Goal: Information Seeking & Learning: Learn about a topic

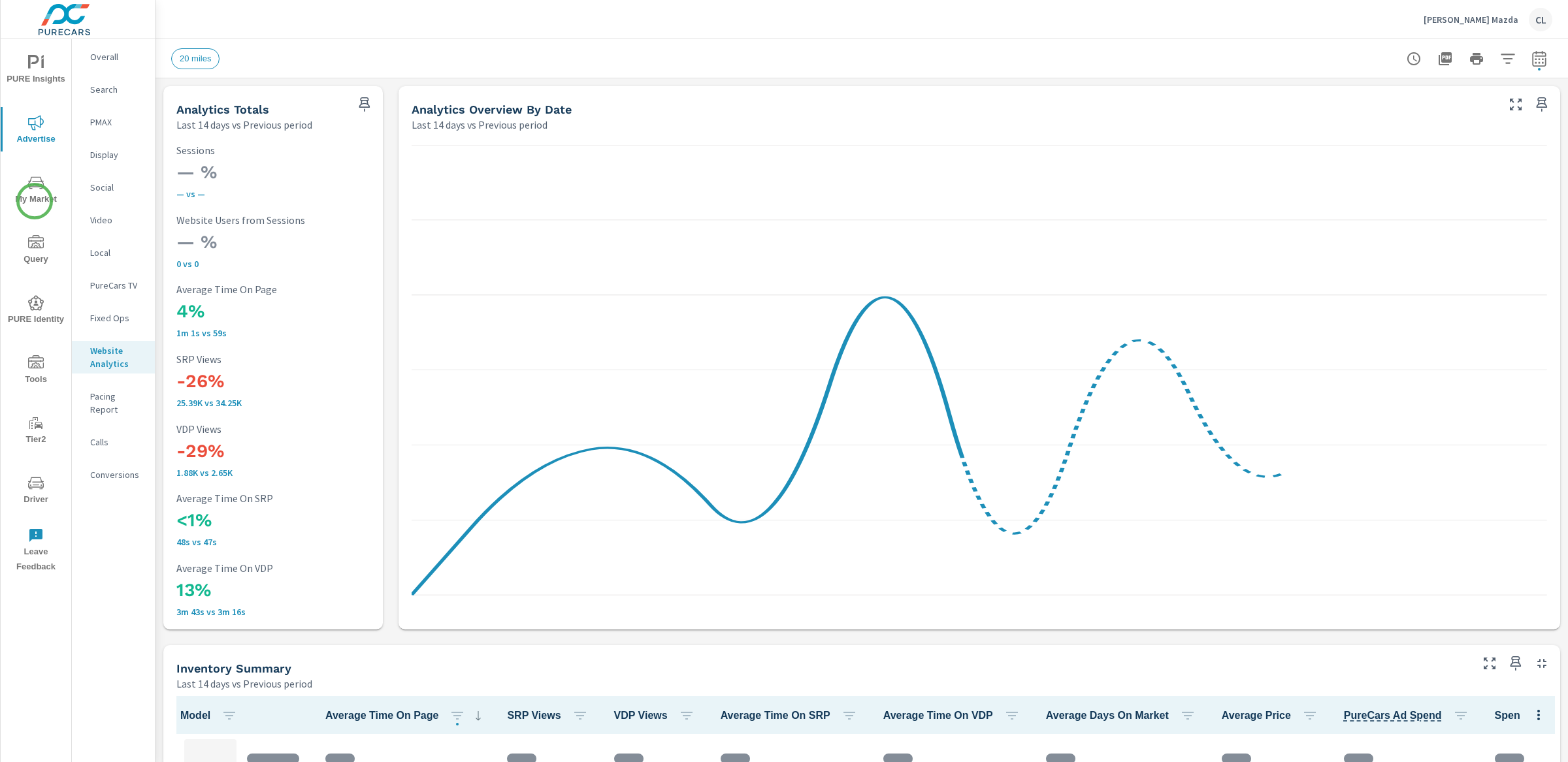
click at [34, 199] on span "My Market" at bounding box center [36, 191] width 63 height 32
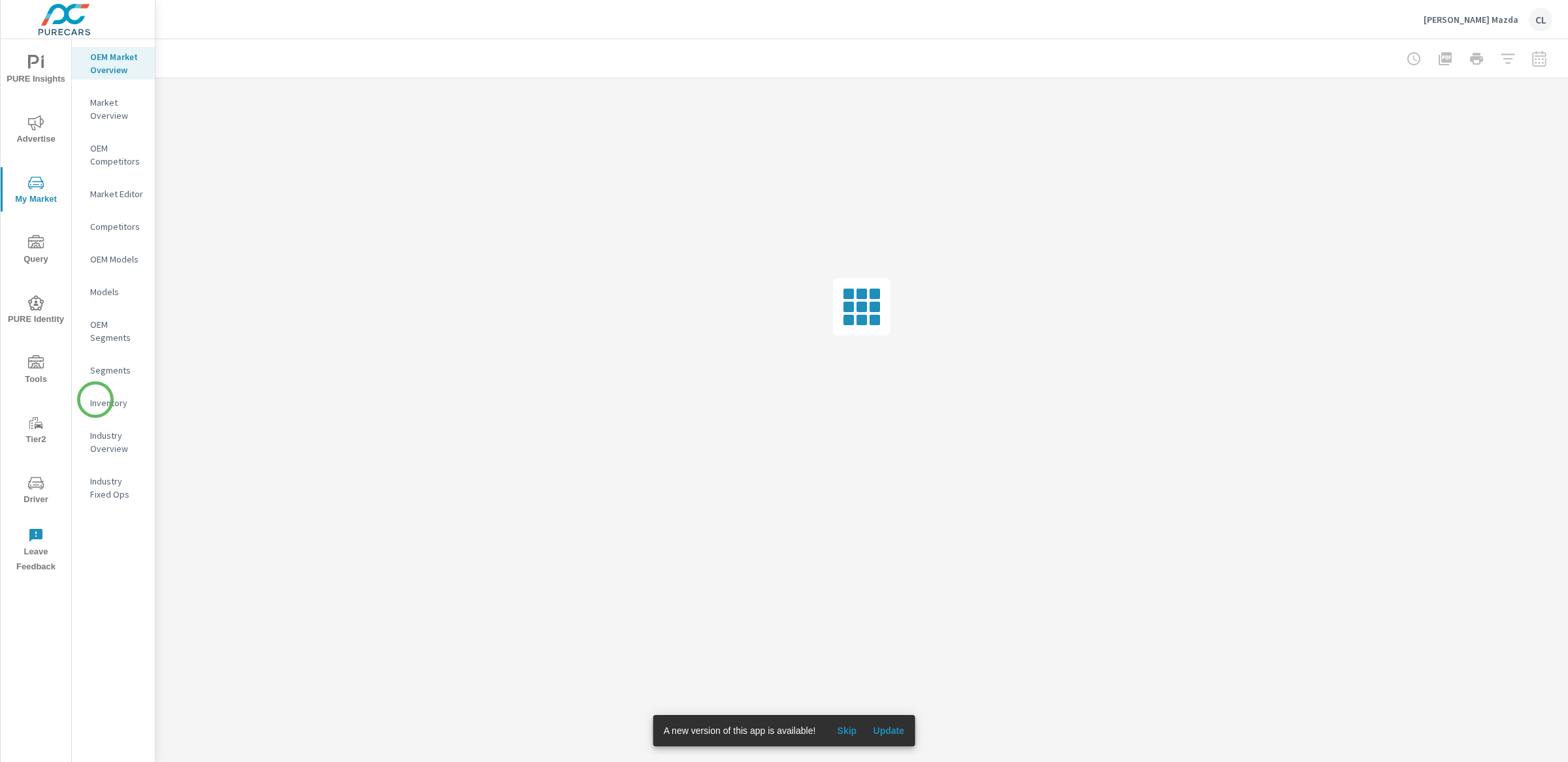
click at [96, 400] on p "Inventory" at bounding box center [117, 403] width 54 height 13
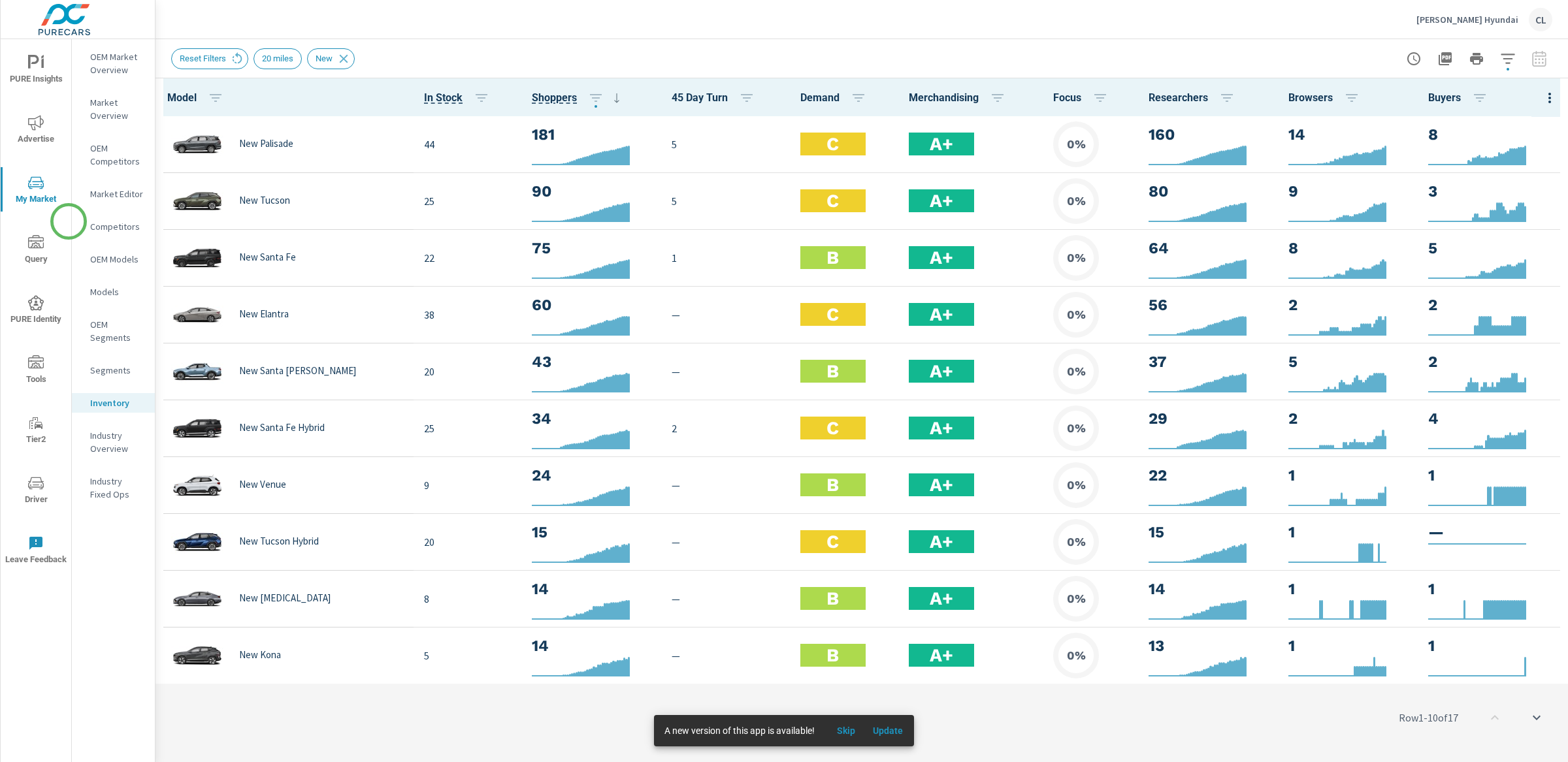
scroll to position [1, 0]
click at [39, 136] on span "Advertise" at bounding box center [36, 131] width 63 height 32
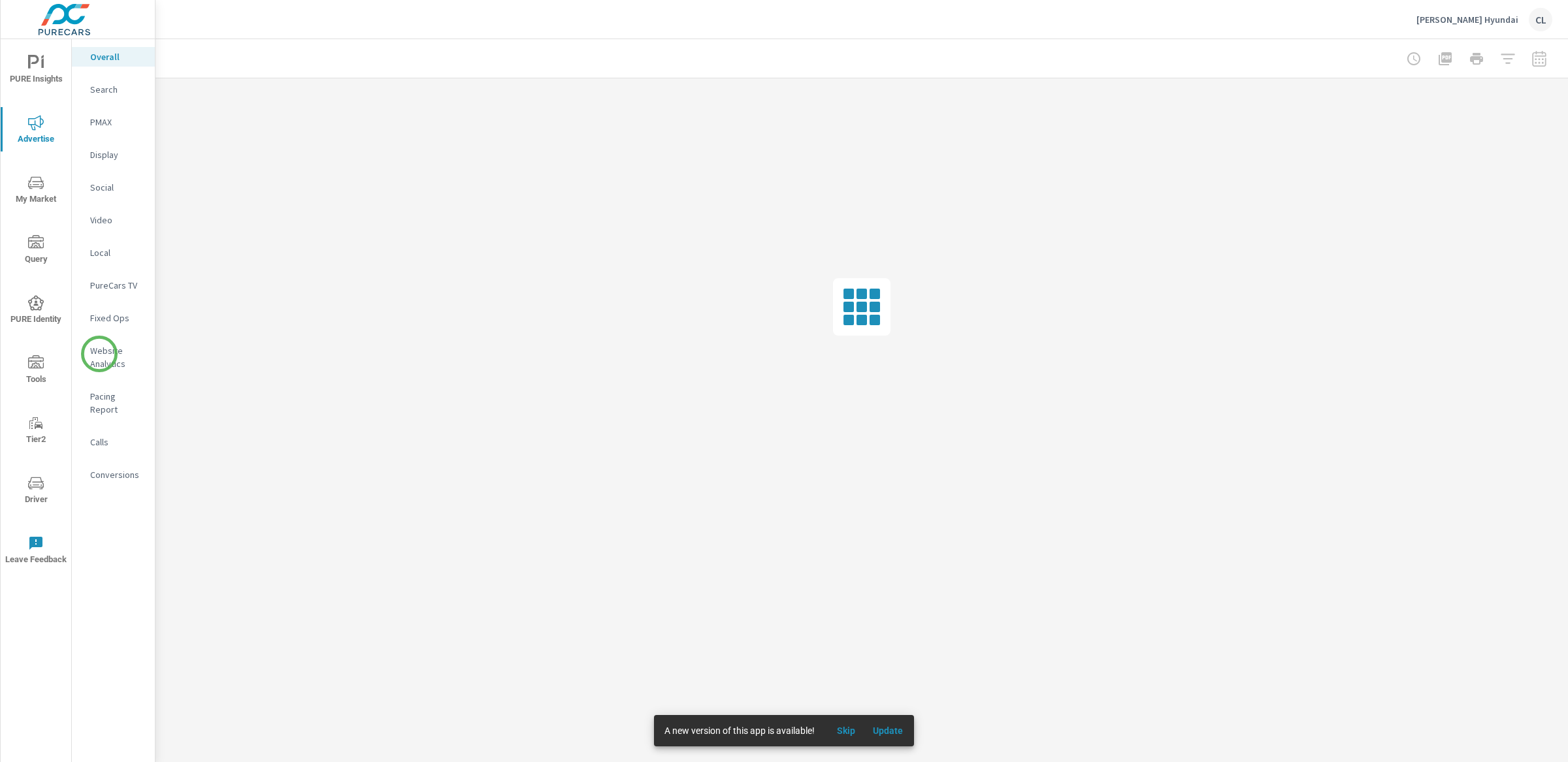
click at [111, 355] on p "Website Analytics" at bounding box center [117, 357] width 54 height 26
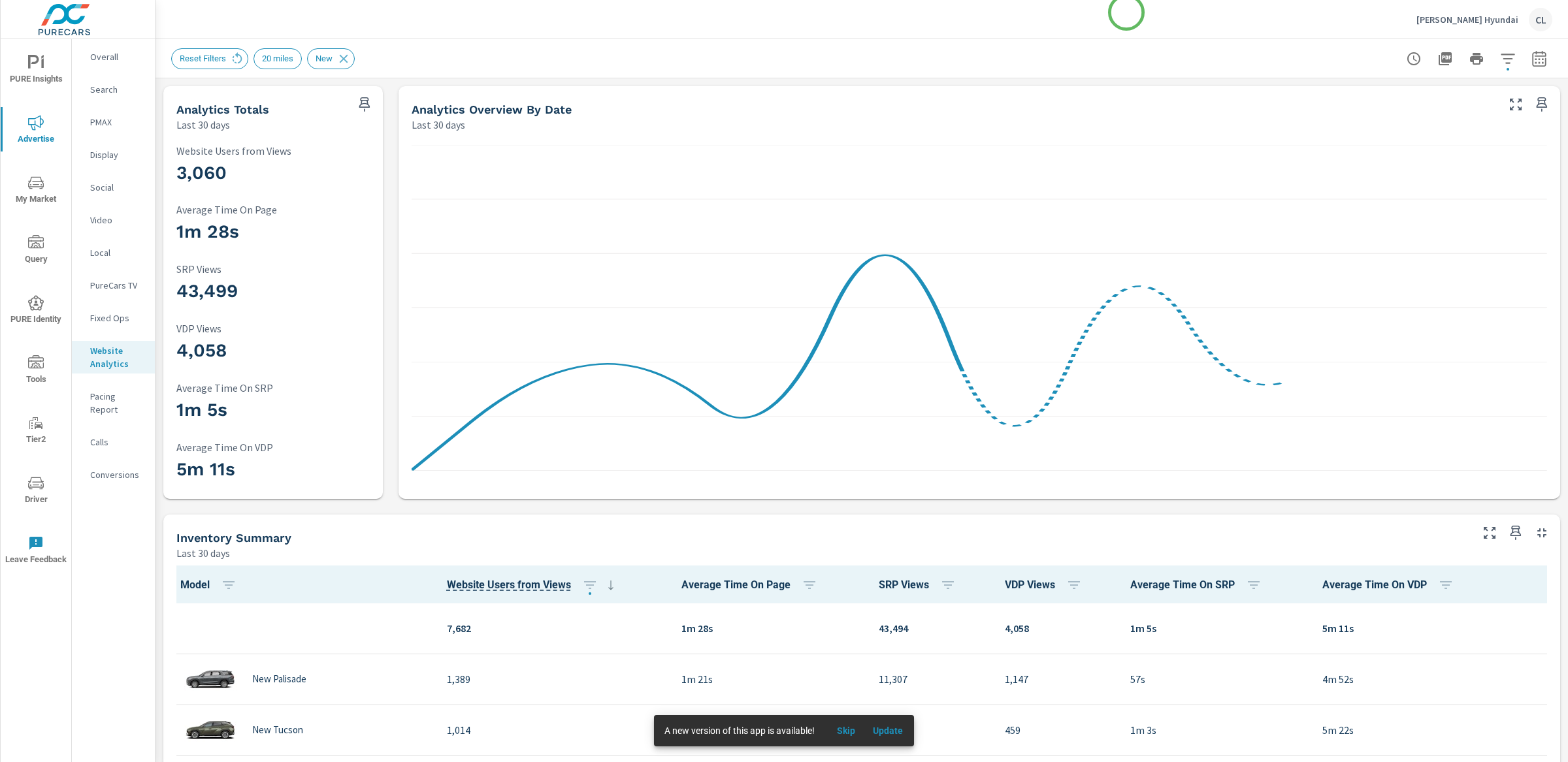
scroll to position [1, 0]
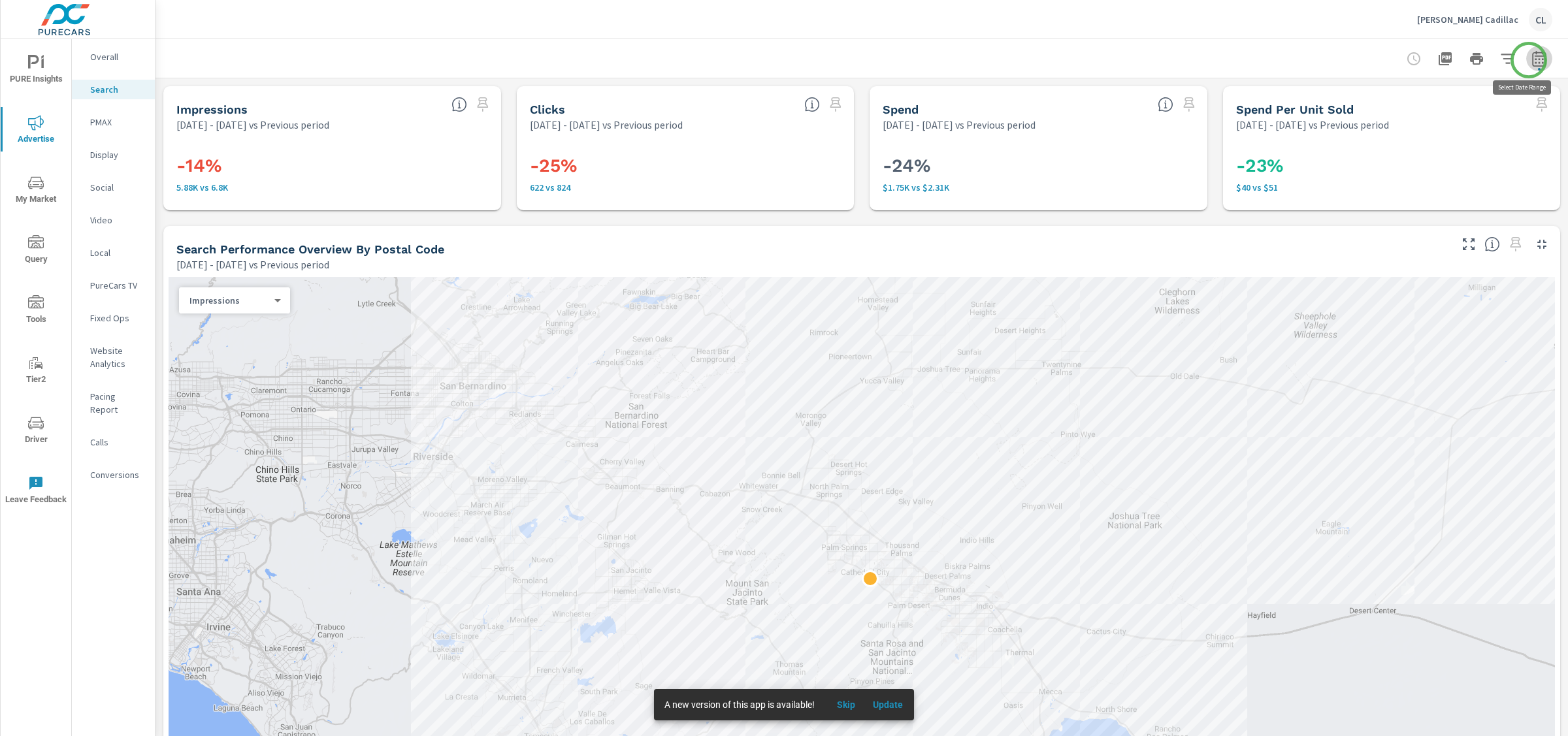
click at [1531, 60] on icon "button" at bounding box center [1539, 59] width 16 height 16
select select "Previous period"
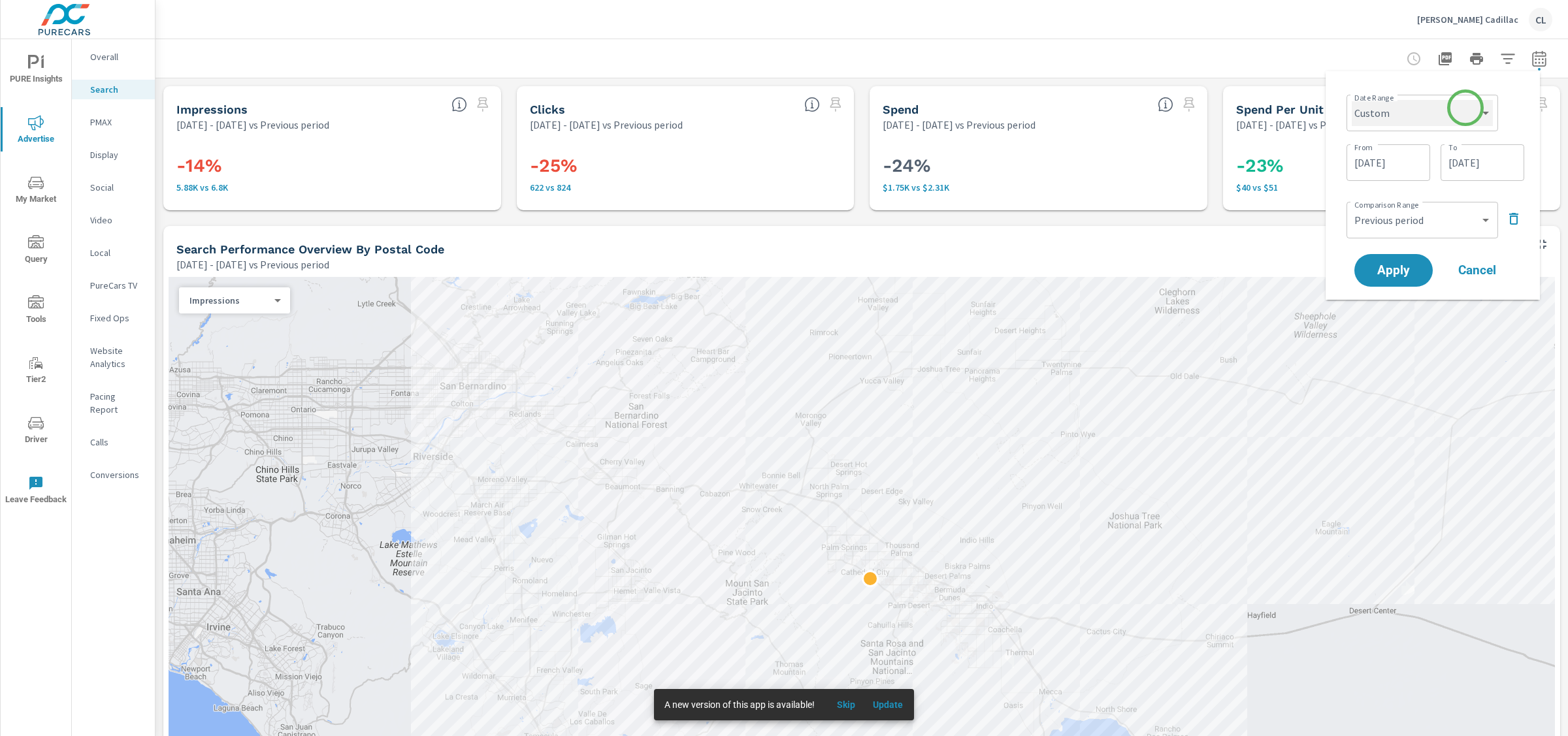
click at [1466, 109] on select "Custom [DATE] Last week Last 7 days Last 14 days Last 30 days Last 45 days Last…" at bounding box center [1423, 113] width 141 height 26
select select "Month to date"
click at [1397, 228] on button "Apply" at bounding box center [1394, 221] width 81 height 34
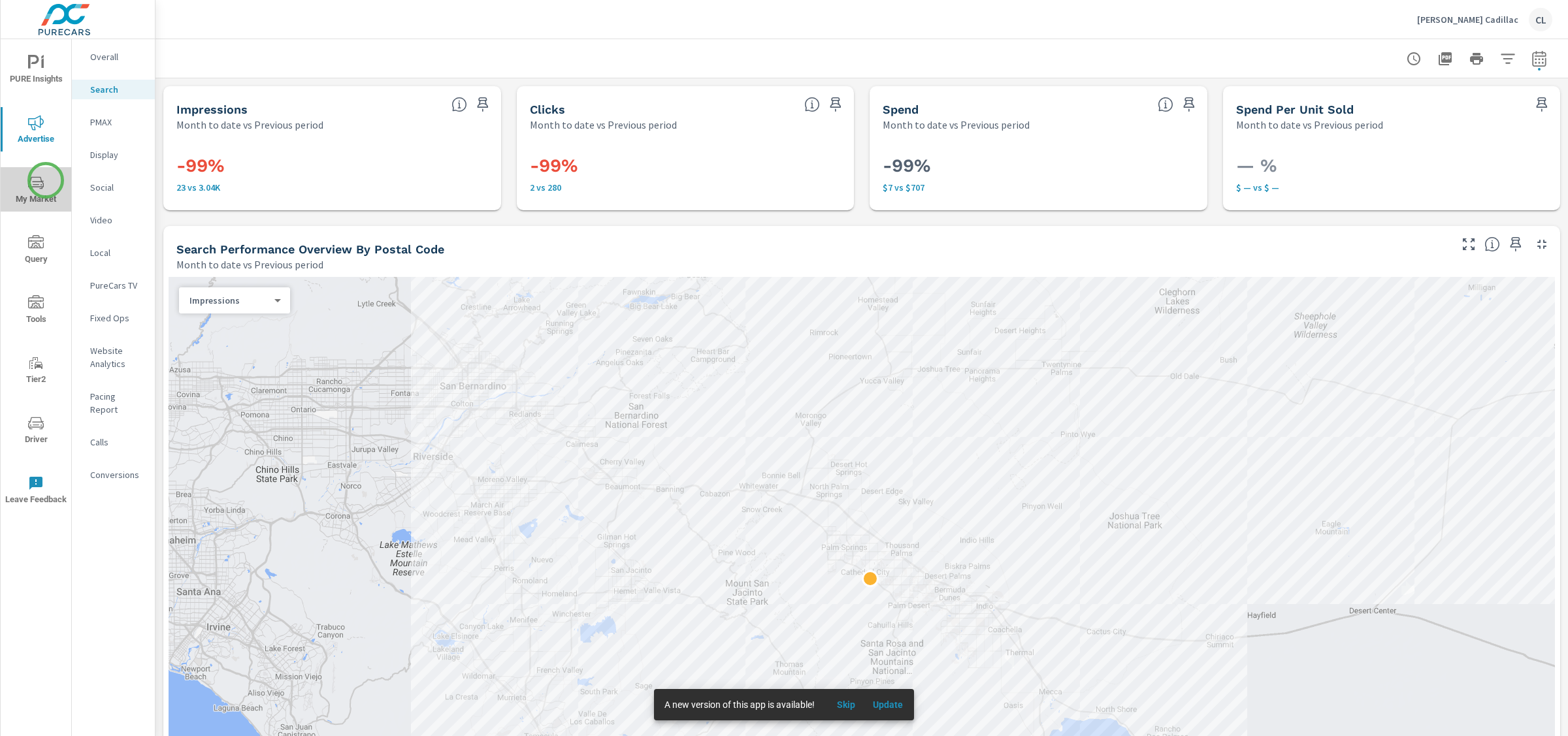
click at [46, 181] on span "My Market" at bounding box center [36, 191] width 63 height 32
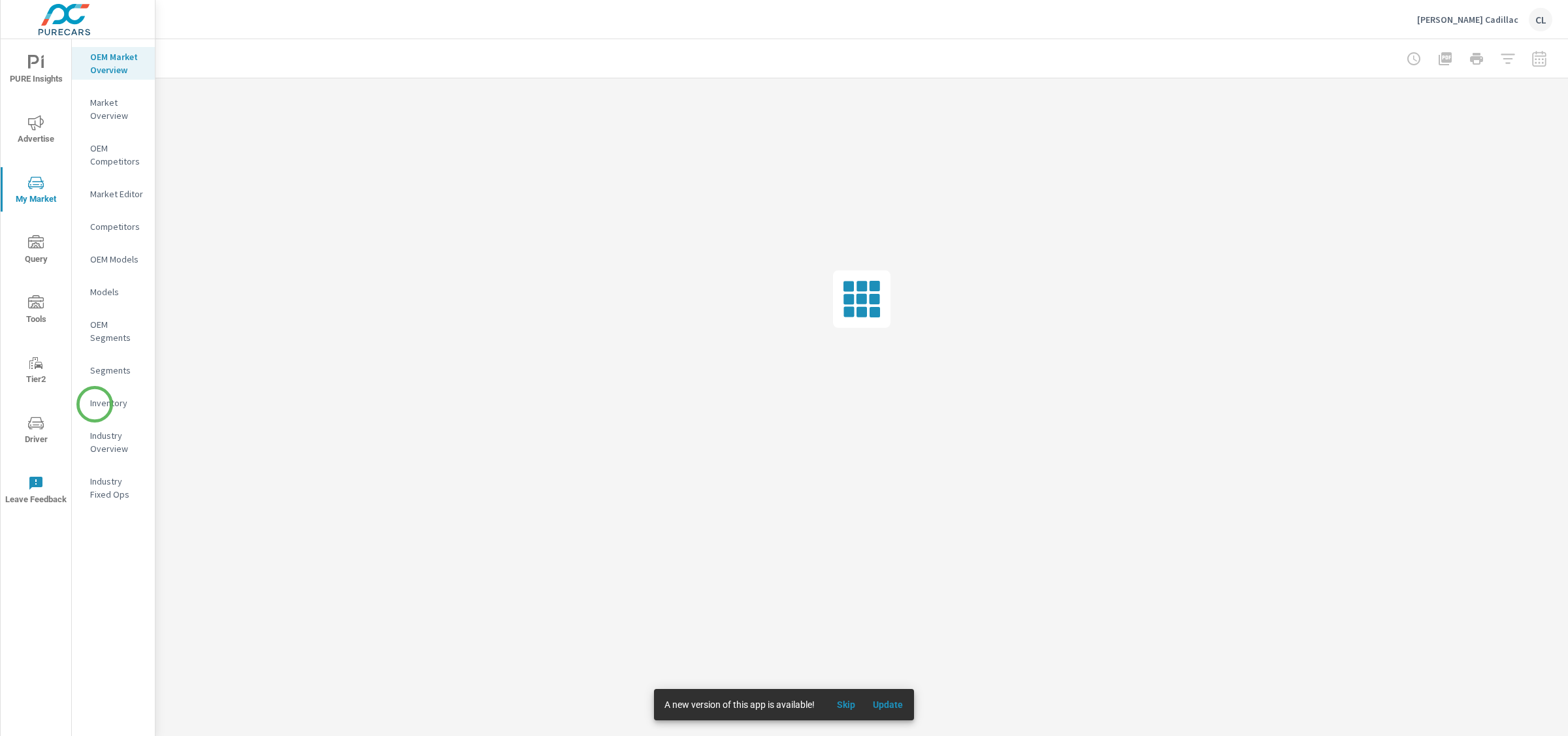
click at [96, 404] on p "Inventory" at bounding box center [117, 403] width 54 height 13
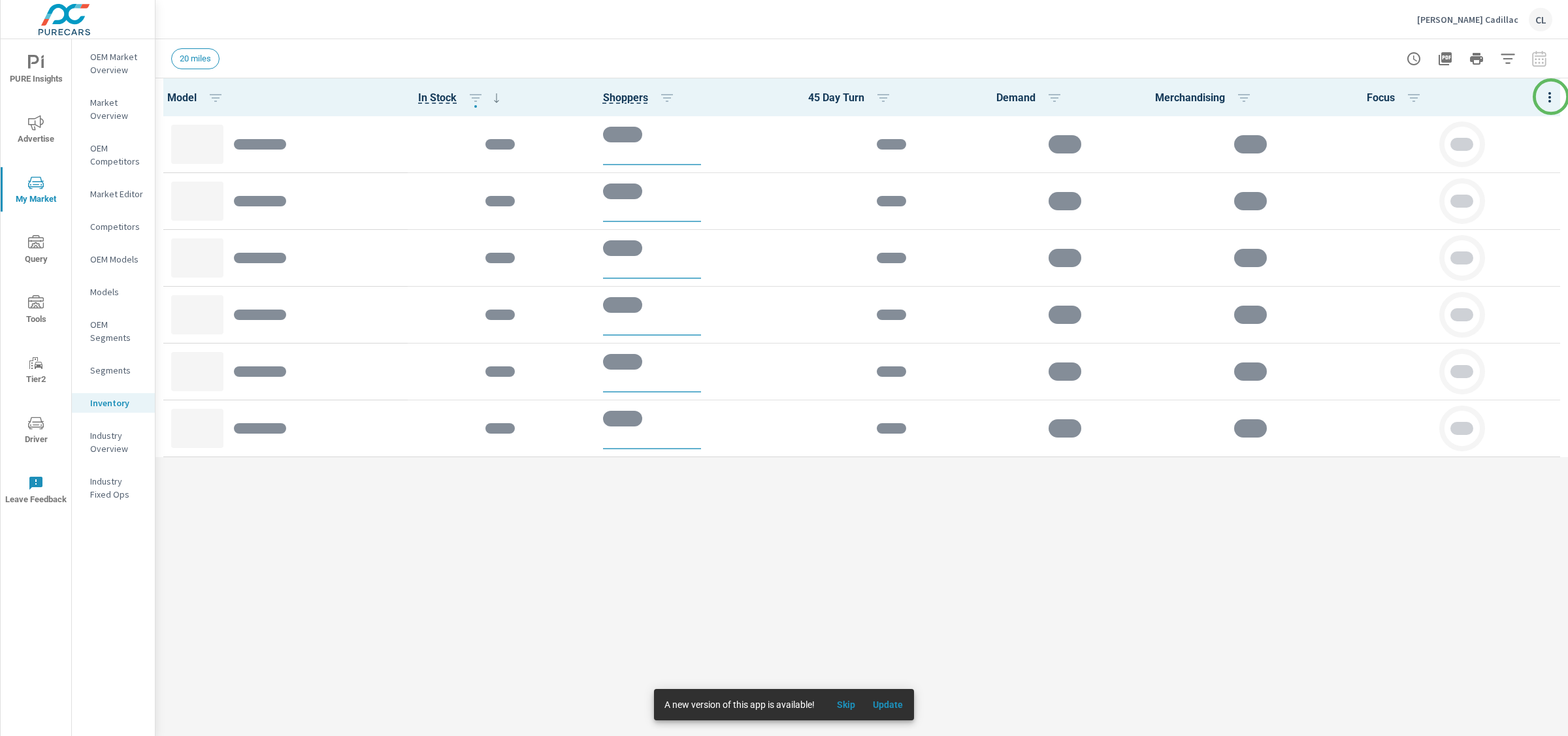
click at [1551, 97] on div at bounding box center [1550, 97] width 37 height 38
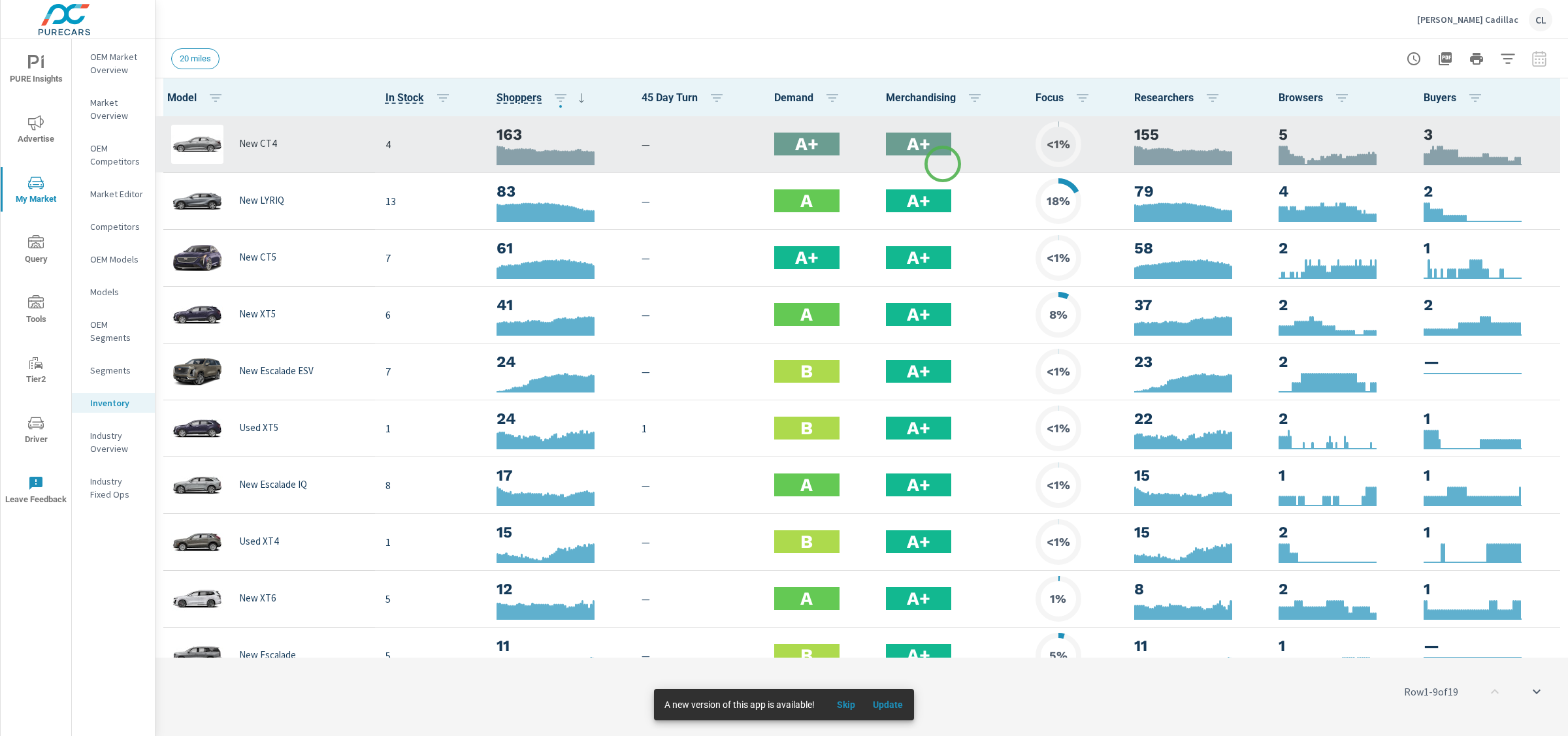
scroll to position [1, 0]
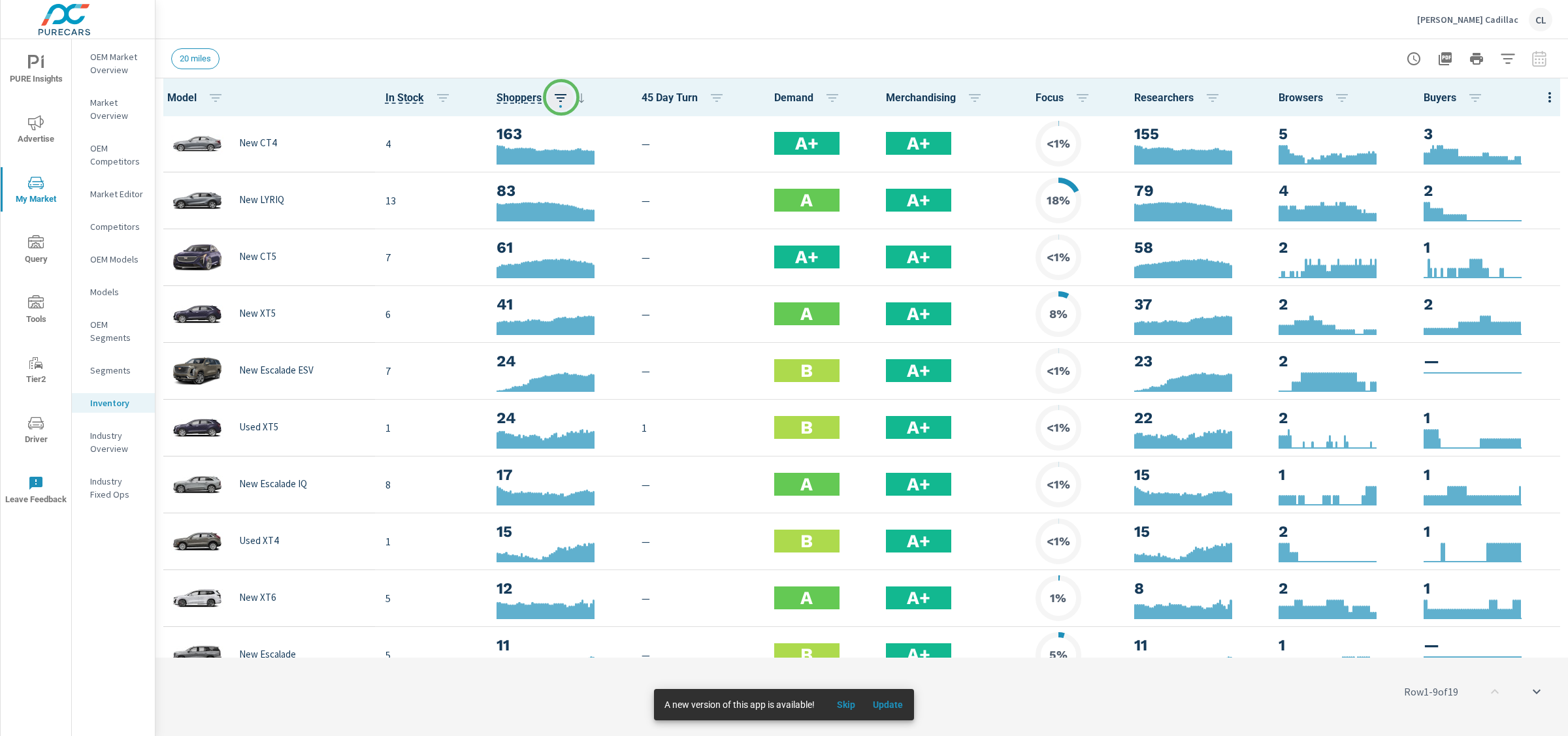
click at [561, 98] on icon "button" at bounding box center [561, 98] width 16 height 16
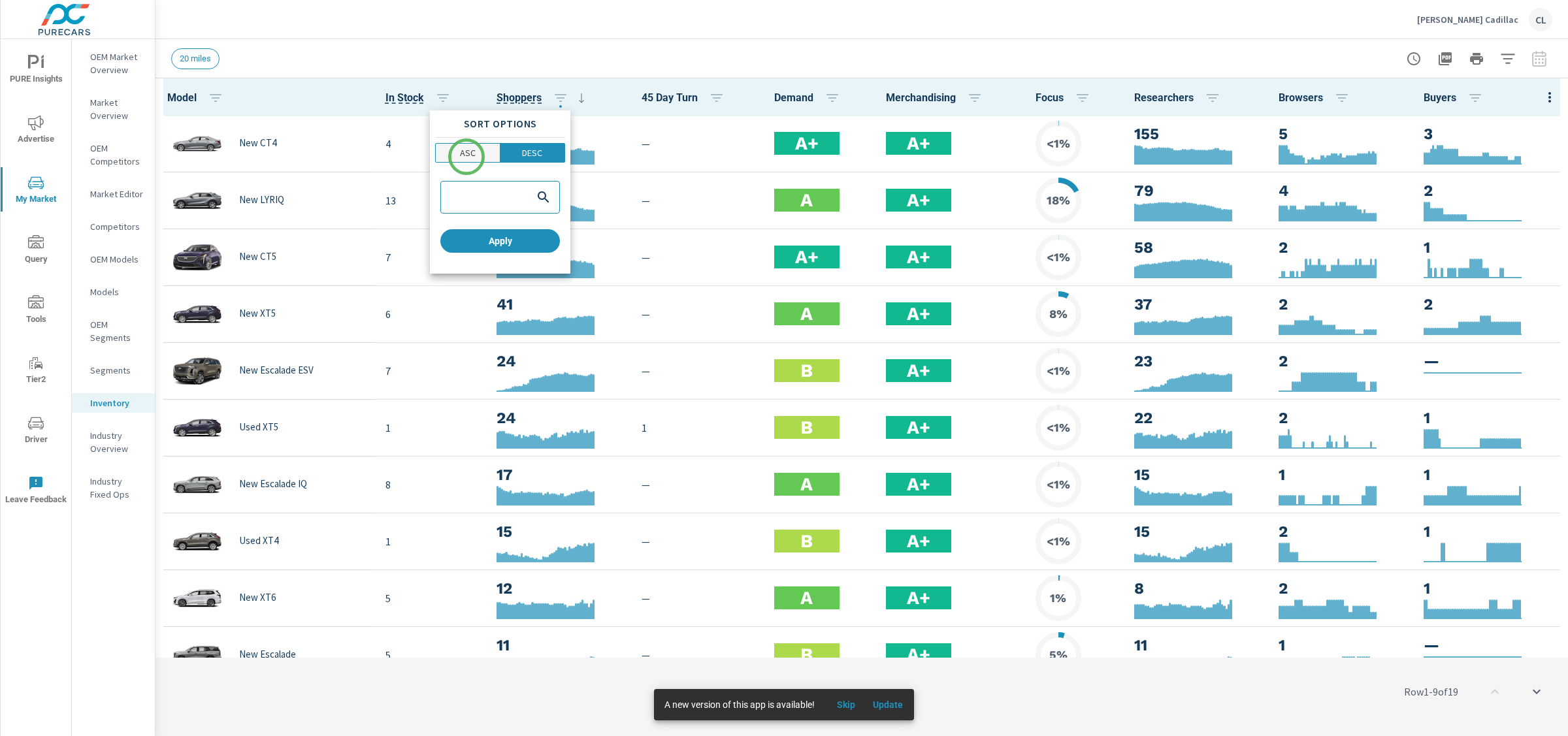
click at [462, 159] on p "ASC" at bounding box center [468, 153] width 16 height 13
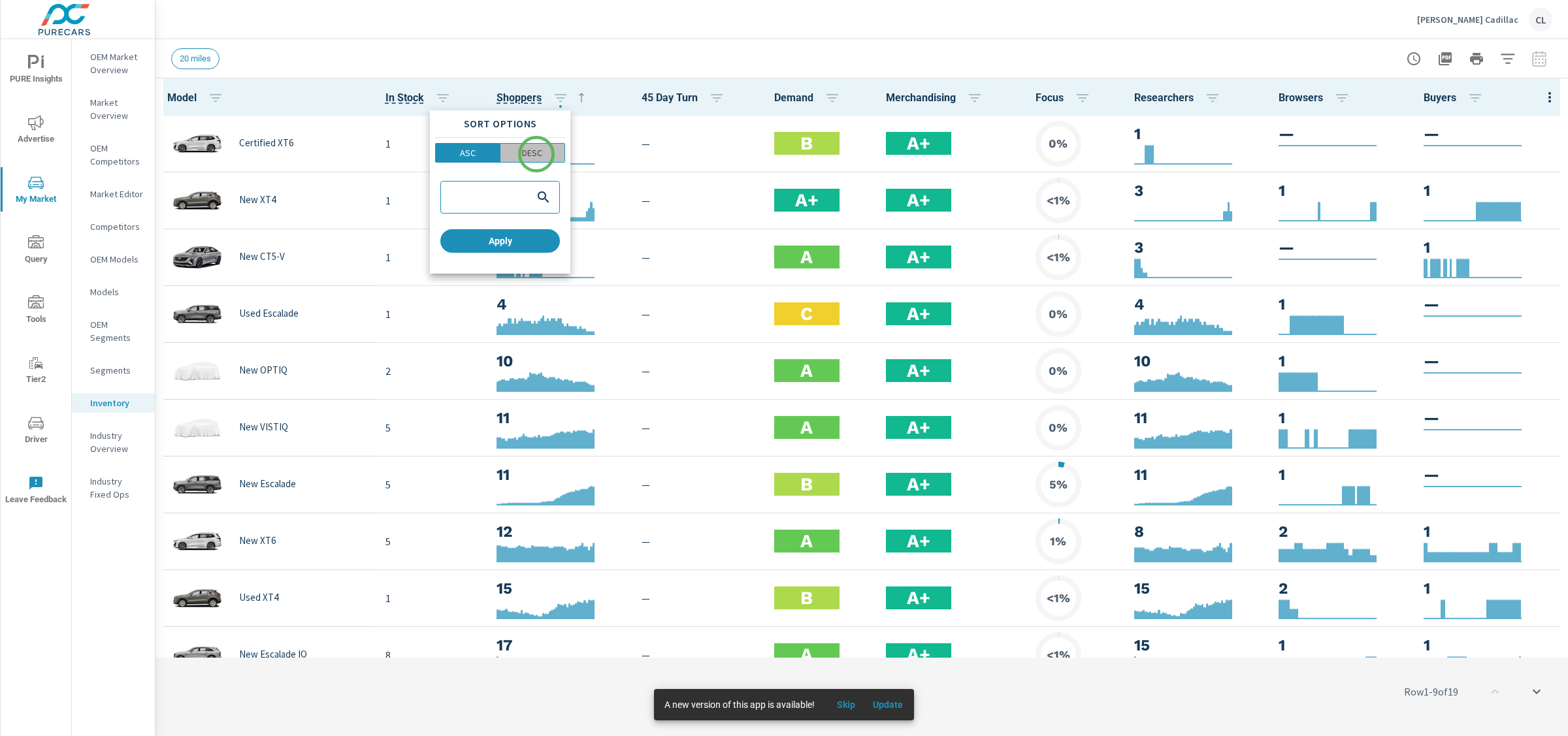
click at [537, 154] on p "DESC" at bounding box center [532, 153] width 20 height 13
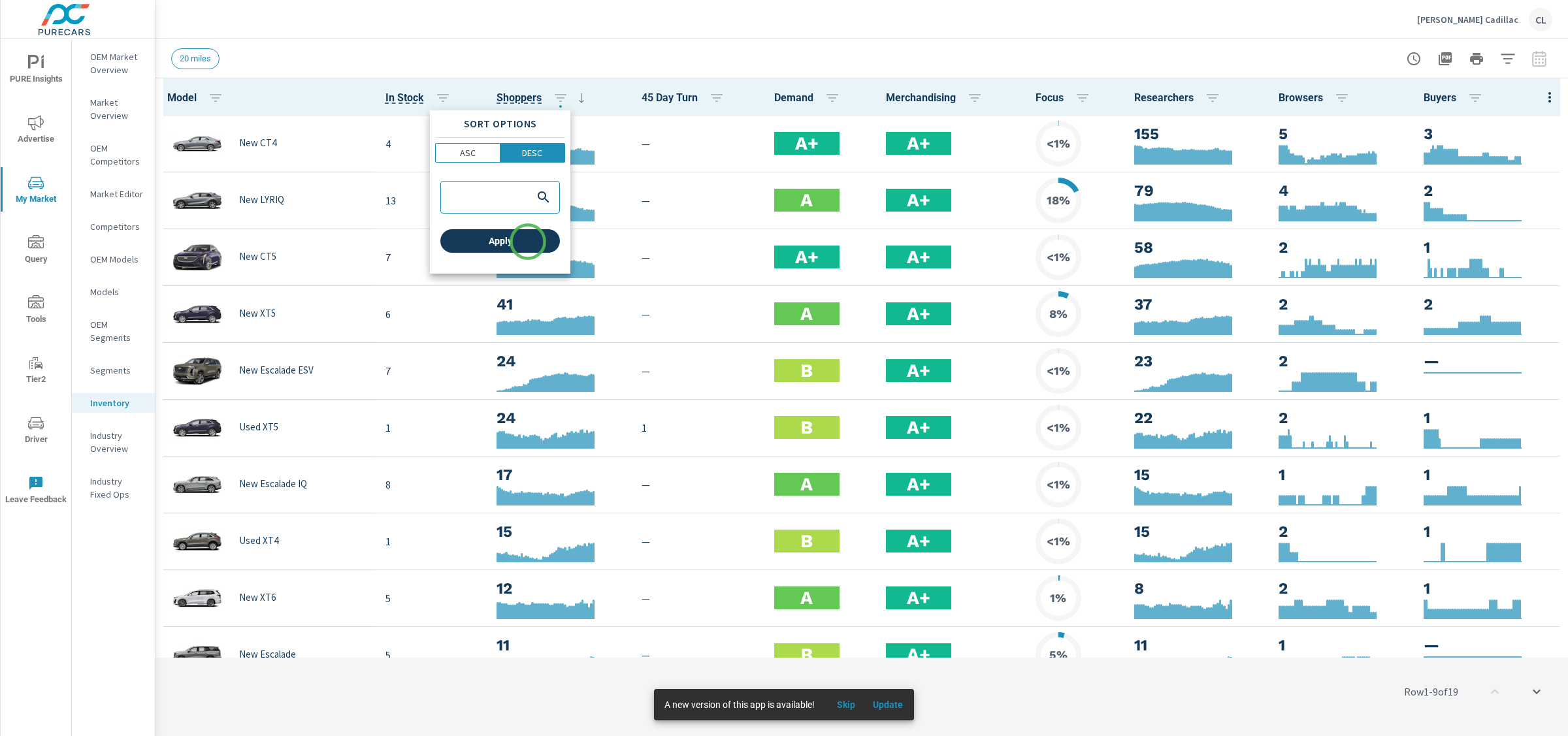
click at [528, 241] on span "Apply" at bounding box center [500, 241] width 109 height 12
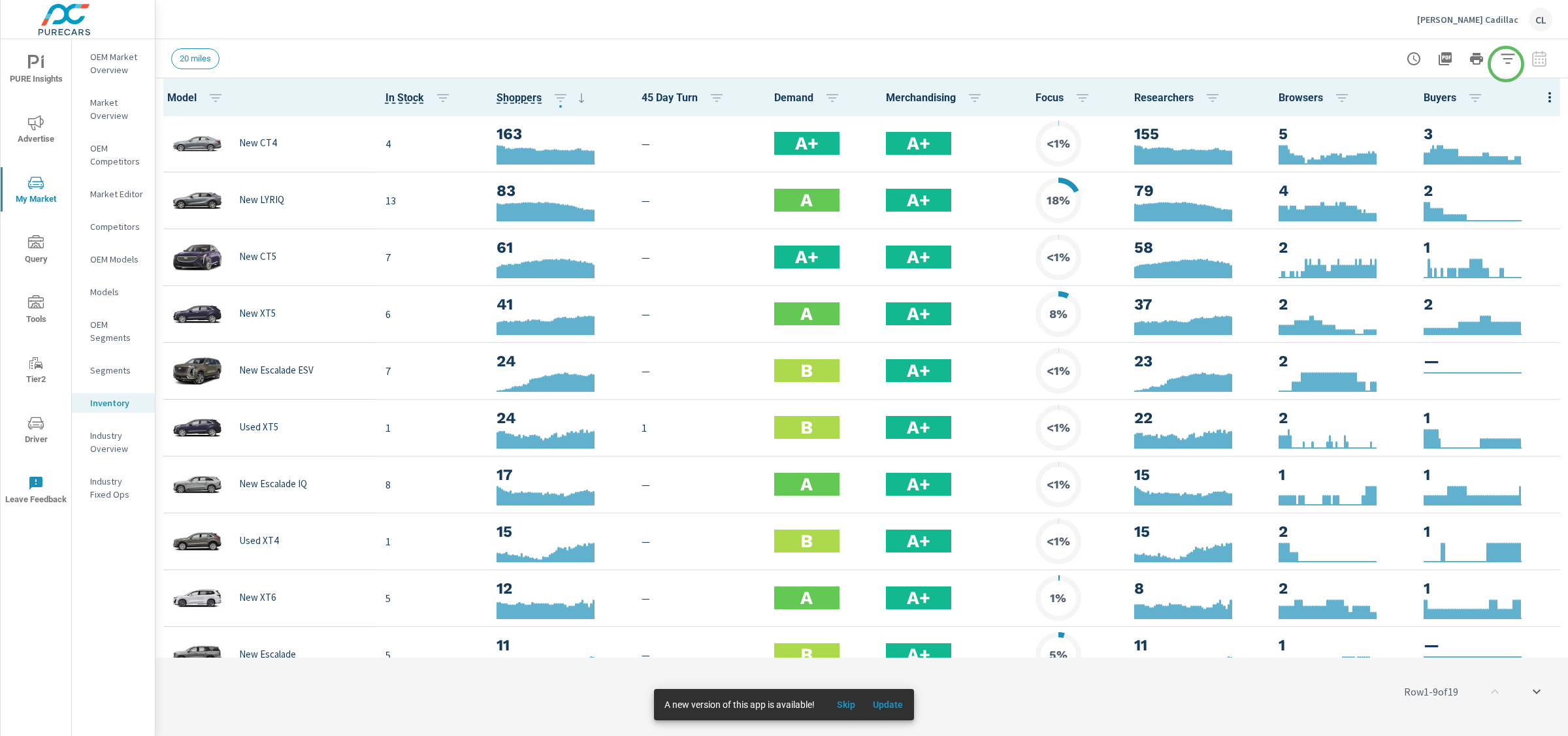
click at [1505, 60] on icon "button" at bounding box center [1508, 59] width 16 height 16
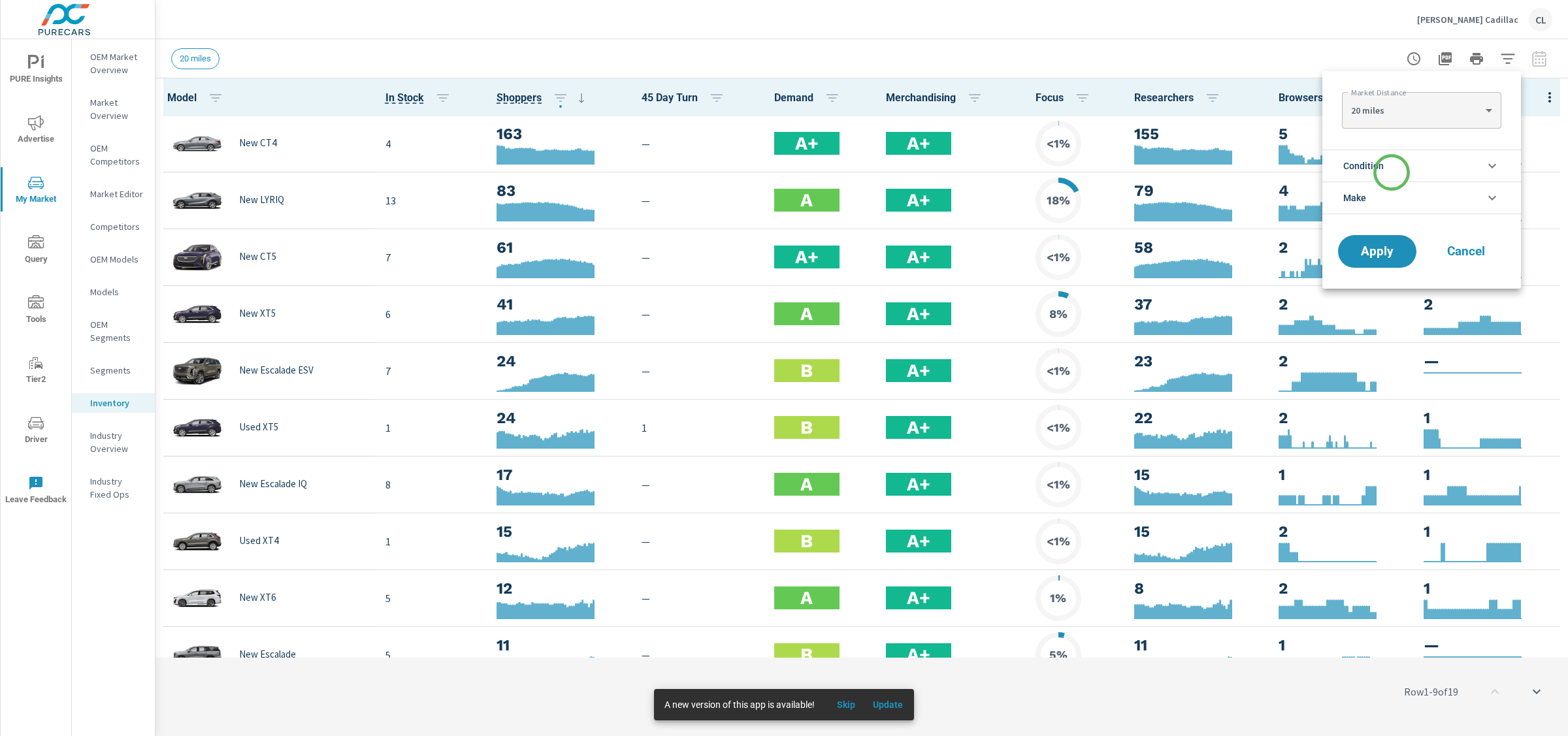
click at [1391, 165] on li "Condition" at bounding box center [1422, 166] width 199 height 32
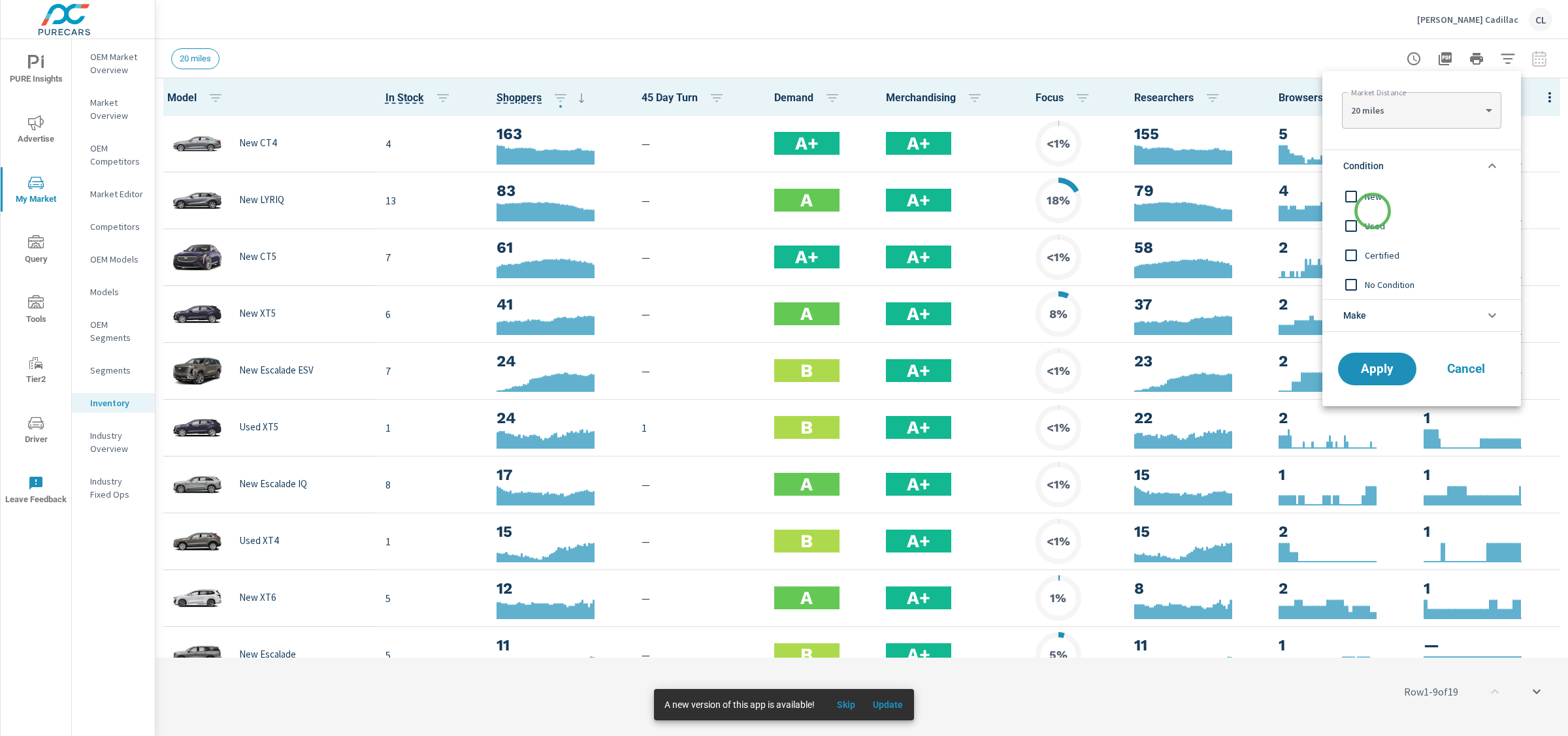
click at [1373, 211] on div "Used" at bounding box center [1421, 226] width 196 height 29
click at [1372, 202] on span "New" at bounding box center [1436, 197] width 143 height 16
click at [1373, 236] on div "Used" at bounding box center [1421, 226] width 196 height 29
click at [1382, 364] on span "Apply" at bounding box center [1378, 369] width 54 height 12
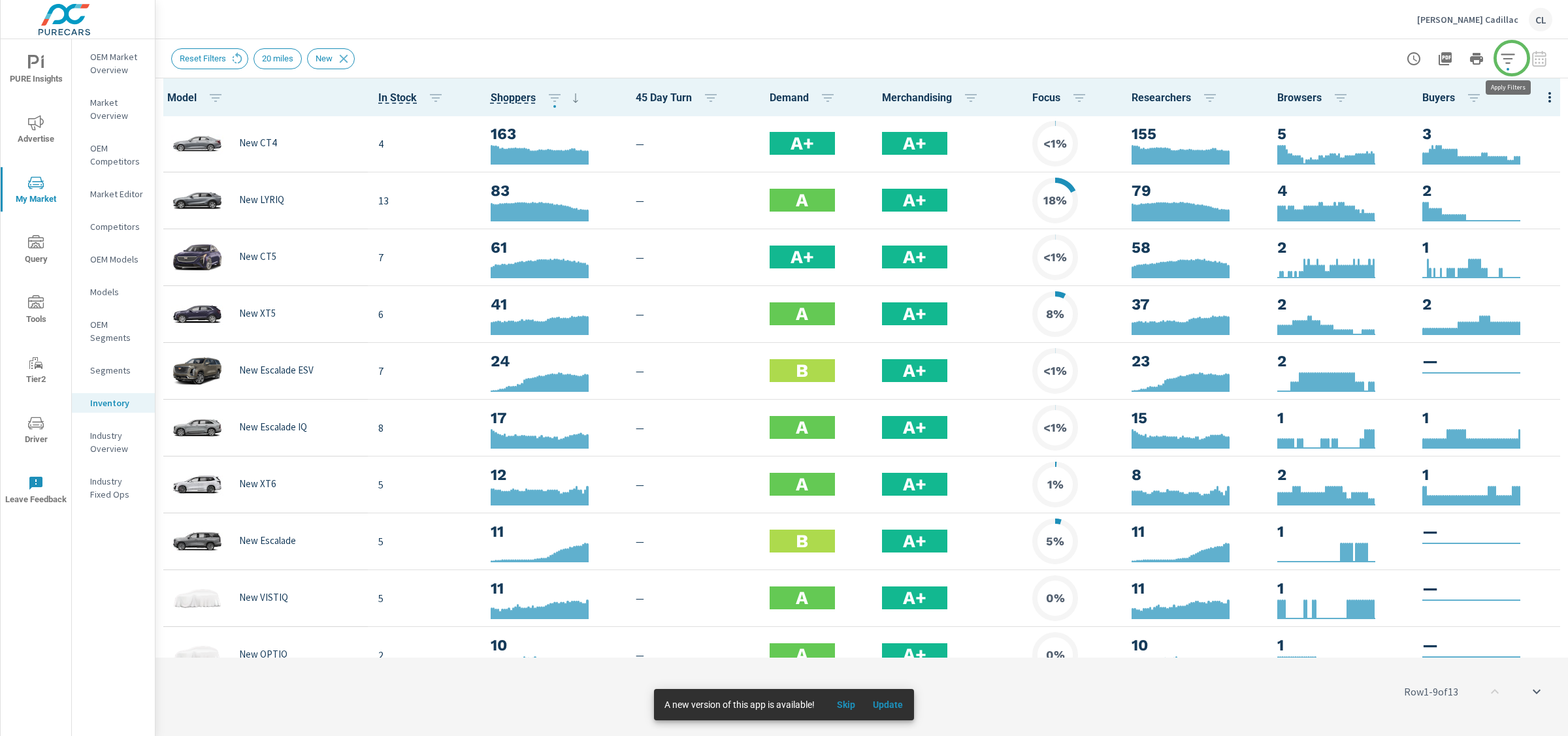
click at [1512, 58] on icon "button" at bounding box center [1507, 58] width 14 height 10
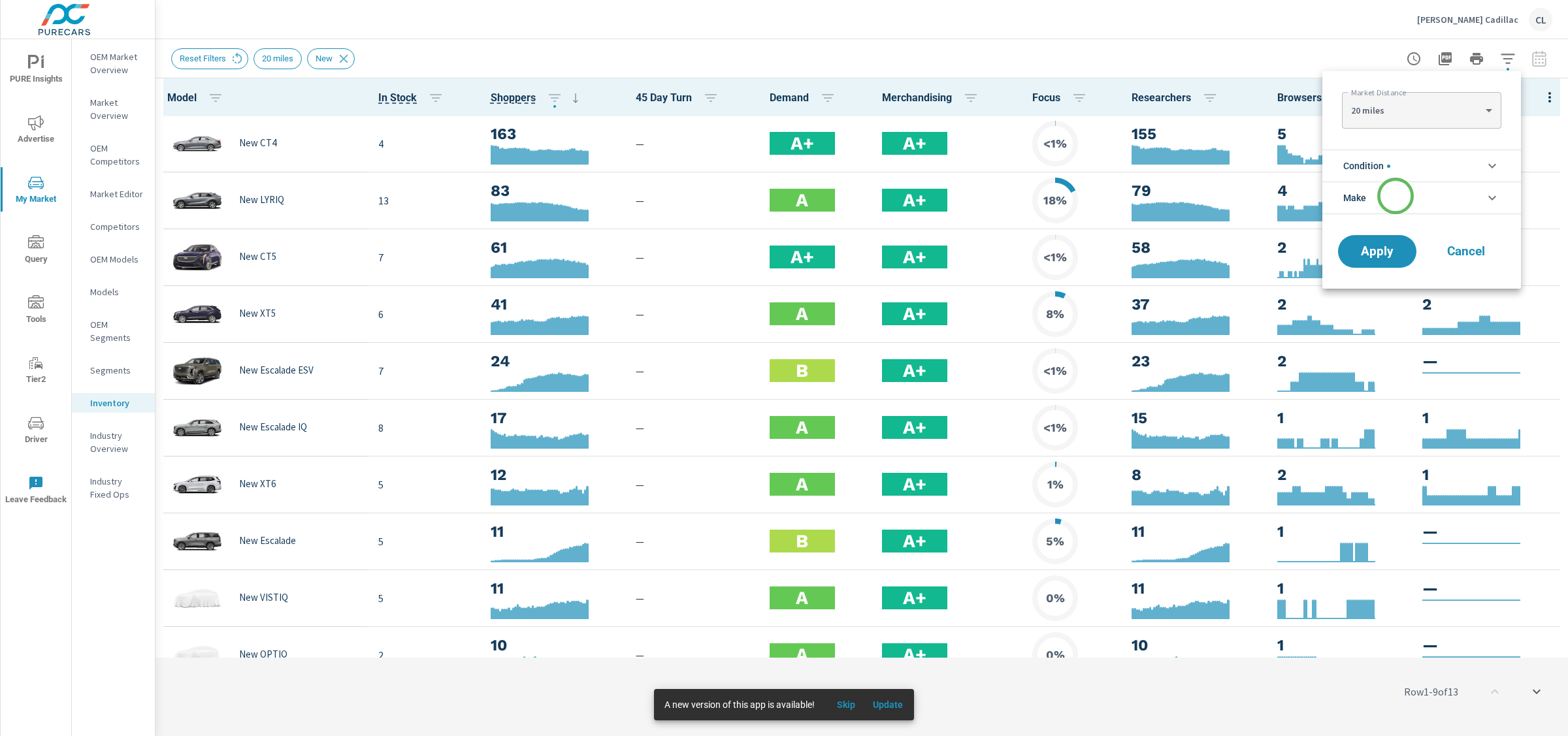
click at [1396, 196] on li "Make" at bounding box center [1422, 198] width 199 height 33
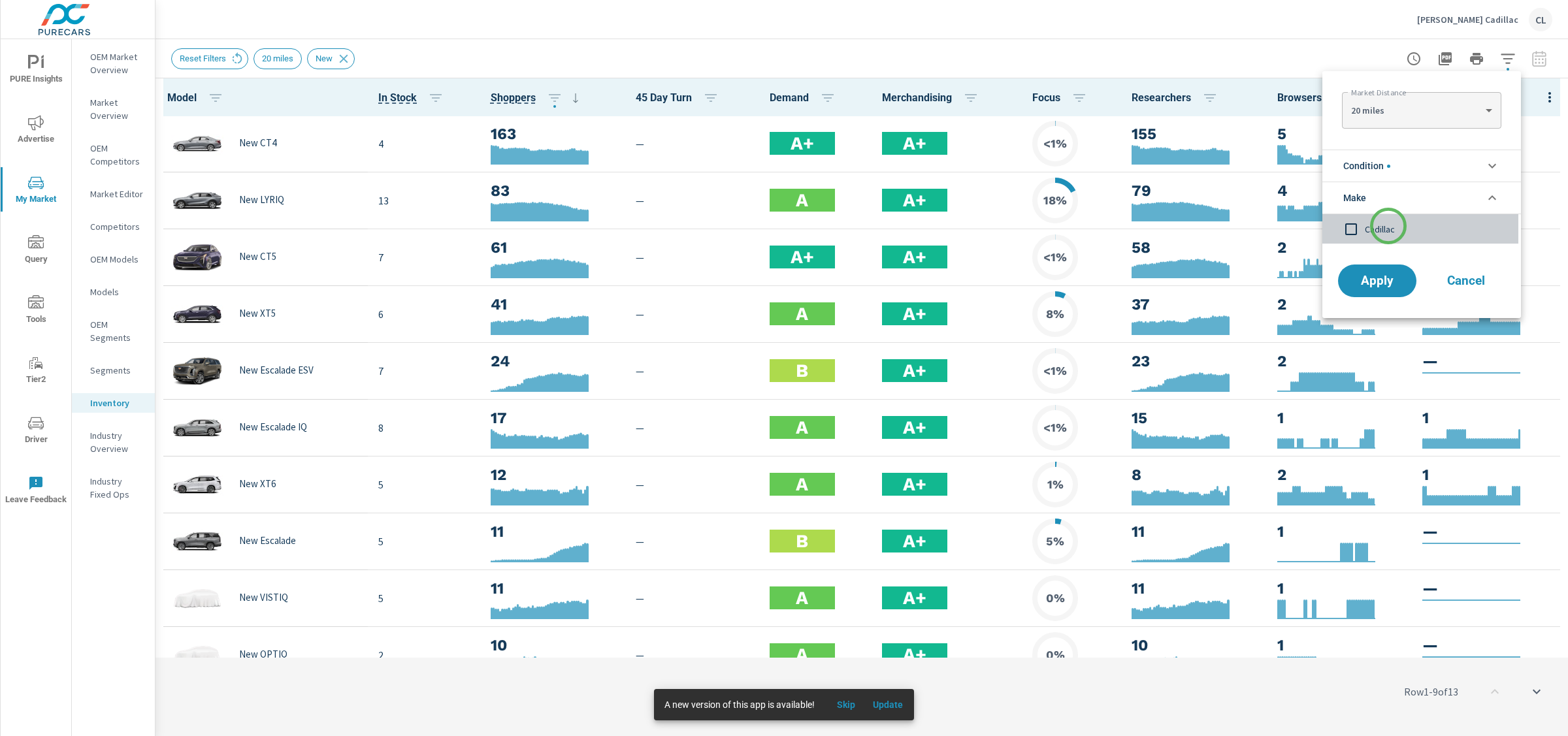
click at [1389, 226] on span "Cadillac" at bounding box center [1436, 229] width 143 height 16
click at [1387, 290] on button "Apply" at bounding box center [1378, 281] width 81 height 34
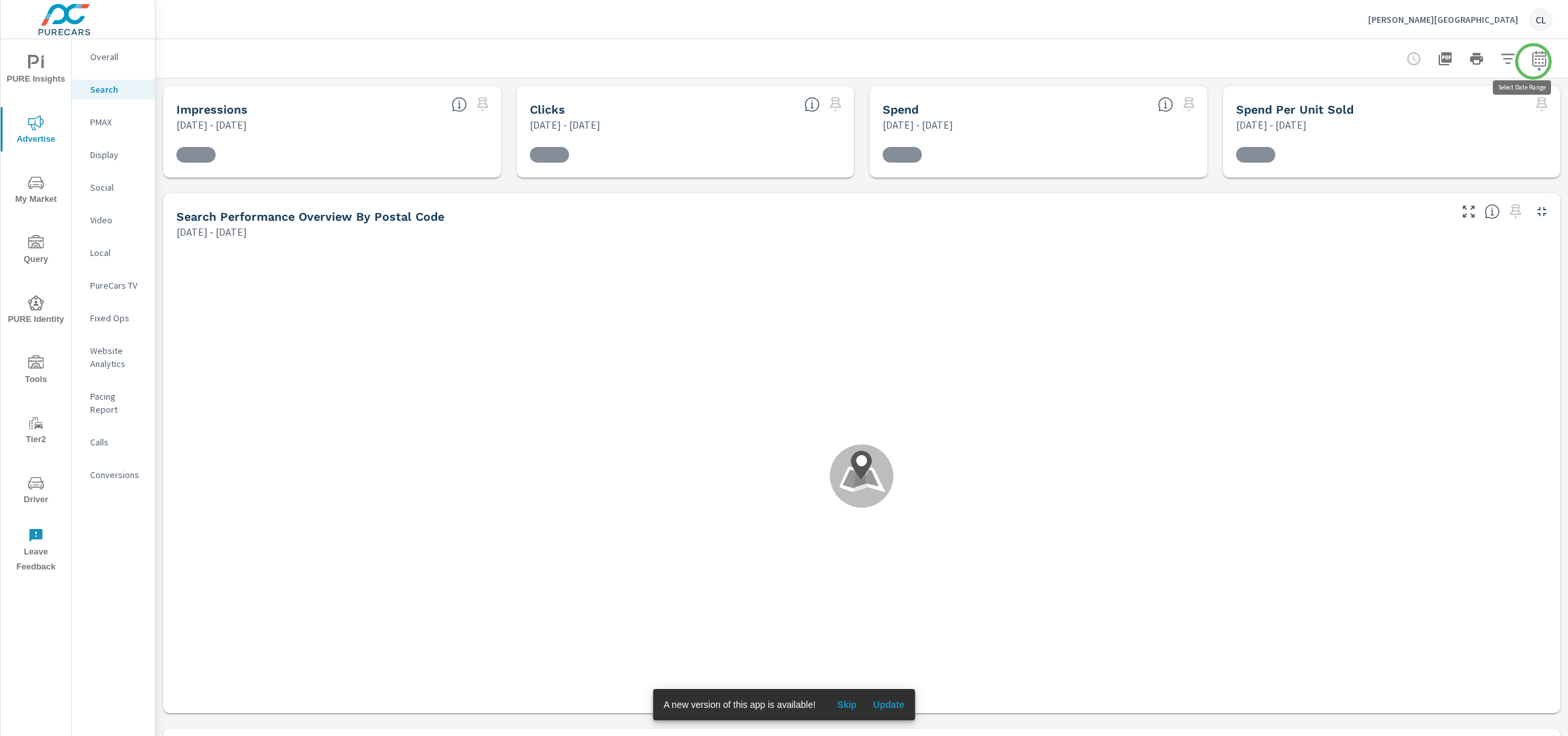
click at [1372, 60] on icon "button" at bounding box center [1539, 59] width 16 height 16
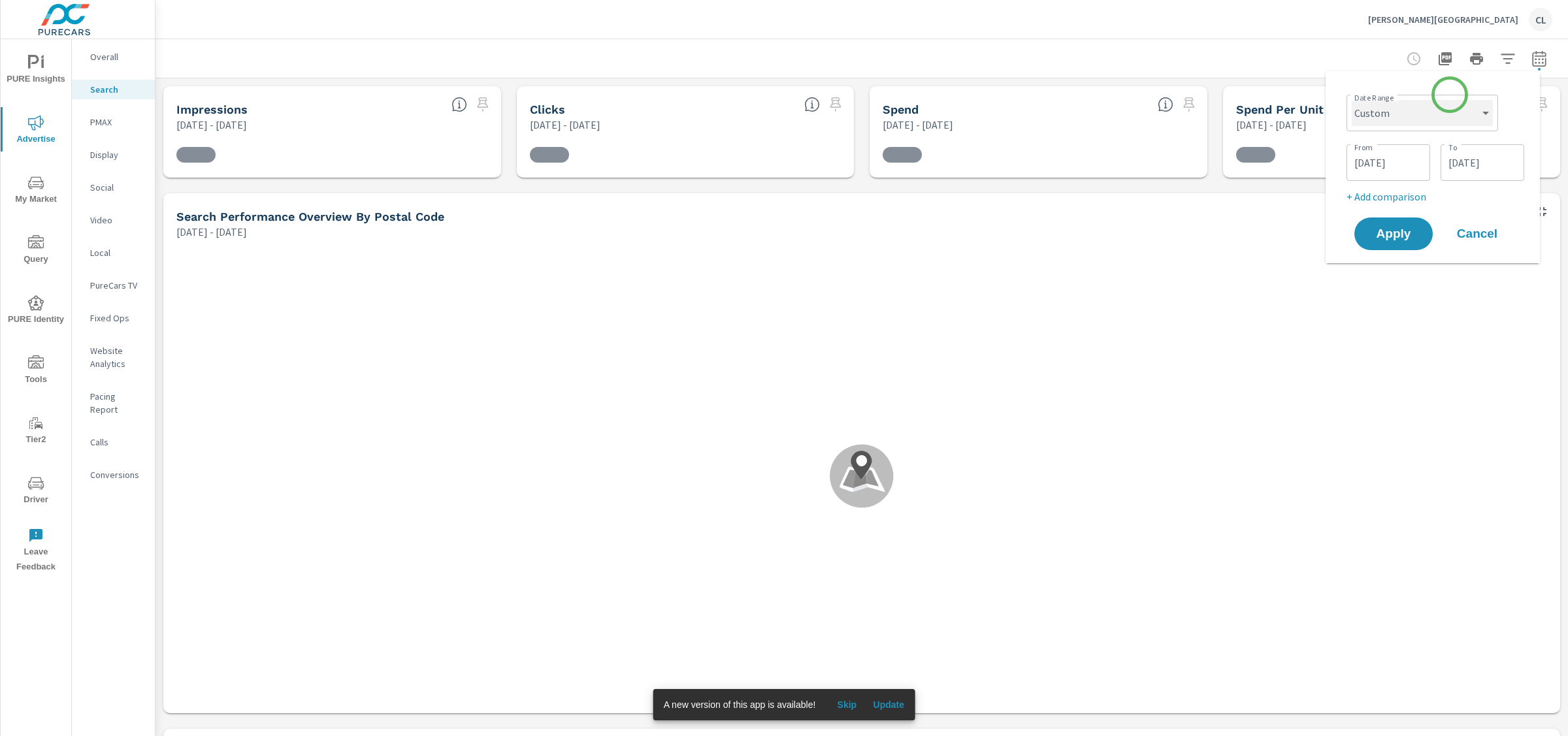
click at [1372, 109] on select "Custom Yesterday Last week Last 7 days Last 14 days Last 30 days Last 45 days L…" at bounding box center [1423, 113] width 141 height 26
select select "Month to date"
click at [1372, 179] on span "Apply" at bounding box center [1394, 184] width 54 height 12
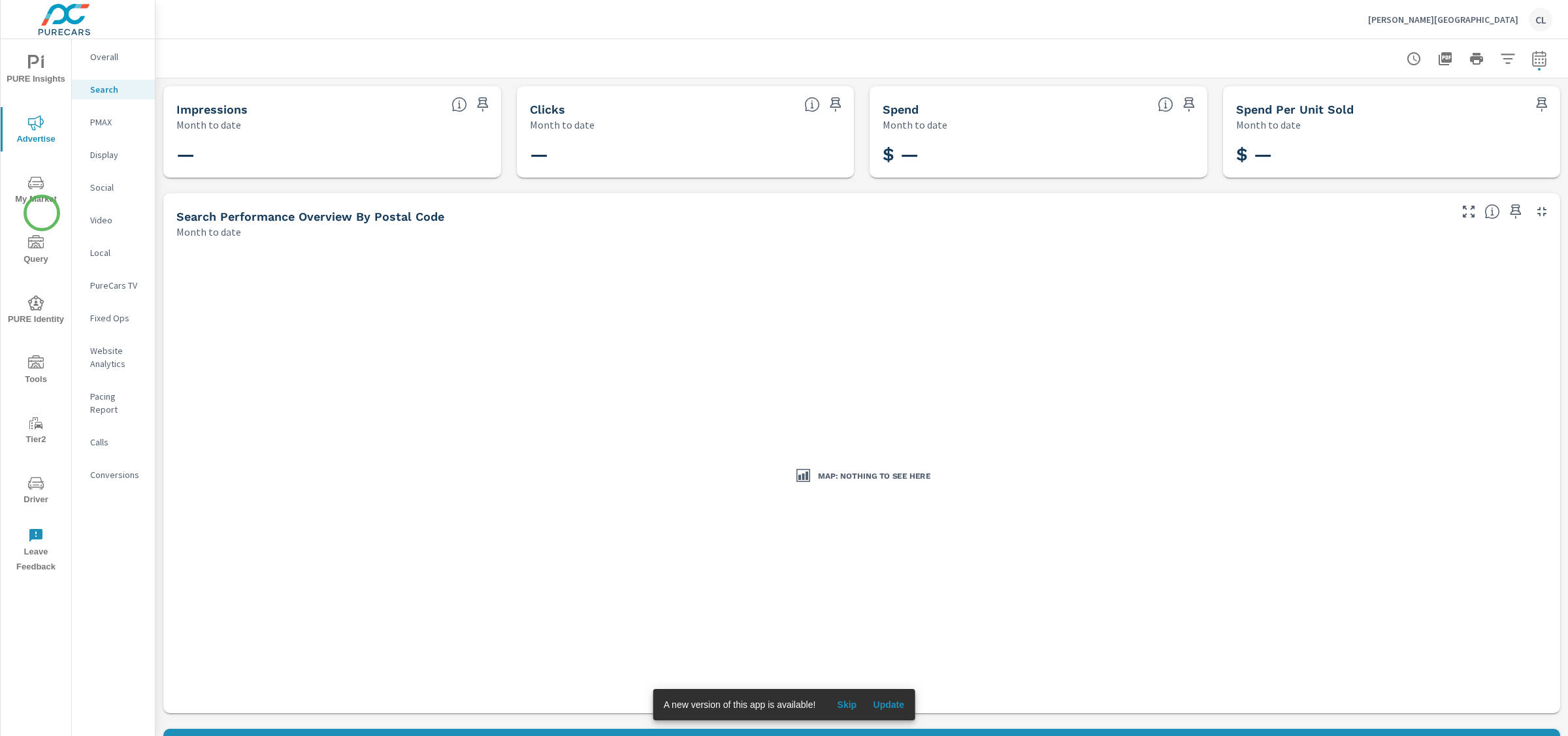
click at [37, 185] on icon "nav menu" at bounding box center [36, 183] width 16 height 16
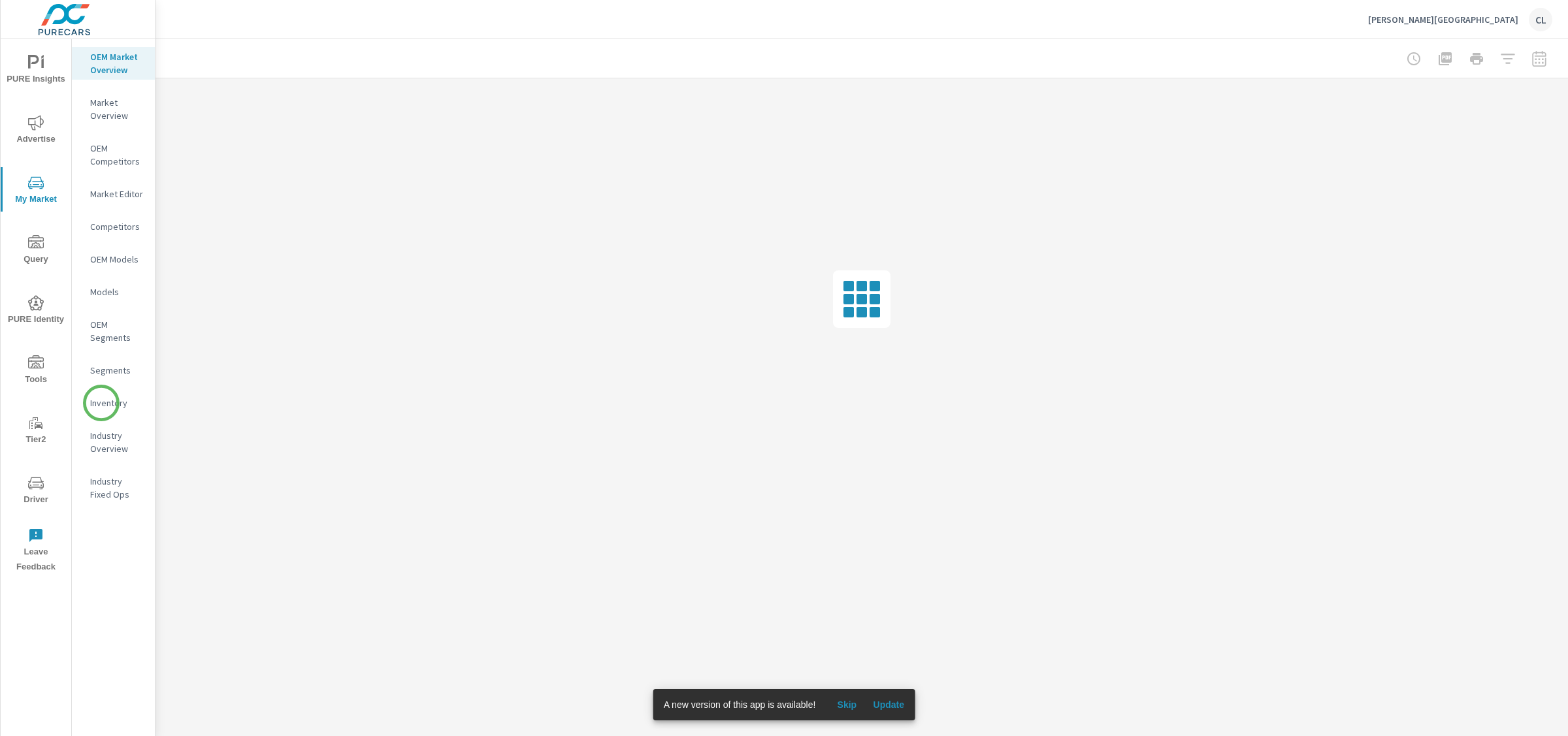
click at [101, 403] on p "Inventory" at bounding box center [117, 403] width 54 height 13
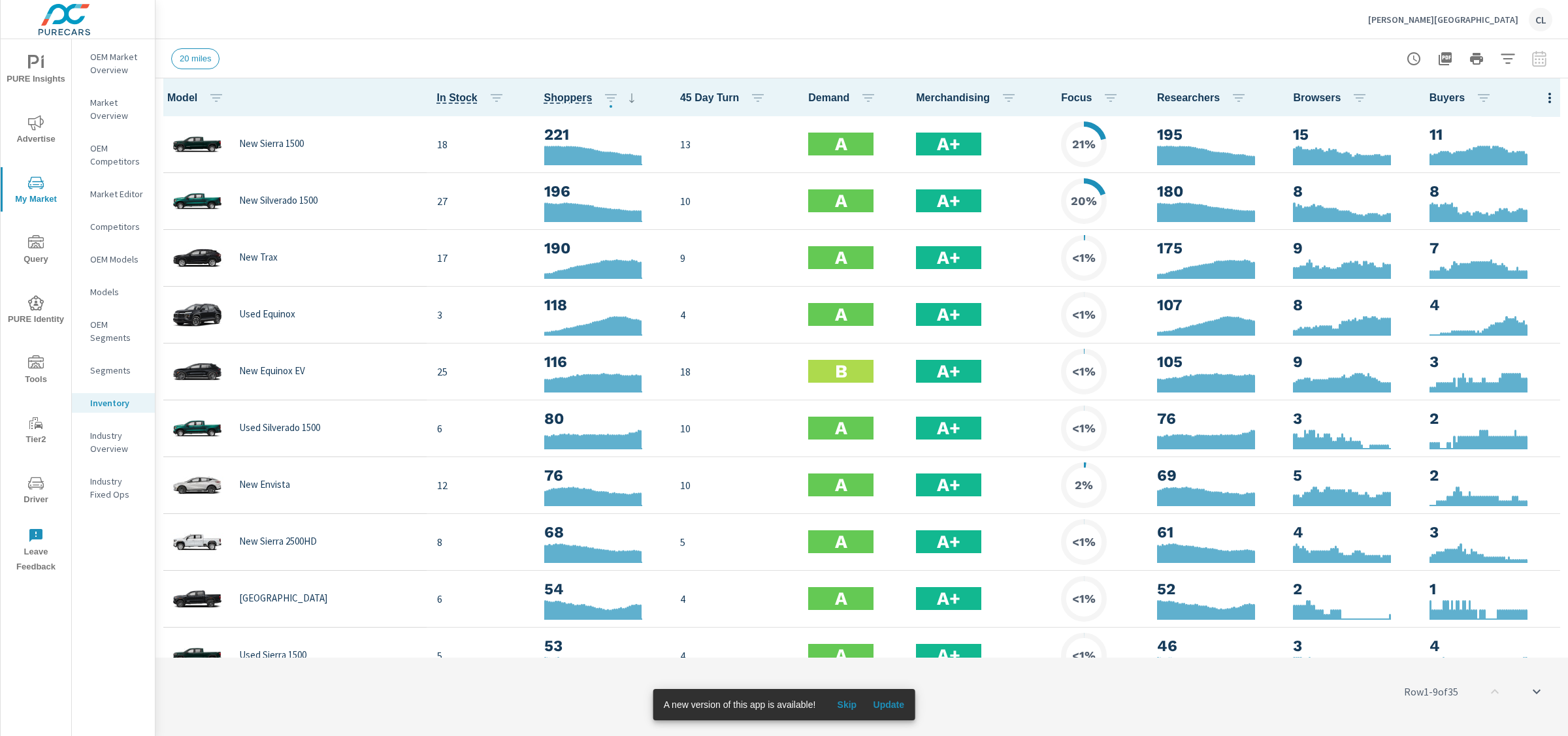
scroll to position [1, 0]
click at [603, 96] on icon "button" at bounding box center [611, 98] width 16 height 16
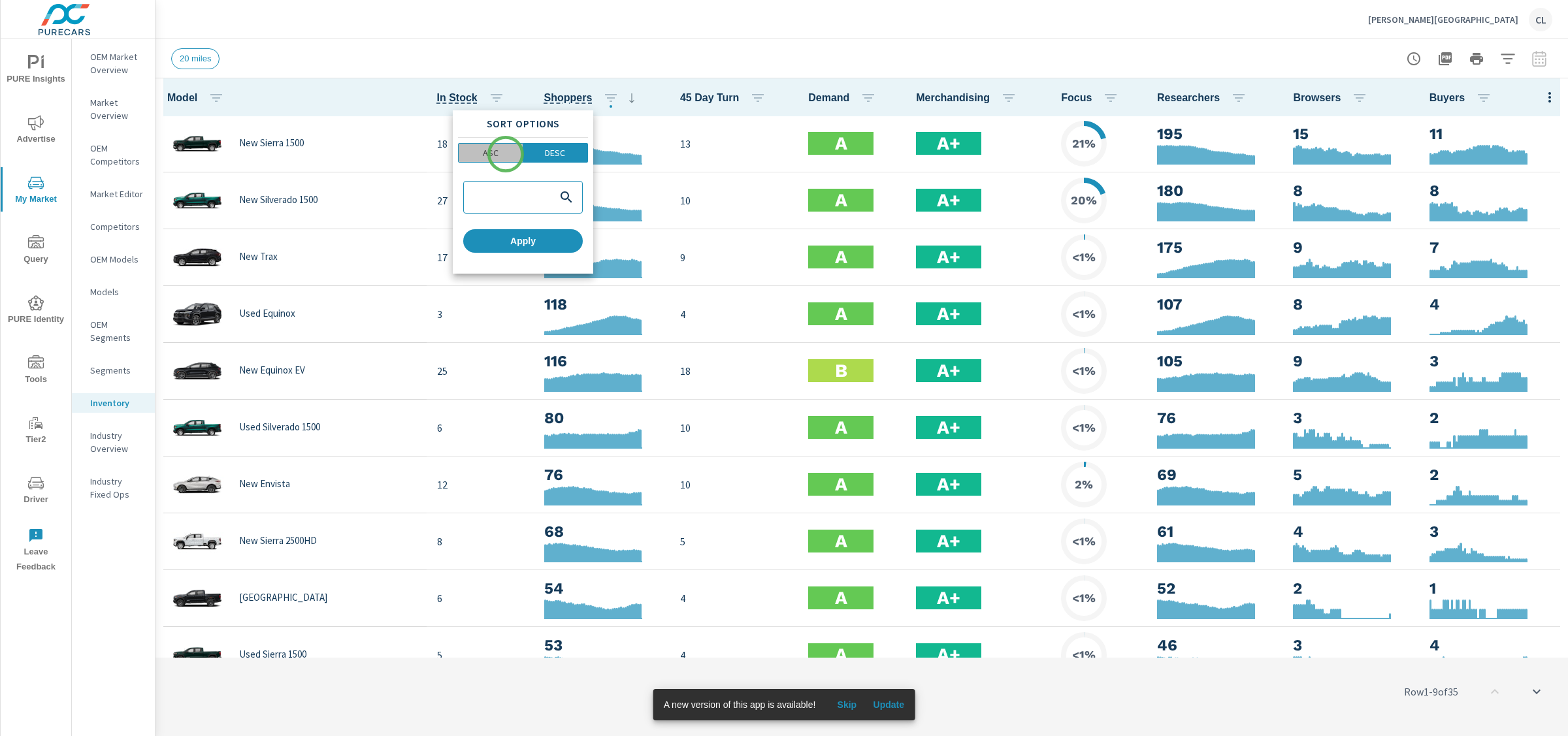
click at [506, 154] on span "ASC" at bounding box center [491, 153] width 56 height 13
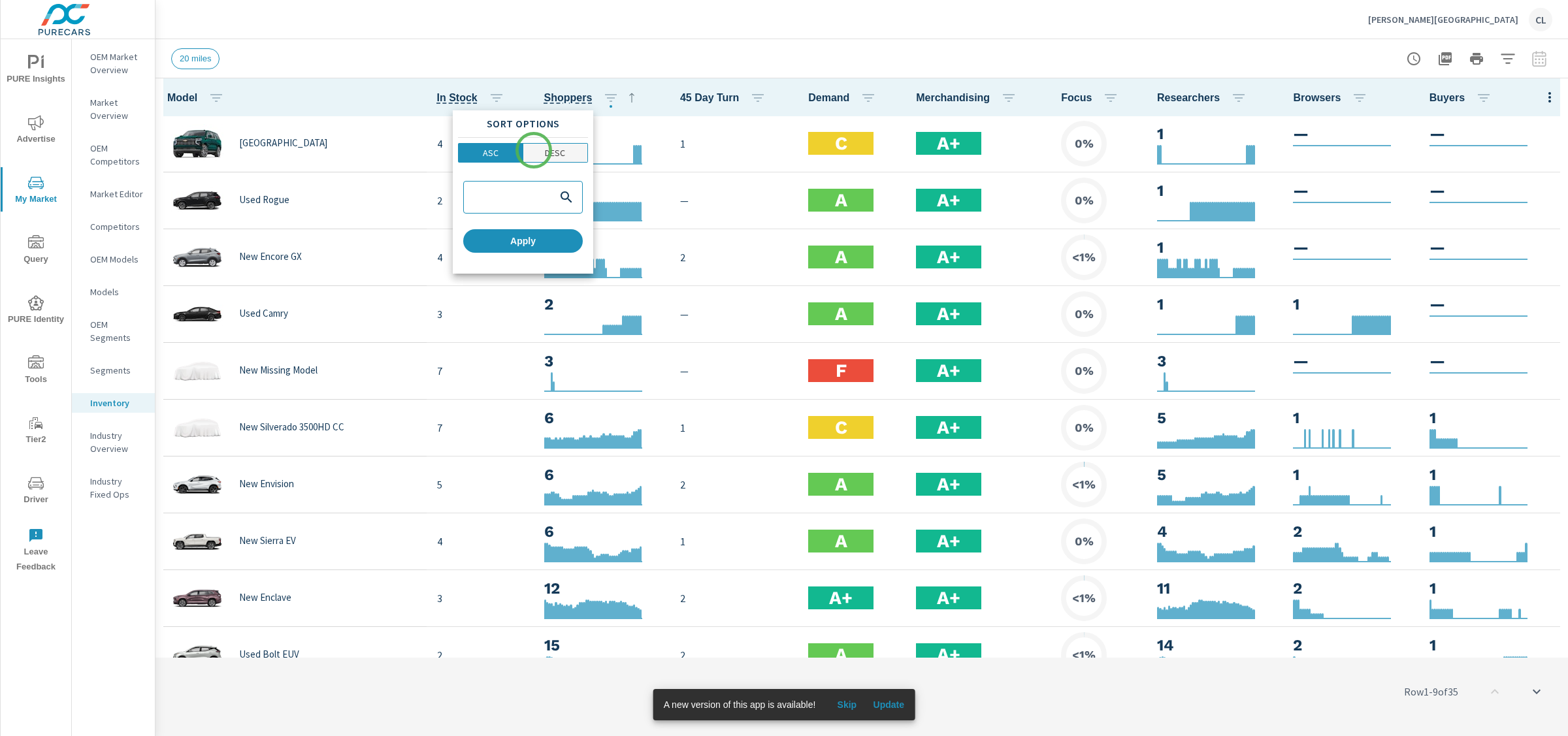
click at [534, 150] on span "DESC" at bounding box center [556, 153] width 57 height 13
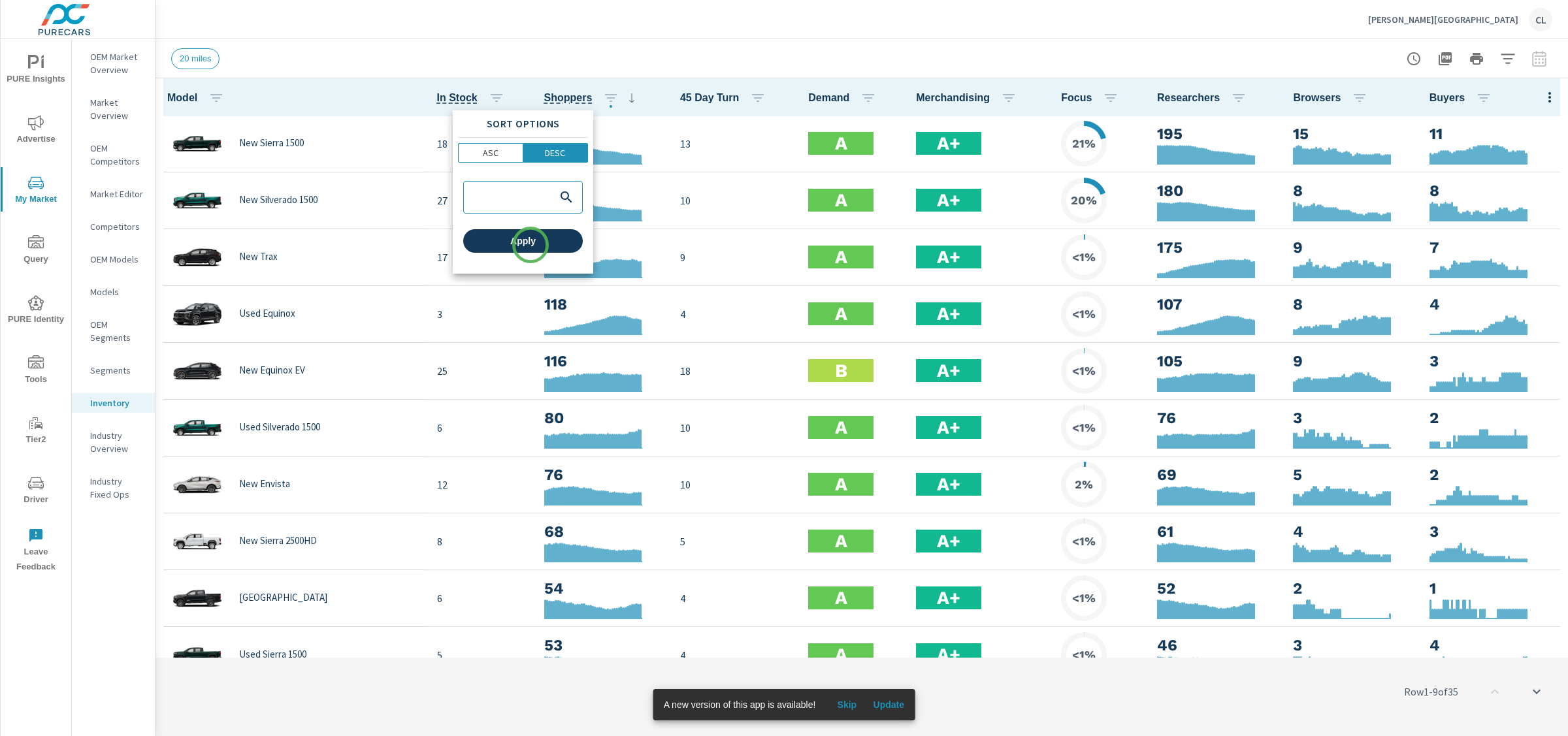
click at [531, 245] on span "Apply" at bounding box center [523, 241] width 109 height 12
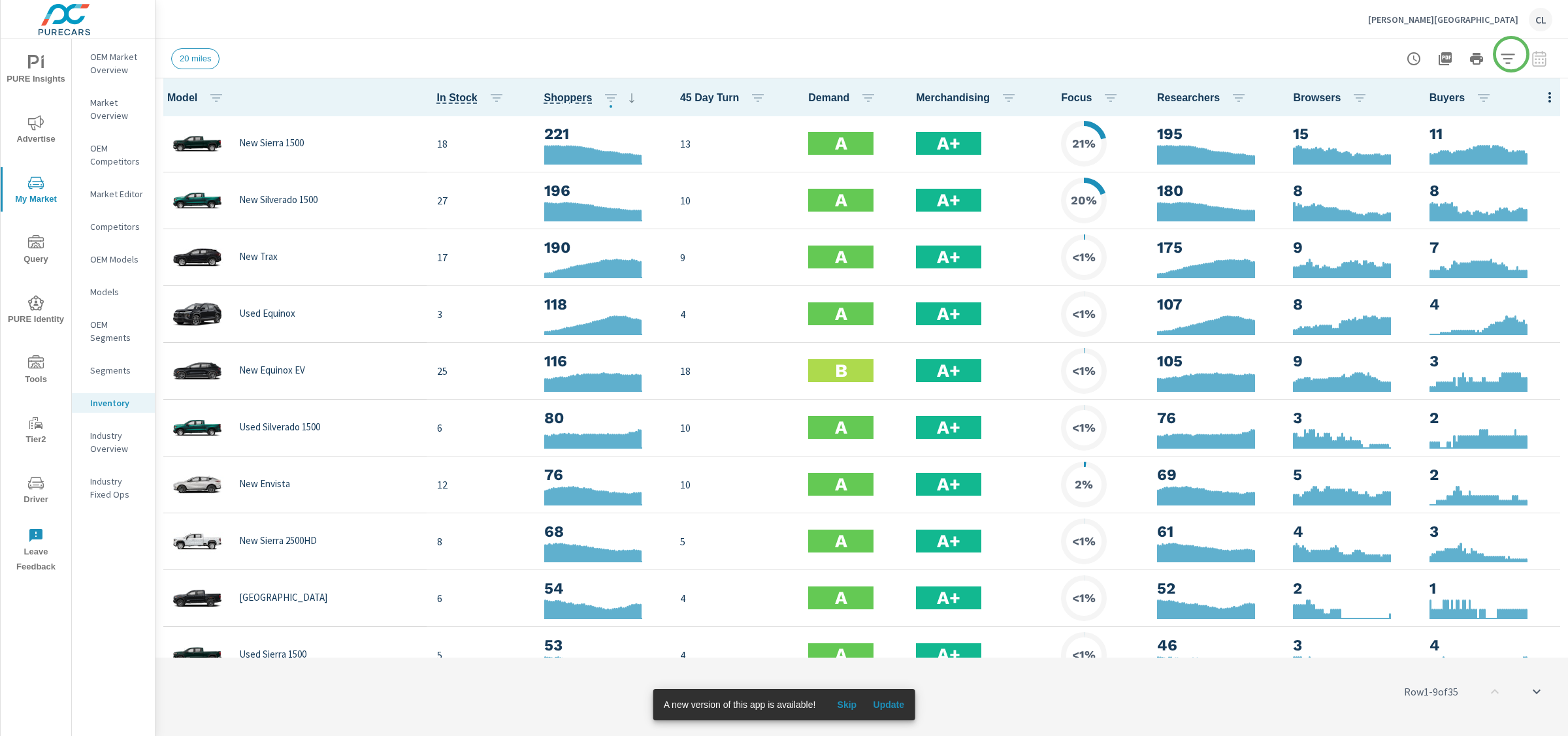
click at [1372, 52] on icon "button" at bounding box center [1508, 59] width 16 height 16
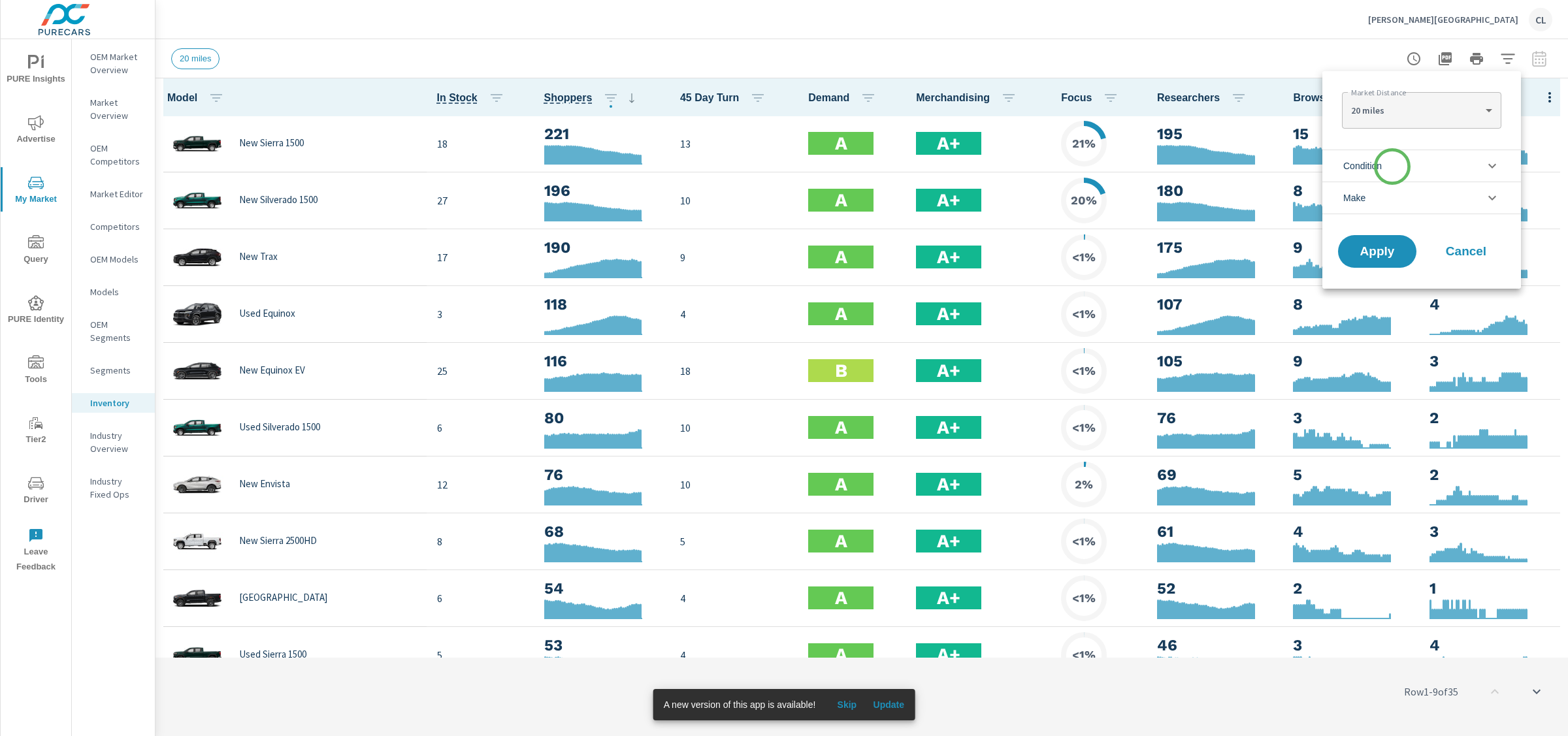
click at [1372, 167] on li "Condition" at bounding box center [1422, 166] width 199 height 32
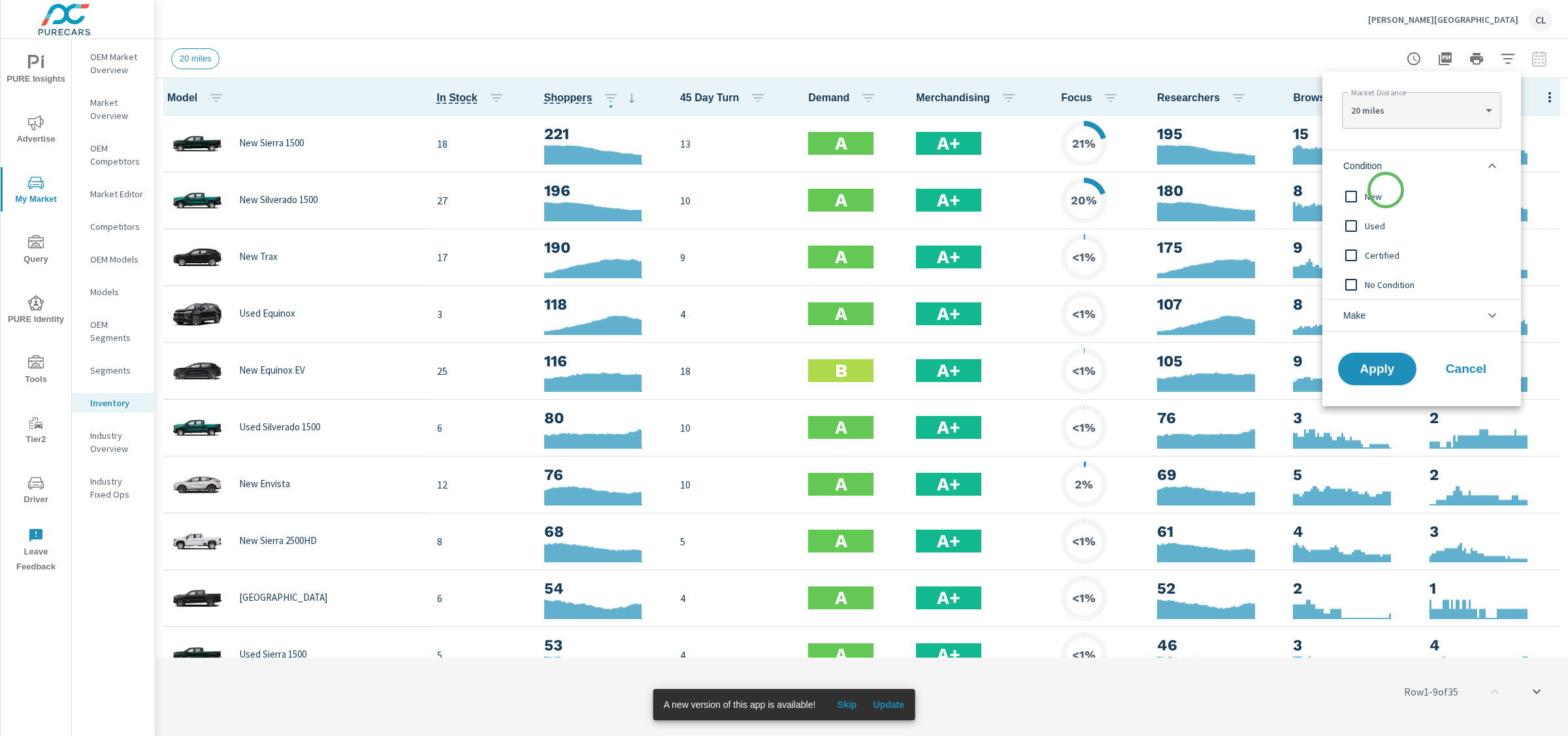
click at [1372, 197] on span "New" at bounding box center [1436, 197] width 143 height 16
click at [1372, 365] on span "Apply" at bounding box center [1378, 369] width 54 height 12
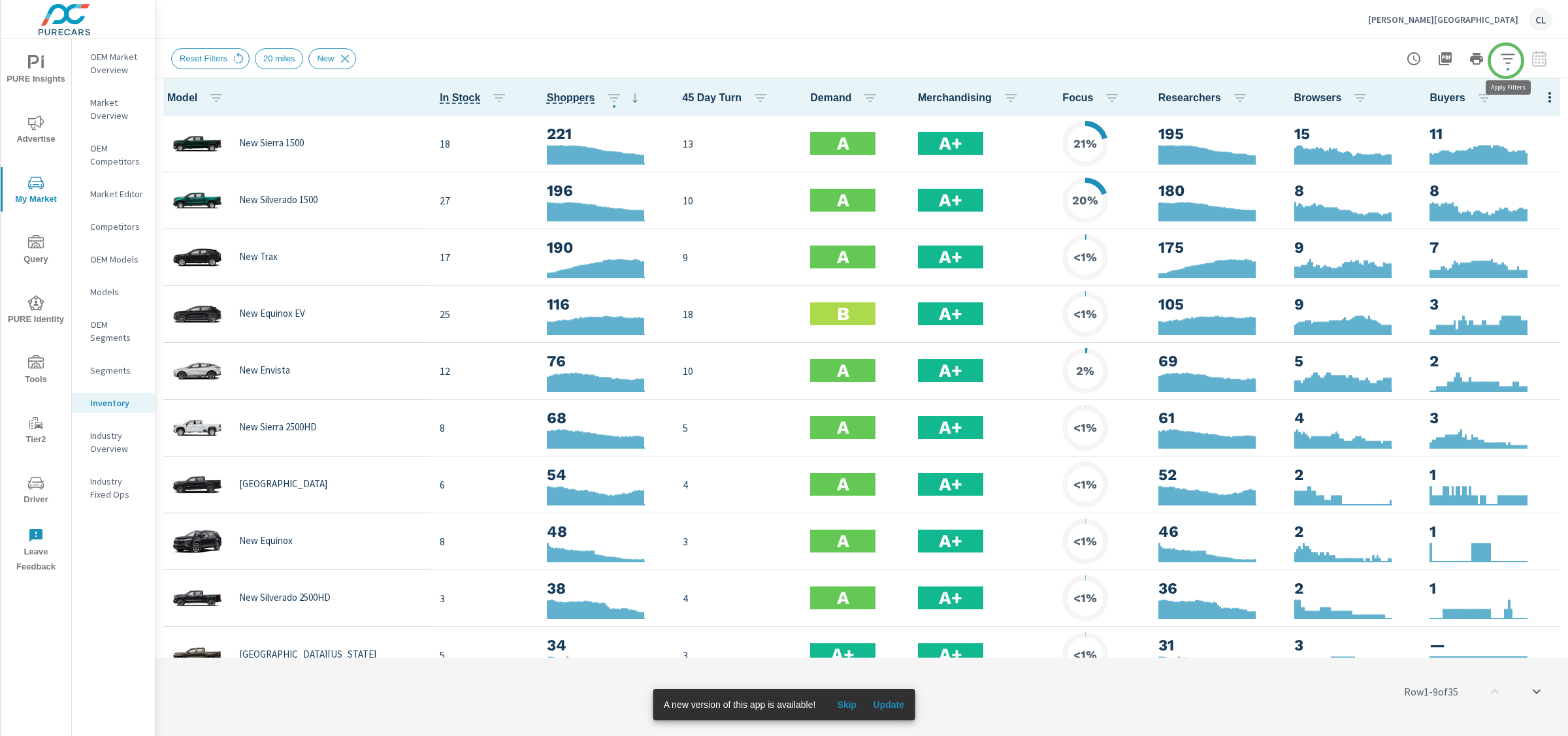
click at [1372, 60] on icon "button" at bounding box center [1508, 59] width 16 height 16
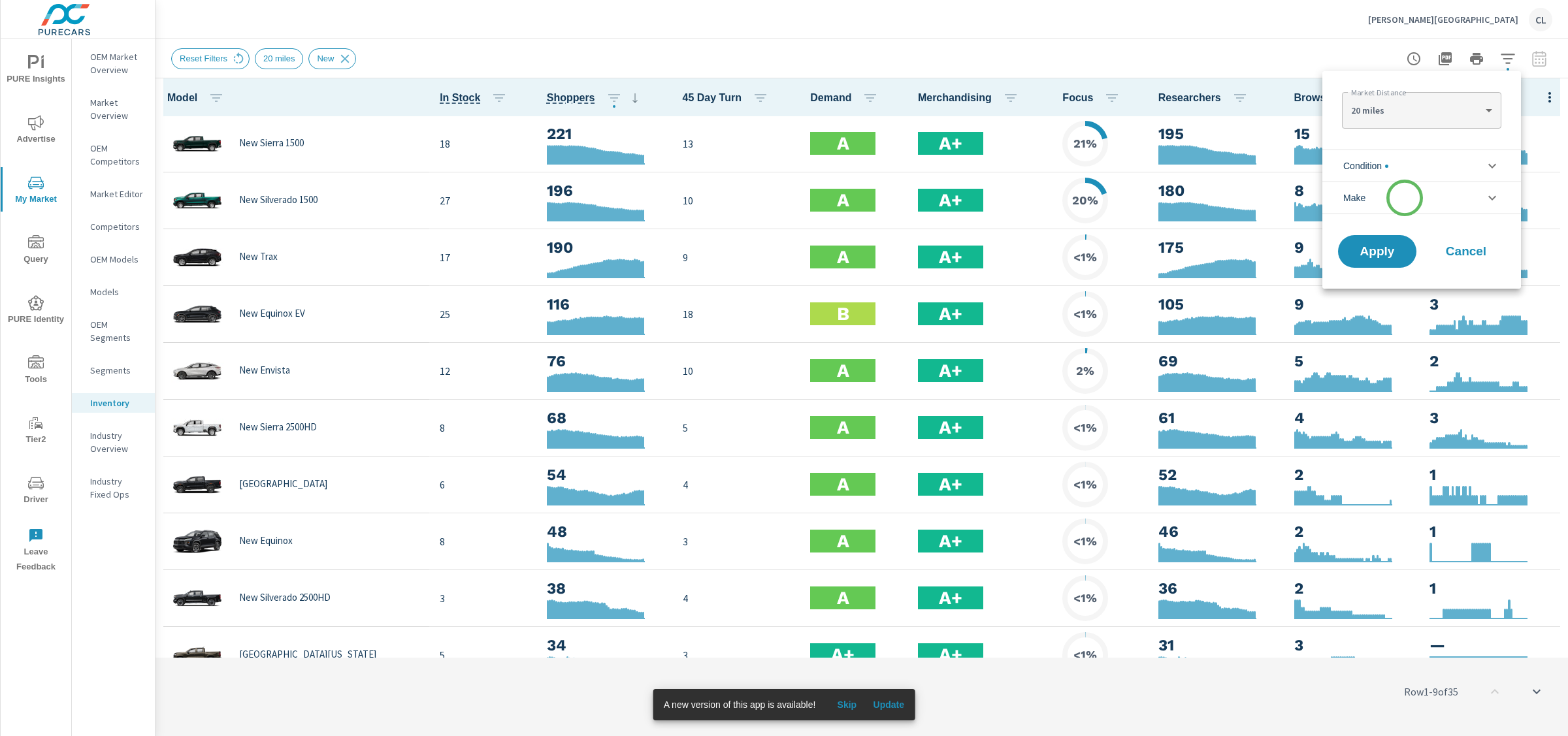
click at [1372, 198] on li "Make" at bounding box center [1422, 198] width 199 height 33
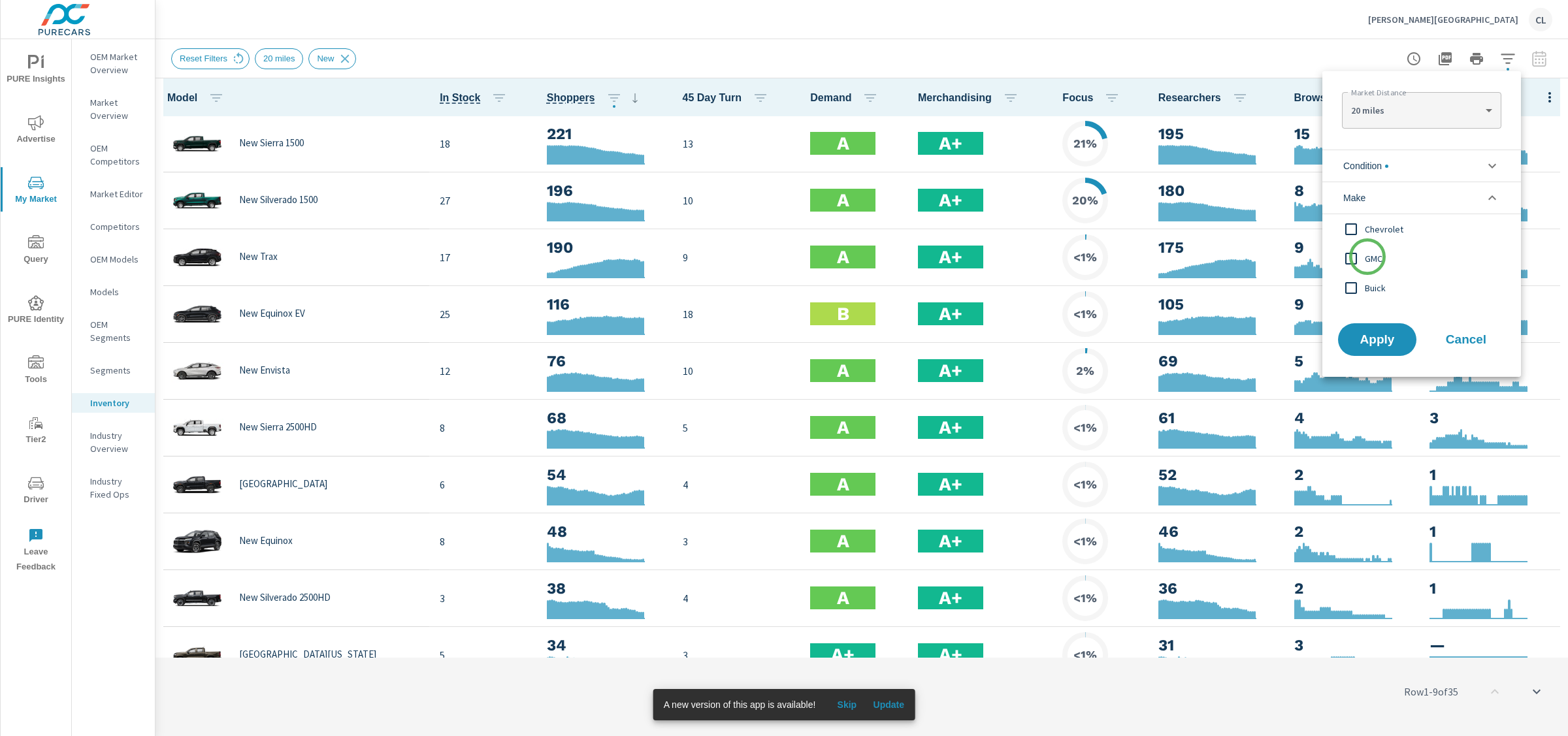
click at [1368, 256] on span "GMC" at bounding box center [1436, 258] width 143 height 16
click at [1372, 283] on span "Buick" at bounding box center [1436, 288] width 143 height 16
click at [1372, 228] on span "Chevrolet" at bounding box center [1436, 229] width 143 height 16
click at [1372, 338] on span "Apply" at bounding box center [1378, 340] width 54 height 12
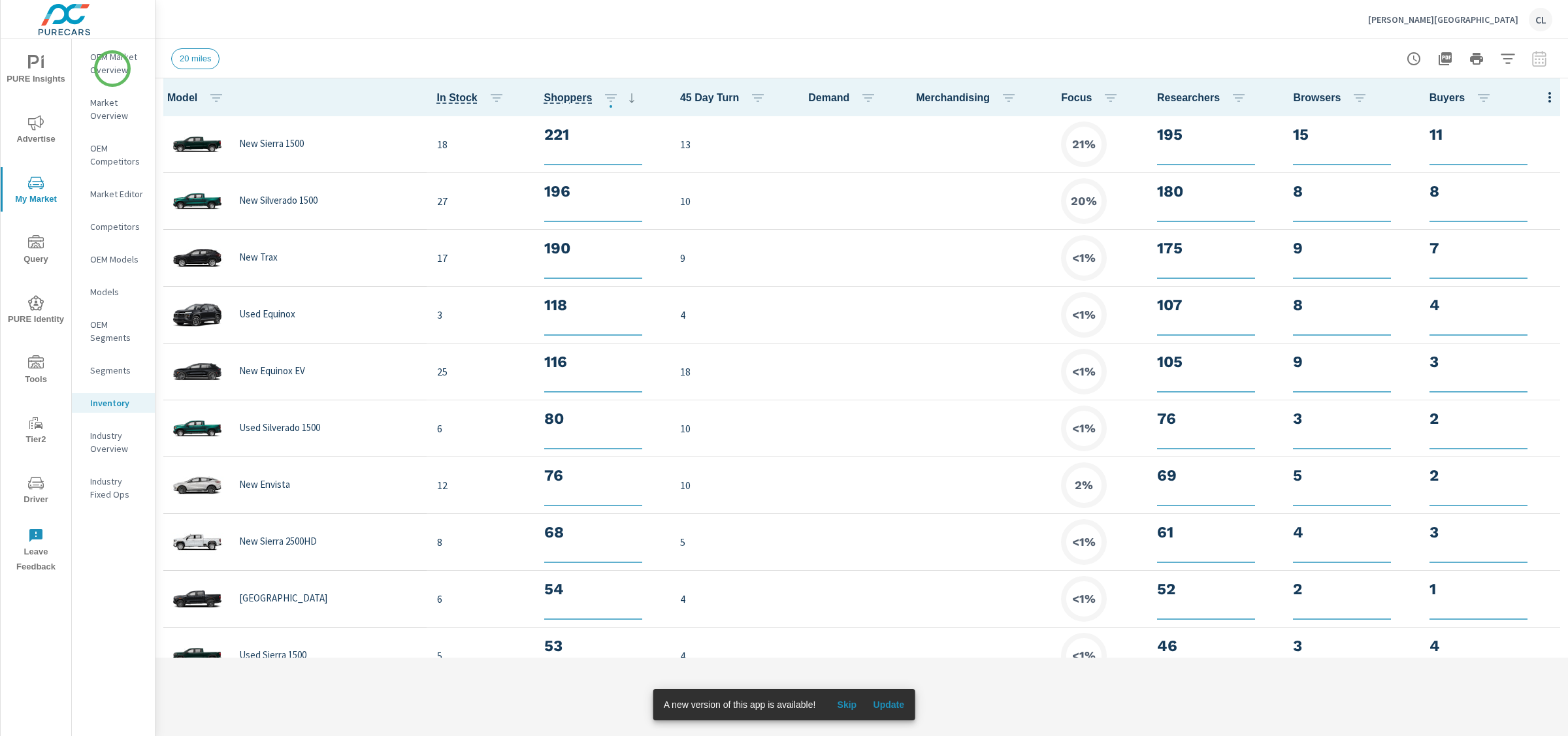
click at [113, 69] on p "OEM Market Overview" at bounding box center [117, 63] width 54 height 26
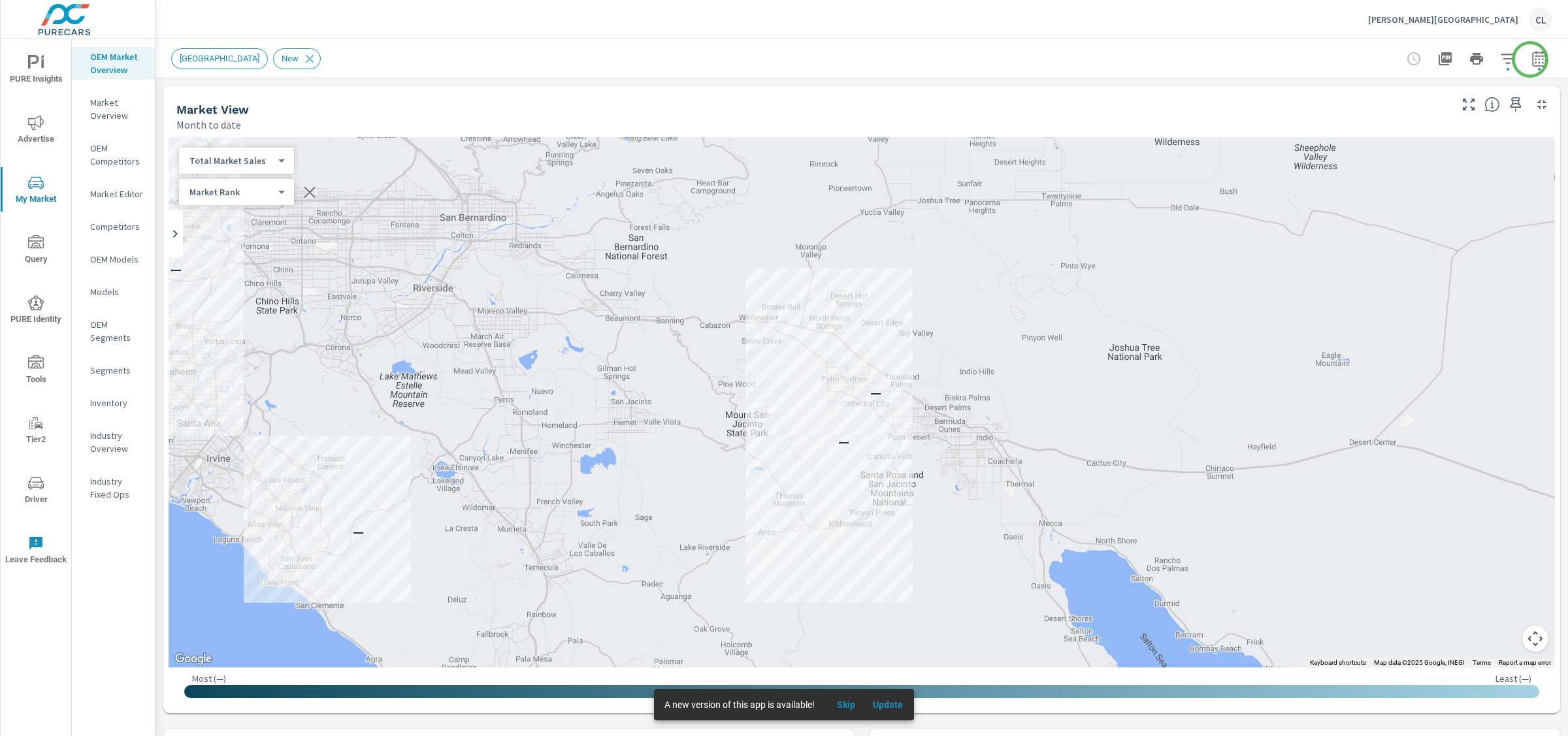
click at [1531, 57] on icon "button" at bounding box center [1539, 59] width 16 height 16
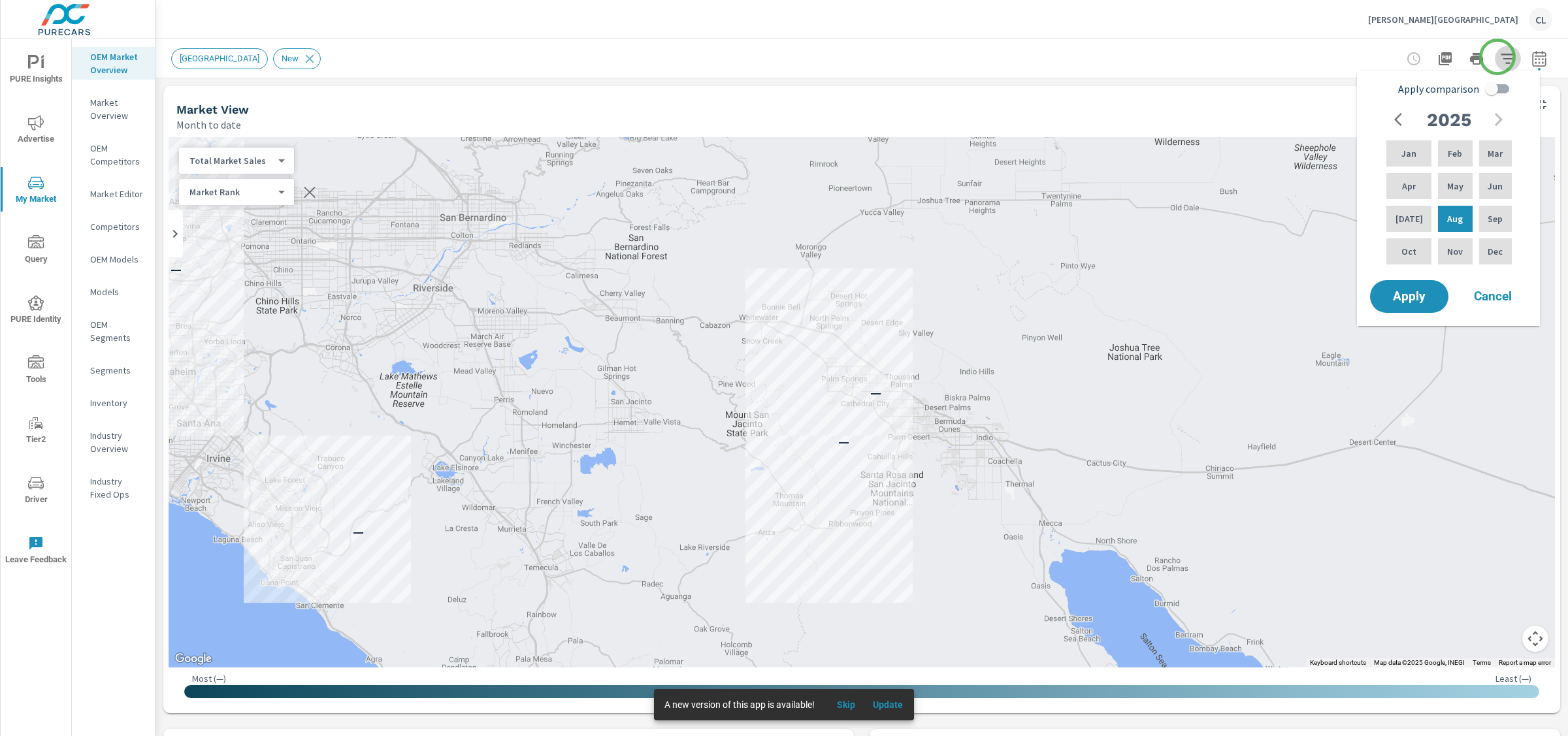
click at [1500, 57] on icon "button" at bounding box center [1508, 59] width 16 height 16
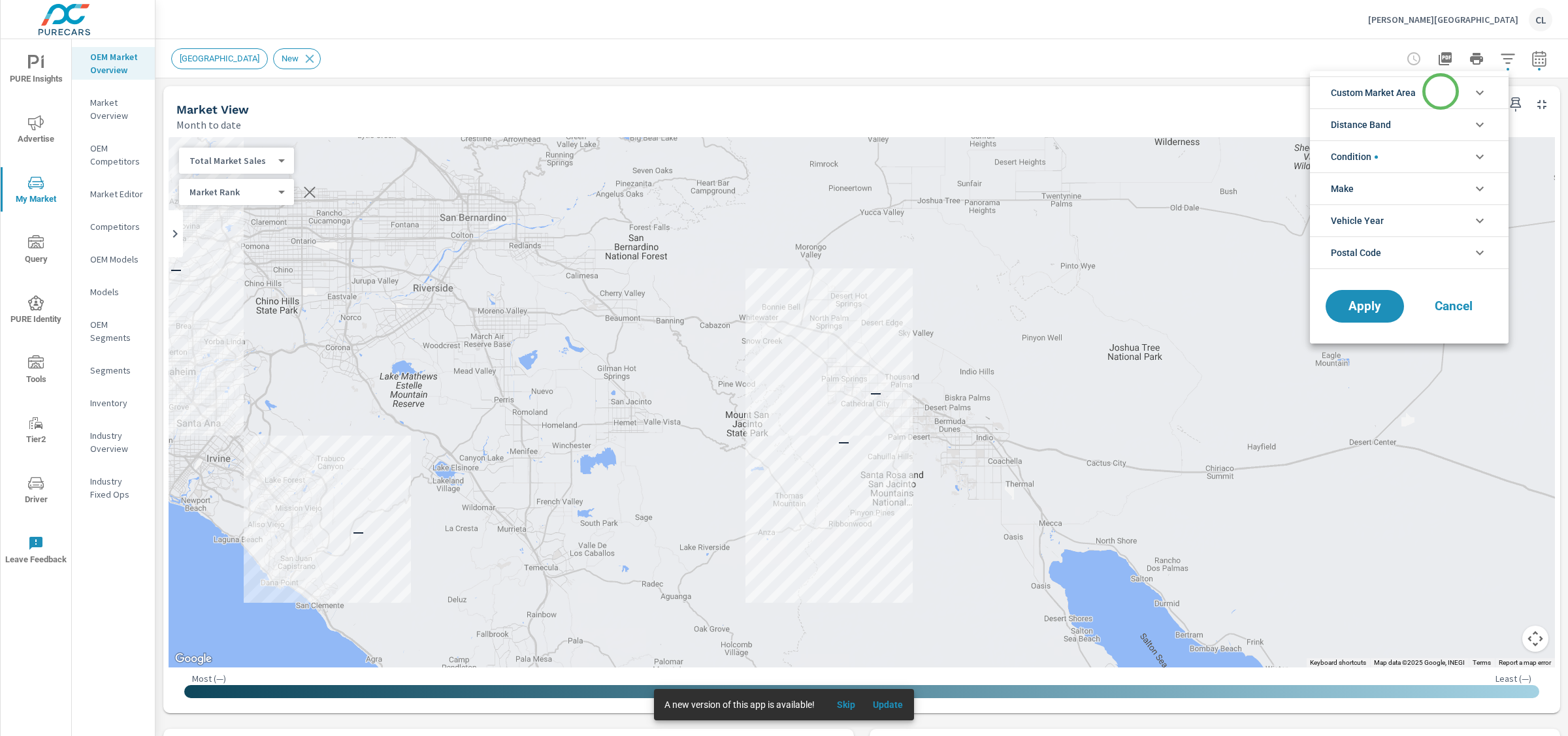
click at [1441, 92] on li "Custom Market Area" at bounding box center [1410, 92] width 199 height 32
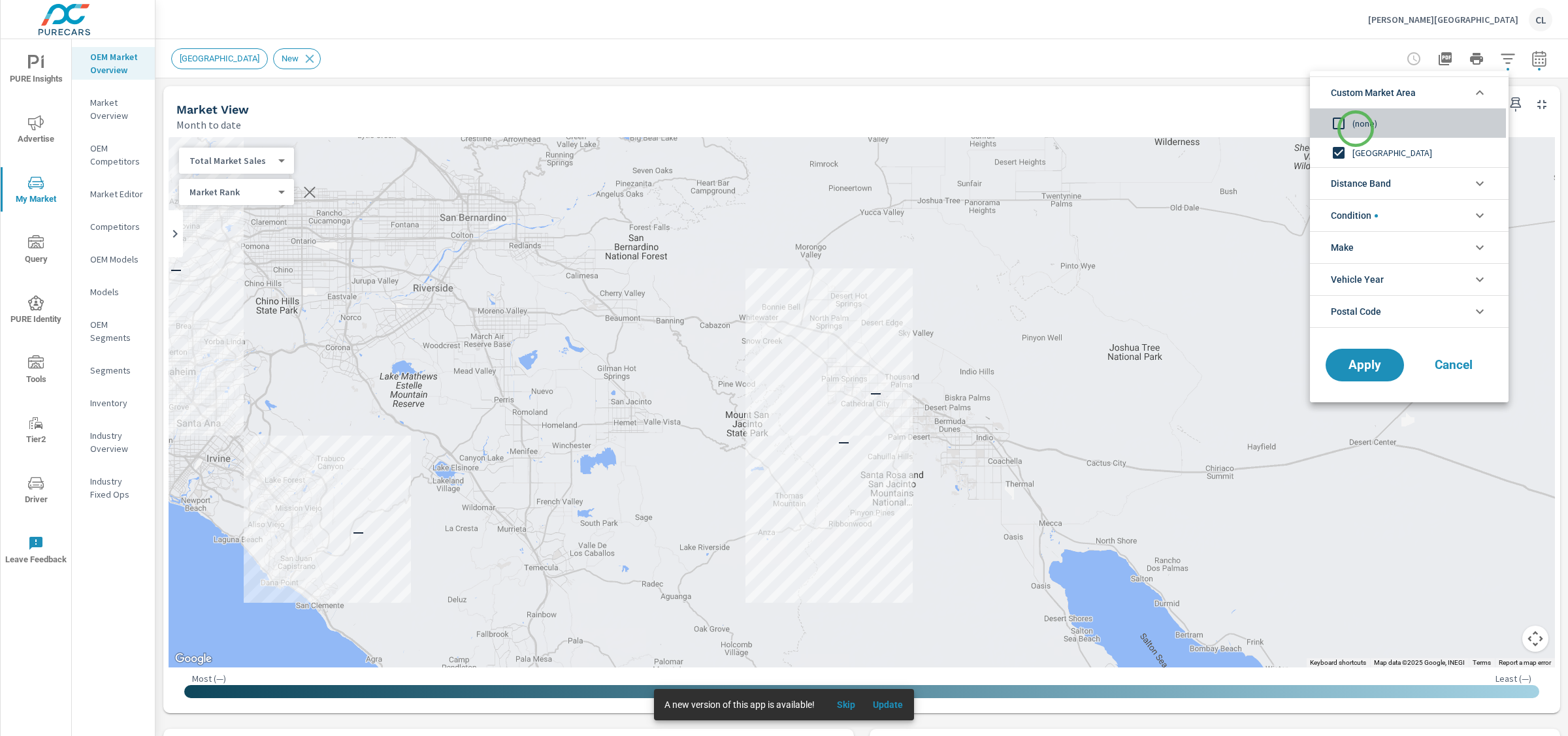
click at [1356, 129] on span "(none)" at bounding box center [1424, 124] width 143 height 16
click at [1379, 186] on span "Distance Band" at bounding box center [1361, 184] width 60 height 31
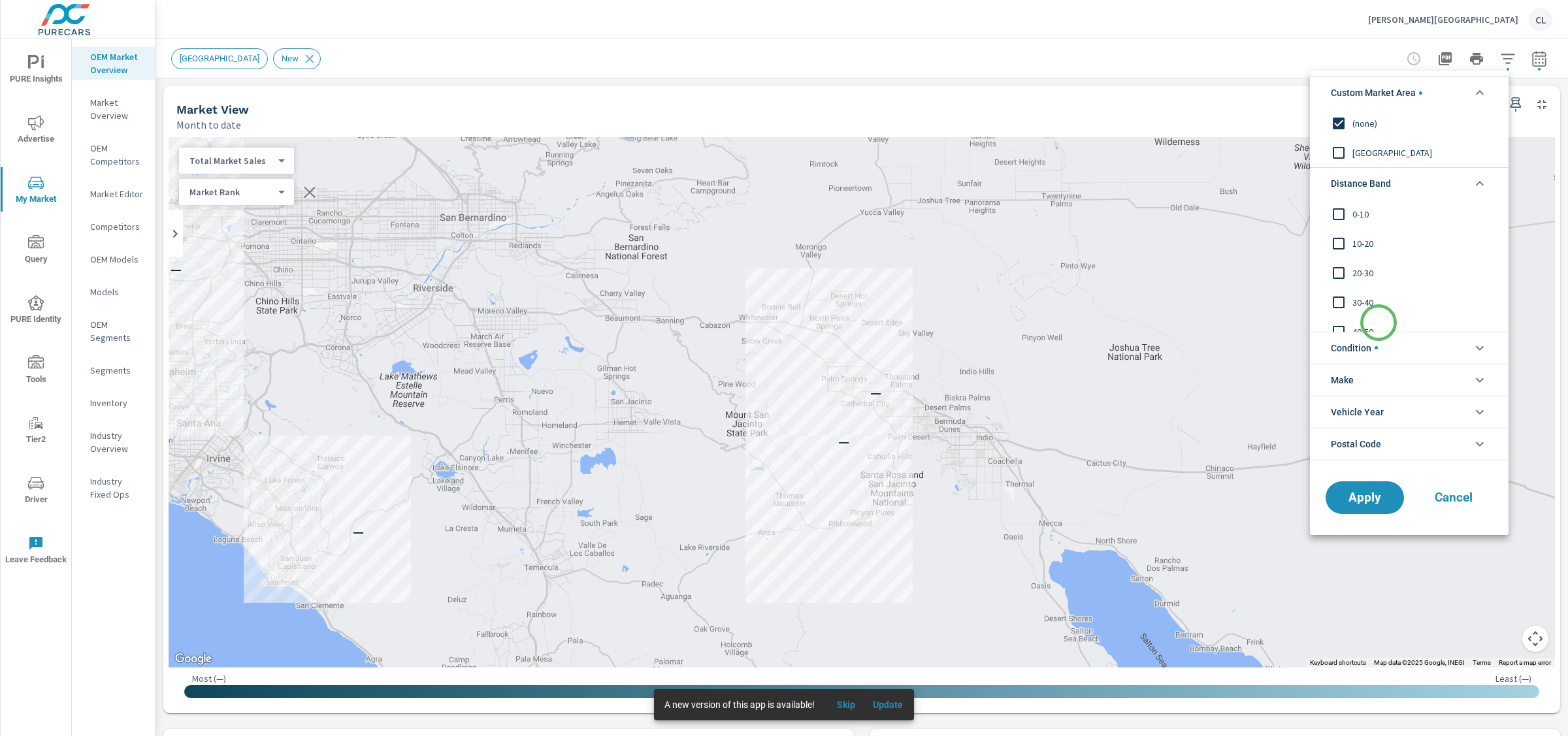
scroll to position [44, 0]
click at [1364, 321] on span "50-60" at bounding box center [1424, 317] width 143 height 16
click at [1352, 283] on input "filter options" at bounding box center [1339, 288] width 27 height 27
click at [1349, 263] on input "filter options" at bounding box center [1339, 258] width 27 height 27
click at [1352, 232] on input "filter options" at bounding box center [1339, 229] width 27 height 27
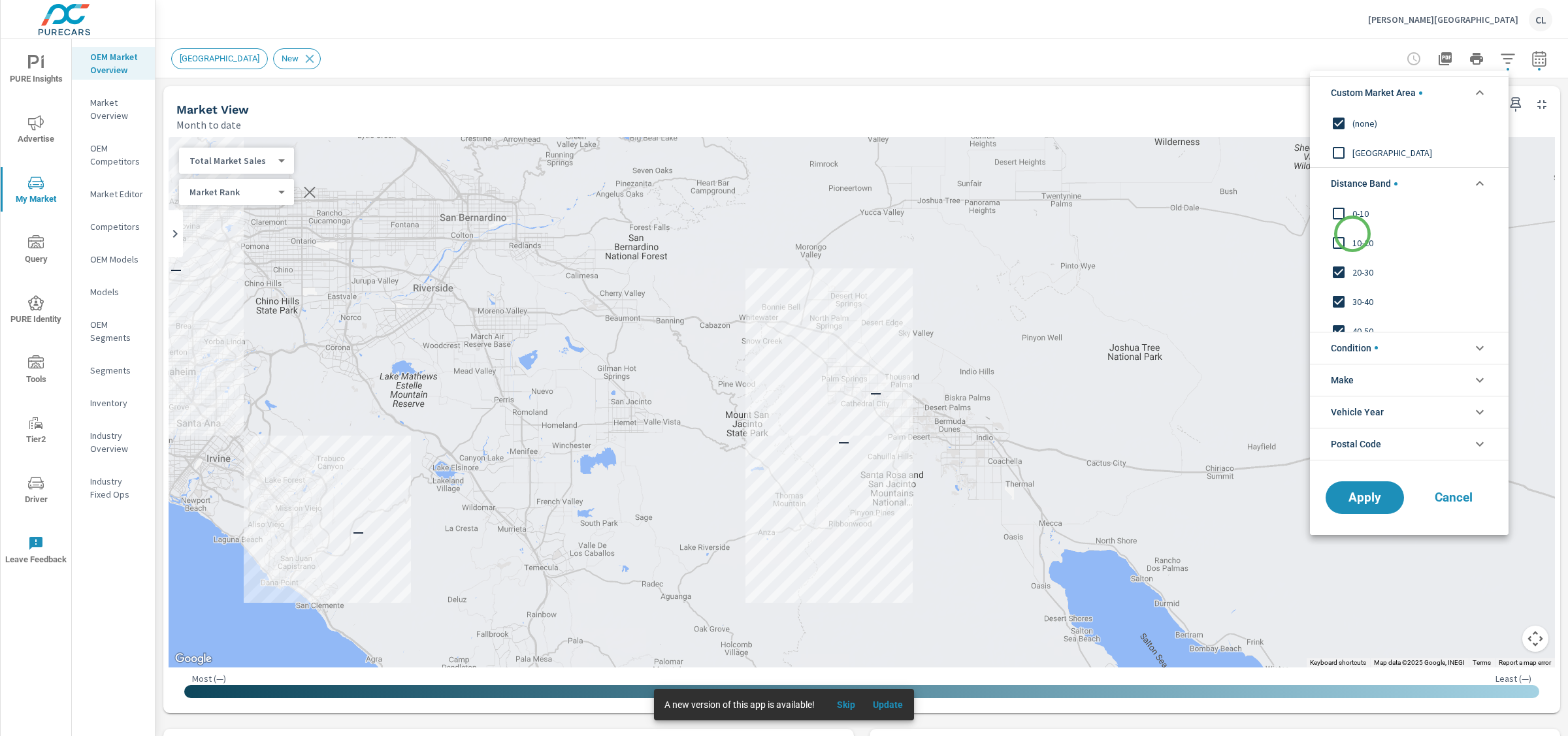
scroll to position [0, 0]
click at [1359, 245] on span "10-20" at bounding box center [1424, 243] width 143 height 16
click at [1354, 212] on span "0-10" at bounding box center [1424, 215] width 143 height 16
click at [1366, 497] on span "Apply" at bounding box center [1365, 497] width 54 height 12
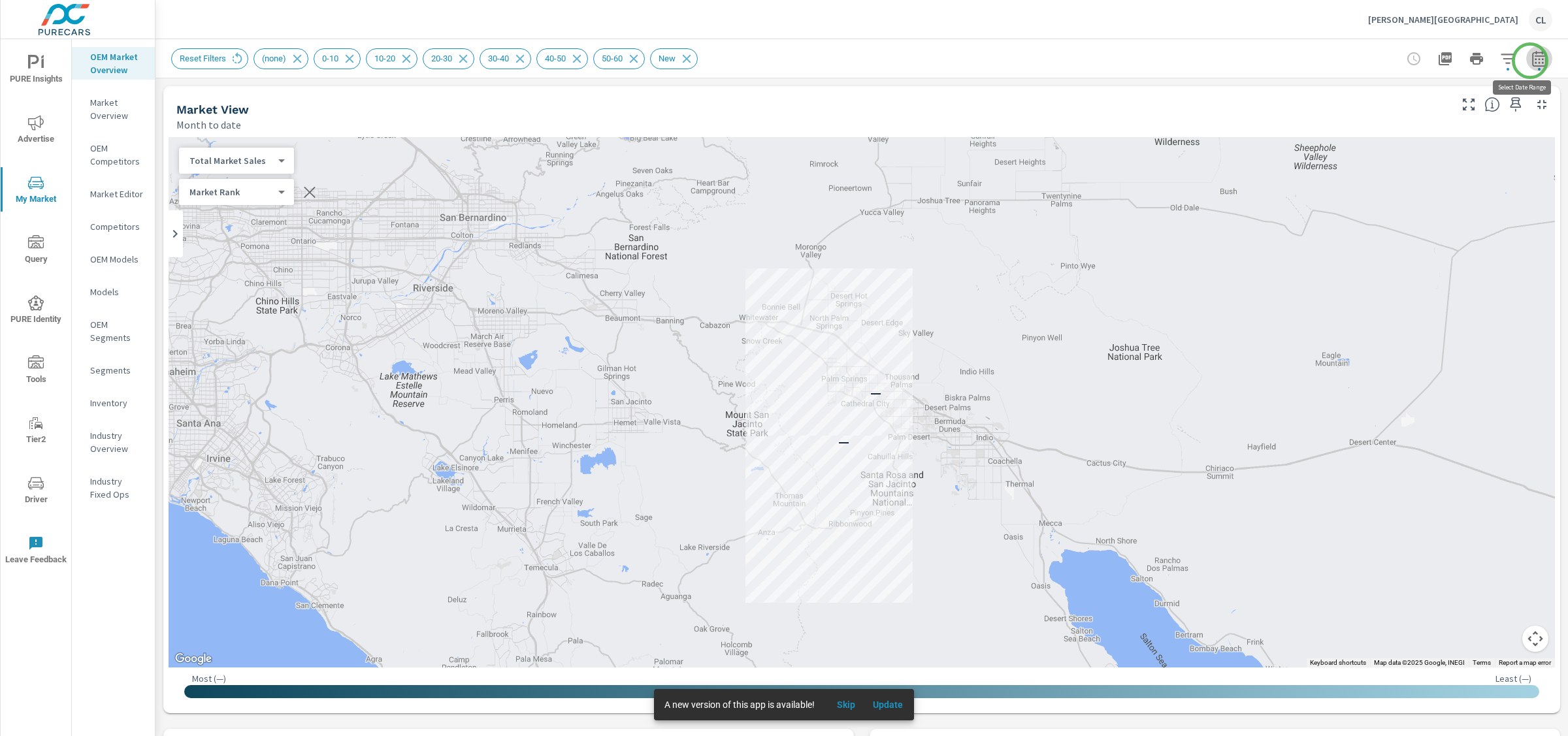
click at [1531, 61] on icon "button" at bounding box center [1539, 59] width 16 height 16
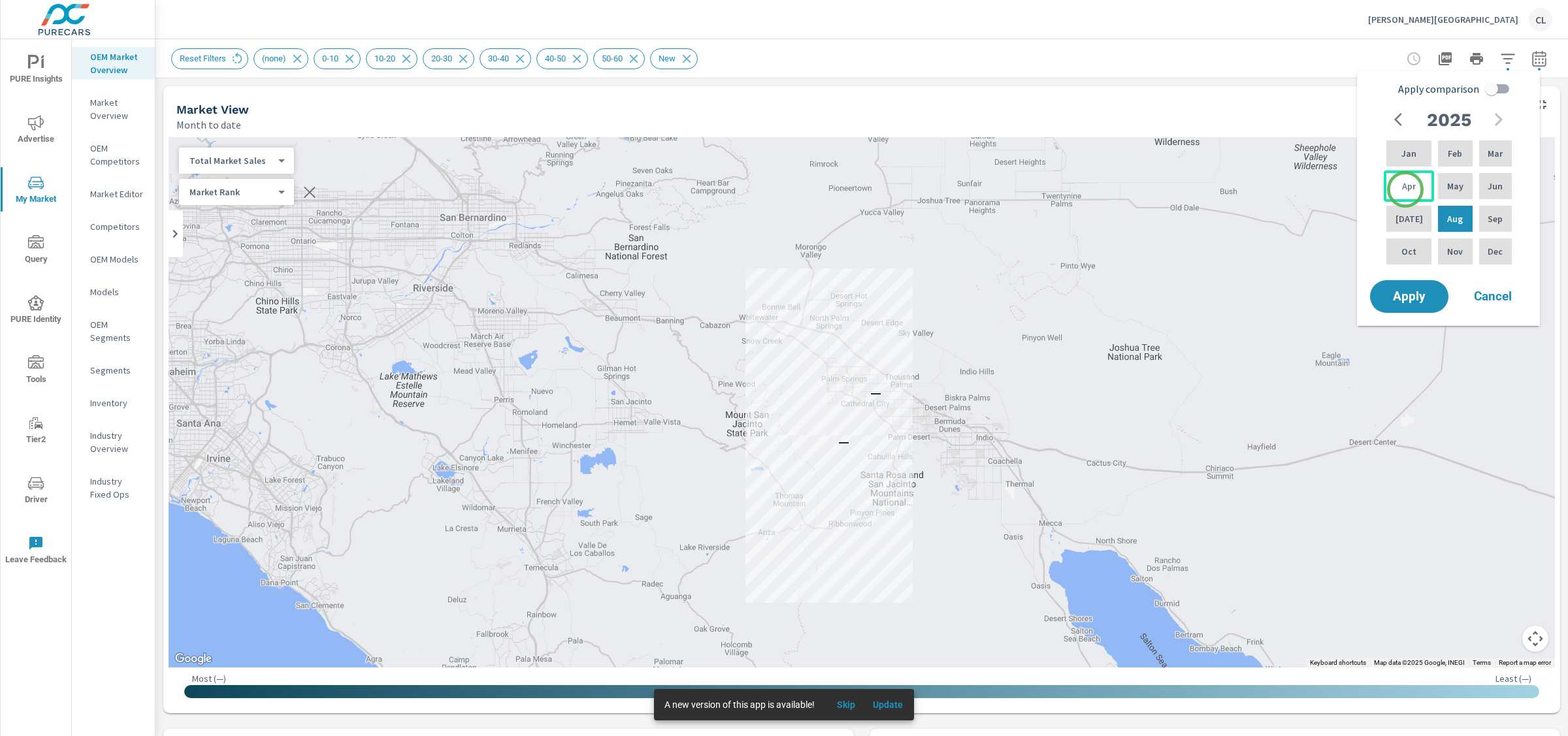
click at [1406, 190] on p "Apr" at bounding box center [1409, 186] width 14 height 13
click at [1491, 189] on p "Jun" at bounding box center [1495, 186] width 15 height 13
click at [1496, 86] on input "Apply comparison" at bounding box center [1492, 89] width 75 height 25
checkbox input "true"
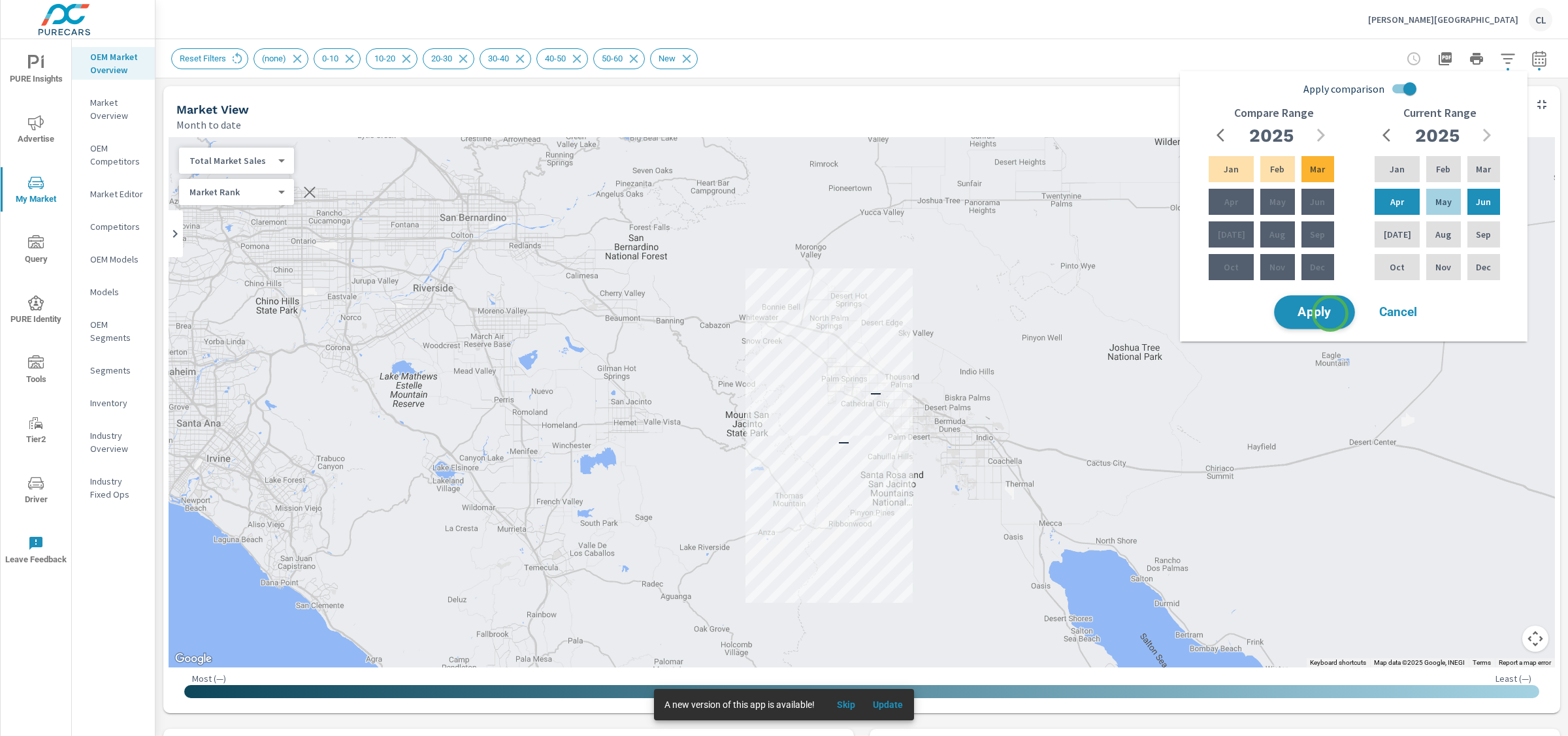
click at [1319, 321] on button "Apply" at bounding box center [1315, 312] width 81 height 34
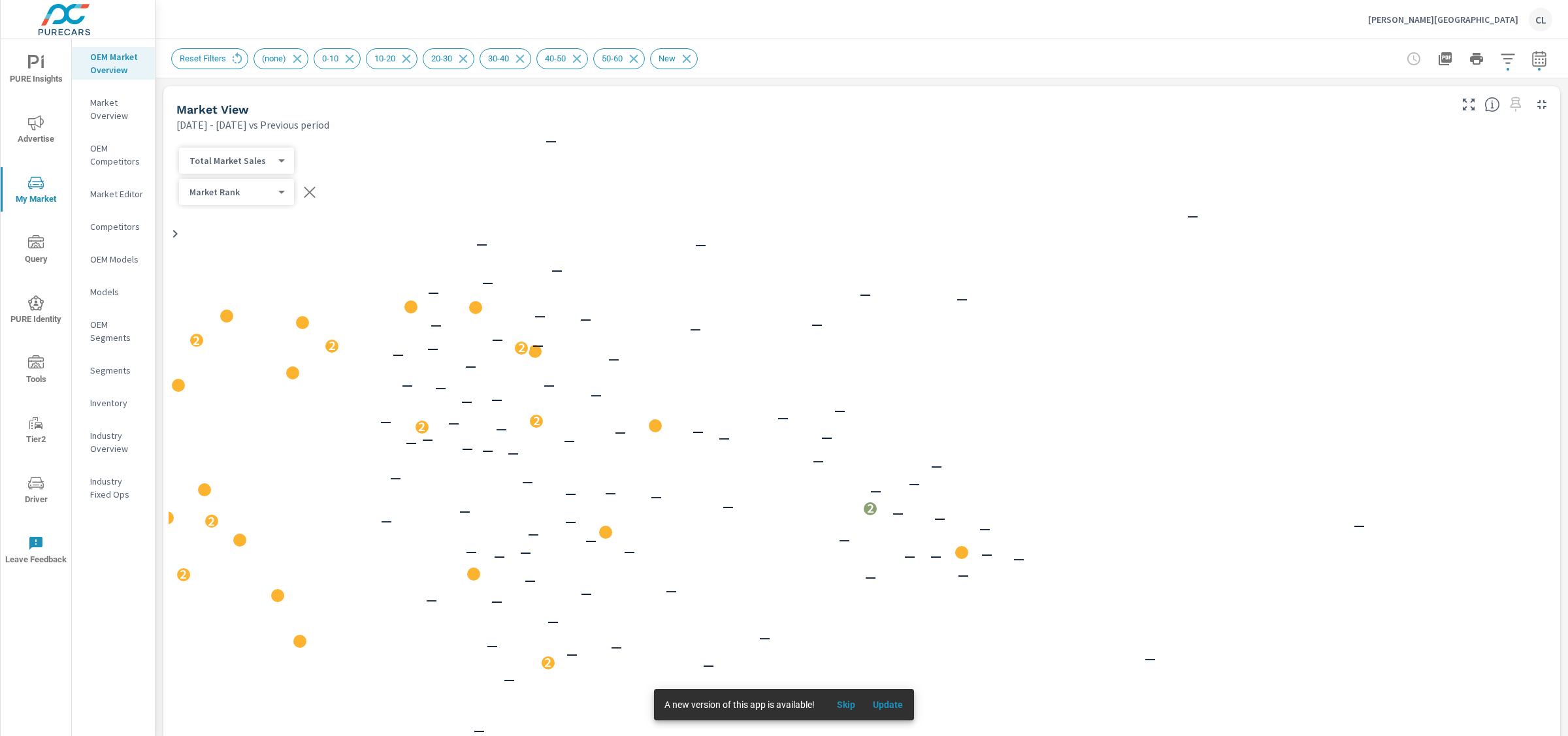
scroll to position [1, 0]
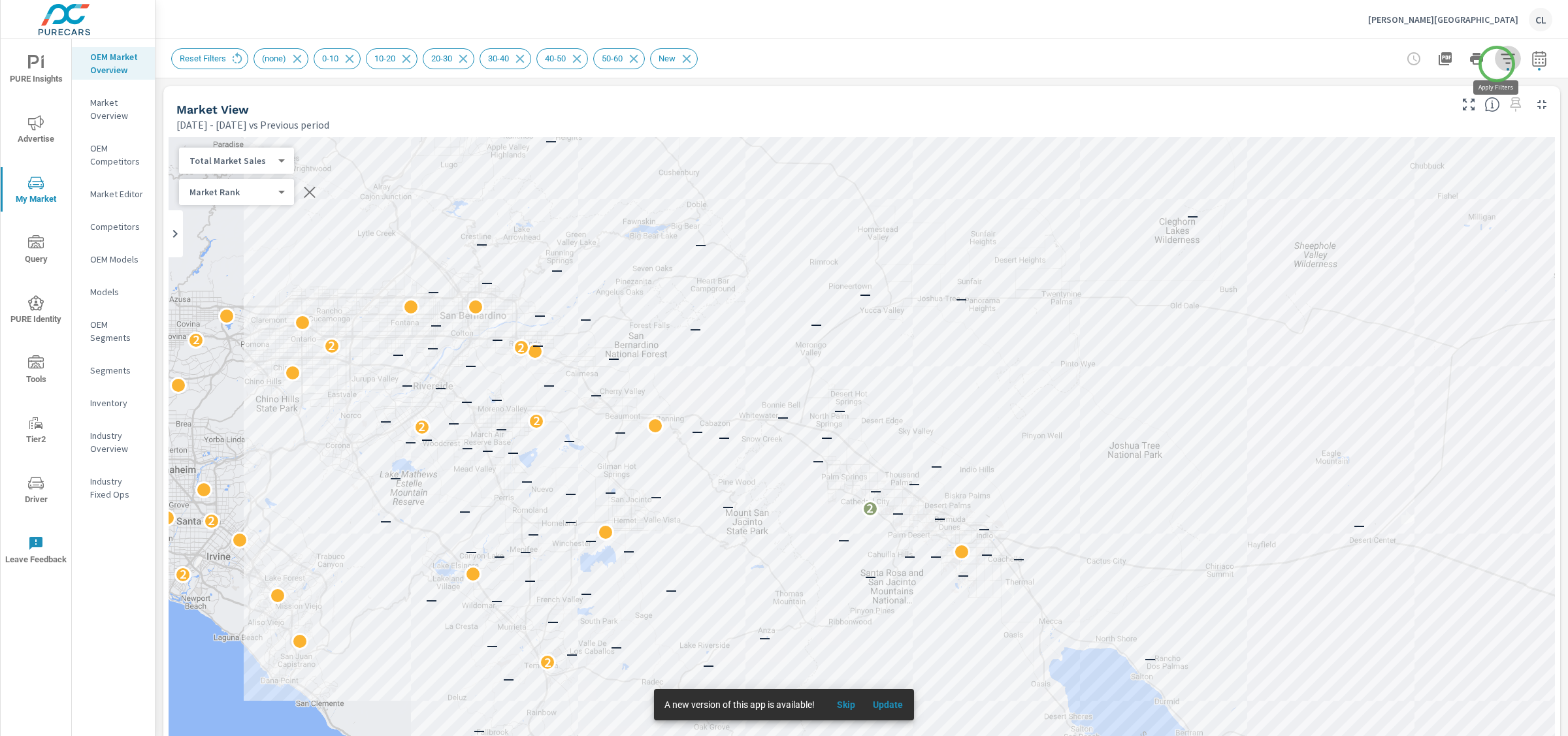
click at [1500, 64] on icon "button" at bounding box center [1508, 59] width 16 height 16
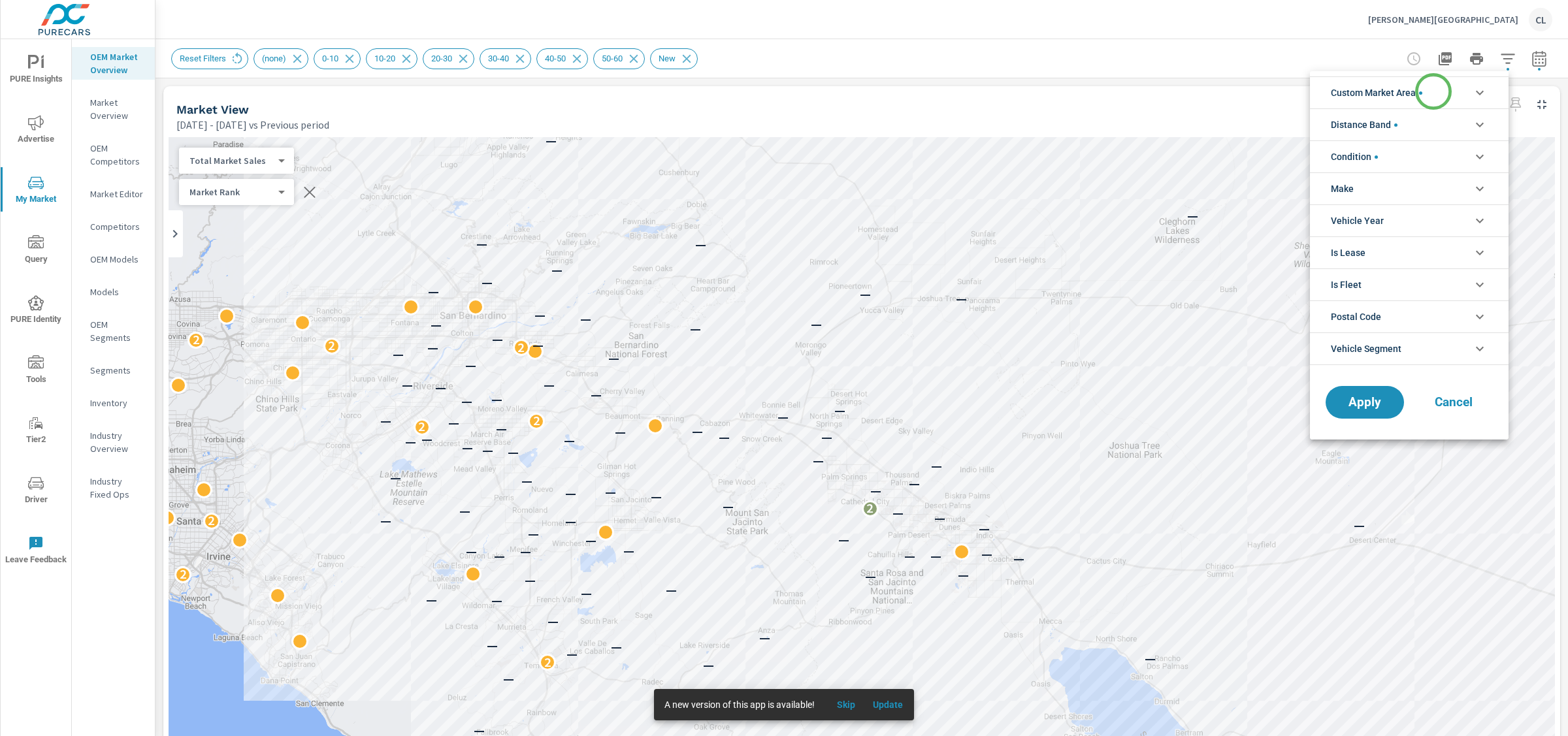
click at [1429, 94] on li "Custom Market Area" at bounding box center [1410, 92] width 199 height 32
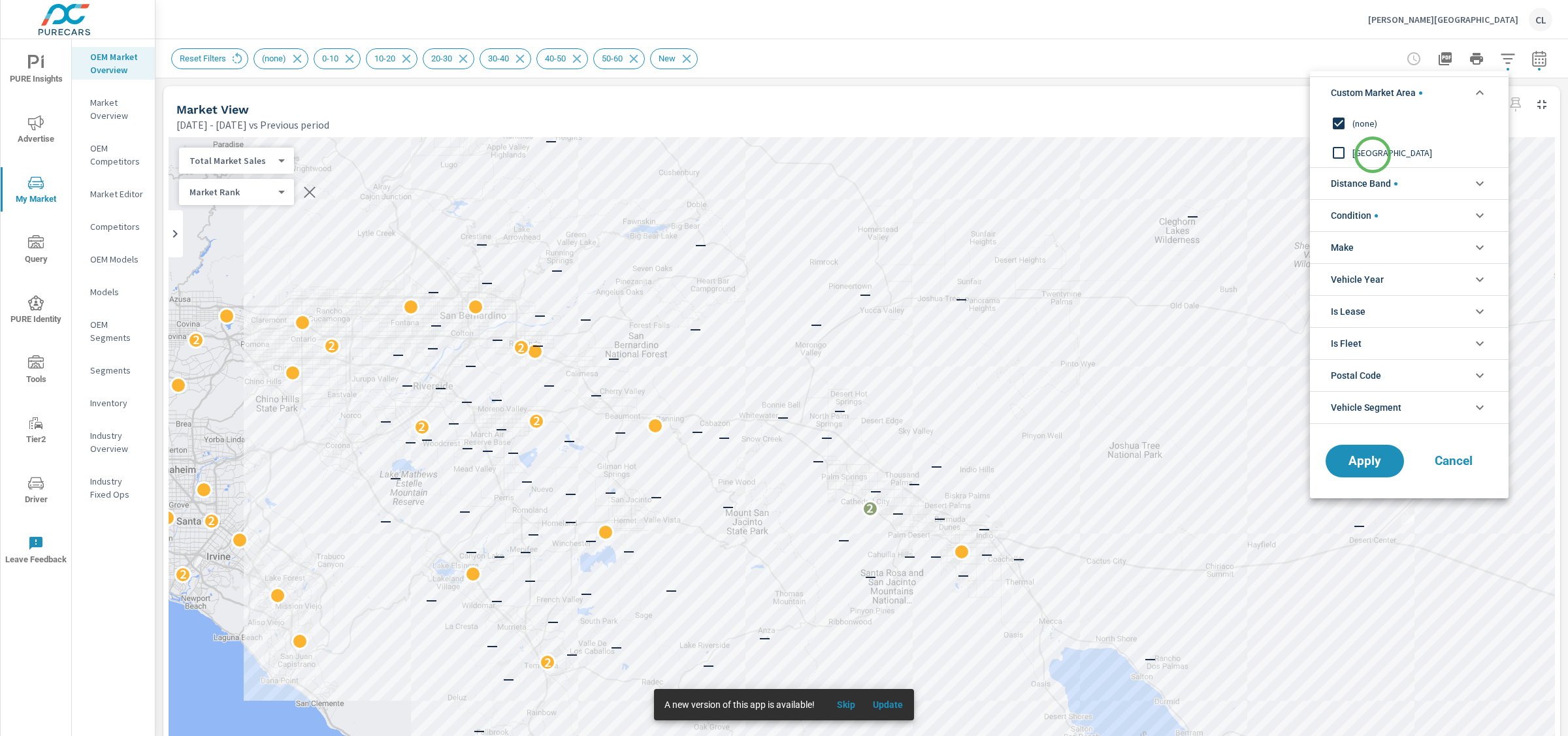
click at [1373, 155] on span "West side market Area" at bounding box center [1424, 153] width 143 height 16
click at [1361, 127] on span "(none)" at bounding box center [1424, 124] width 143 height 16
click at [1384, 179] on span "Distance Band" at bounding box center [1364, 184] width 67 height 31
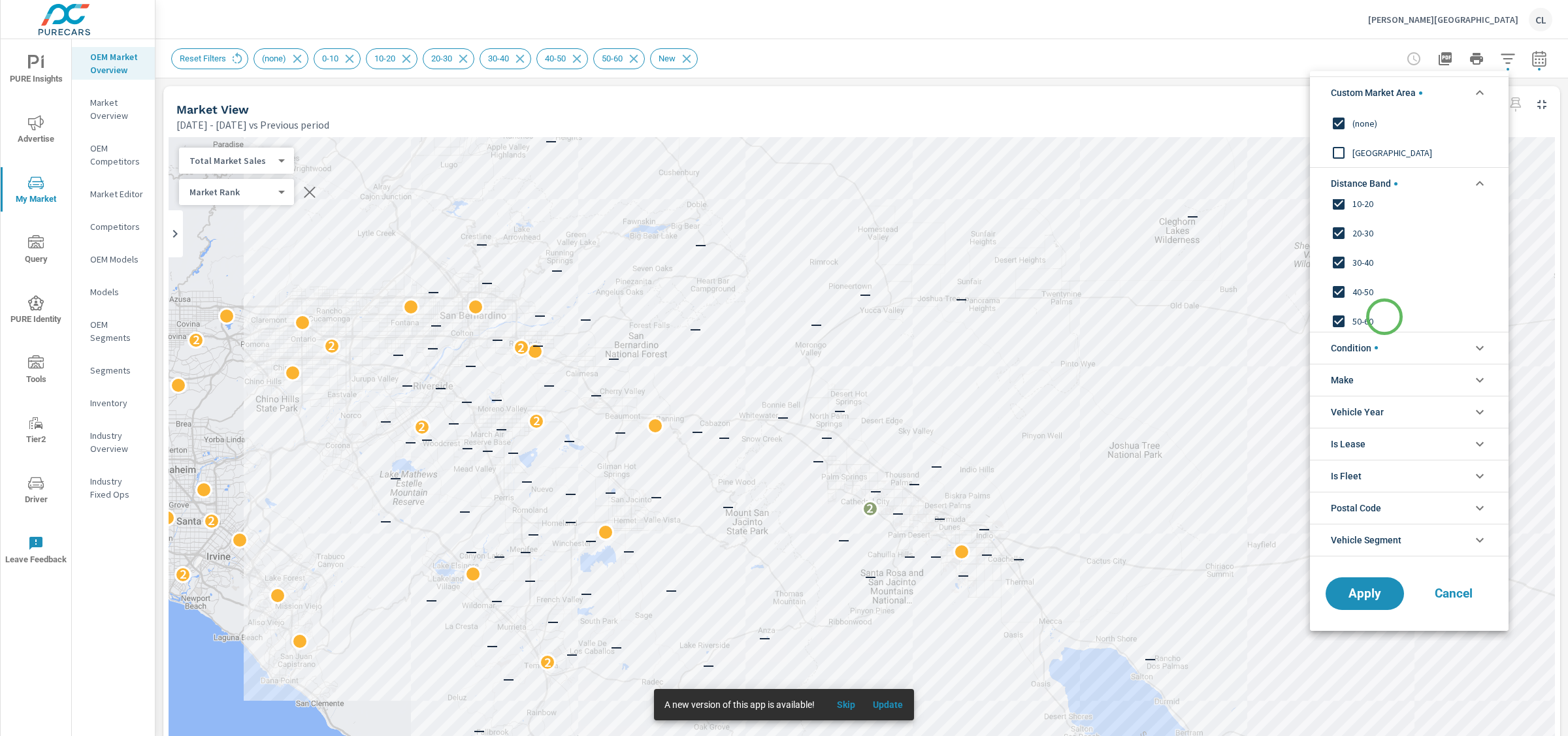
scroll to position [44, 0]
click at [1353, 312] on span "50-60" at bounding box center [1424, 317] width 143 height 16
click at [1353, 290] on span "40-50" at bounding box center [1424, 288] width 143 height 16
click at [1352, 263] on input "filter options" at bounding box center [1339, 258] width 27 height 27
click at [1359, 591] on span "Apply" at bounding box center [1365, 593] width 54 height 12
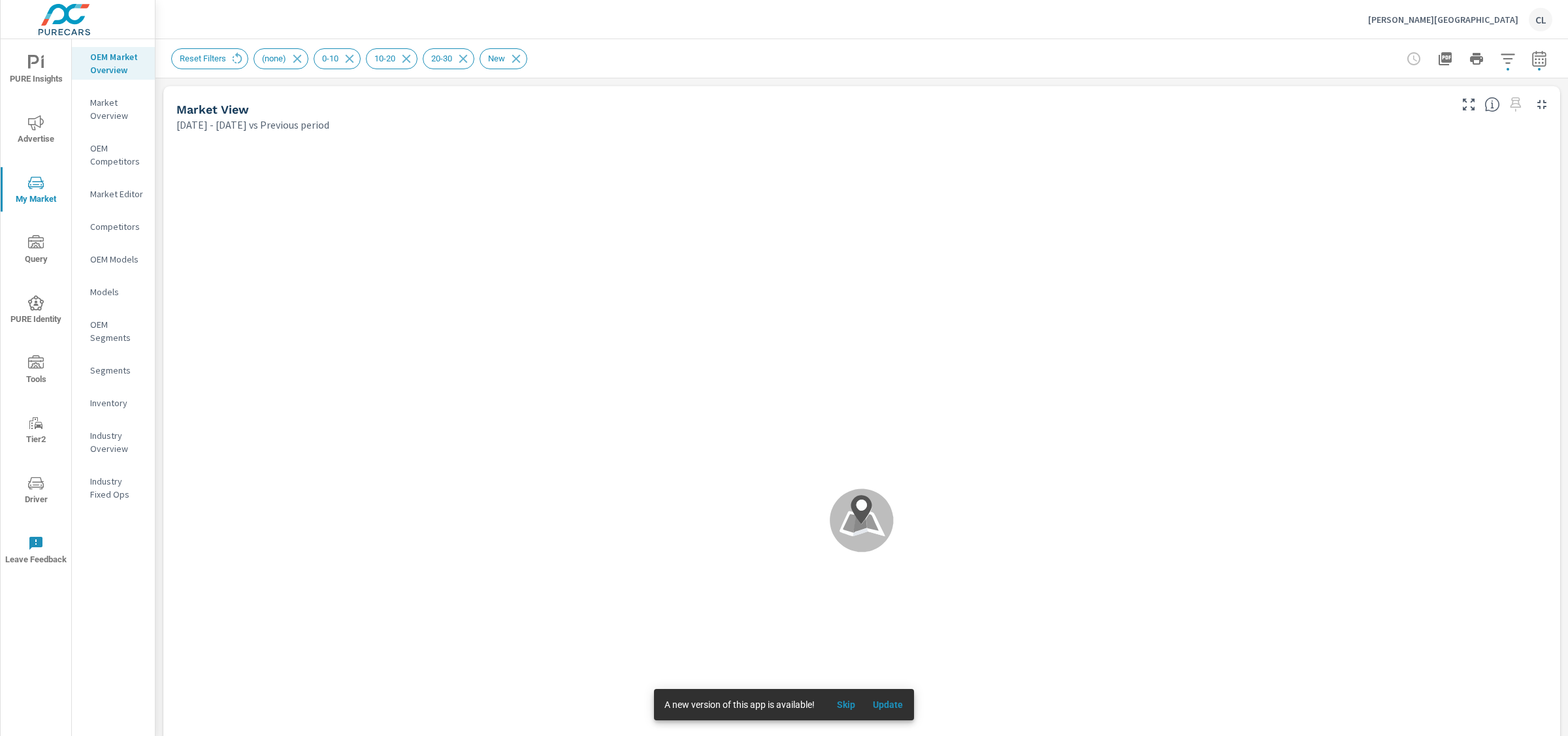
scroll to position [1, 0]
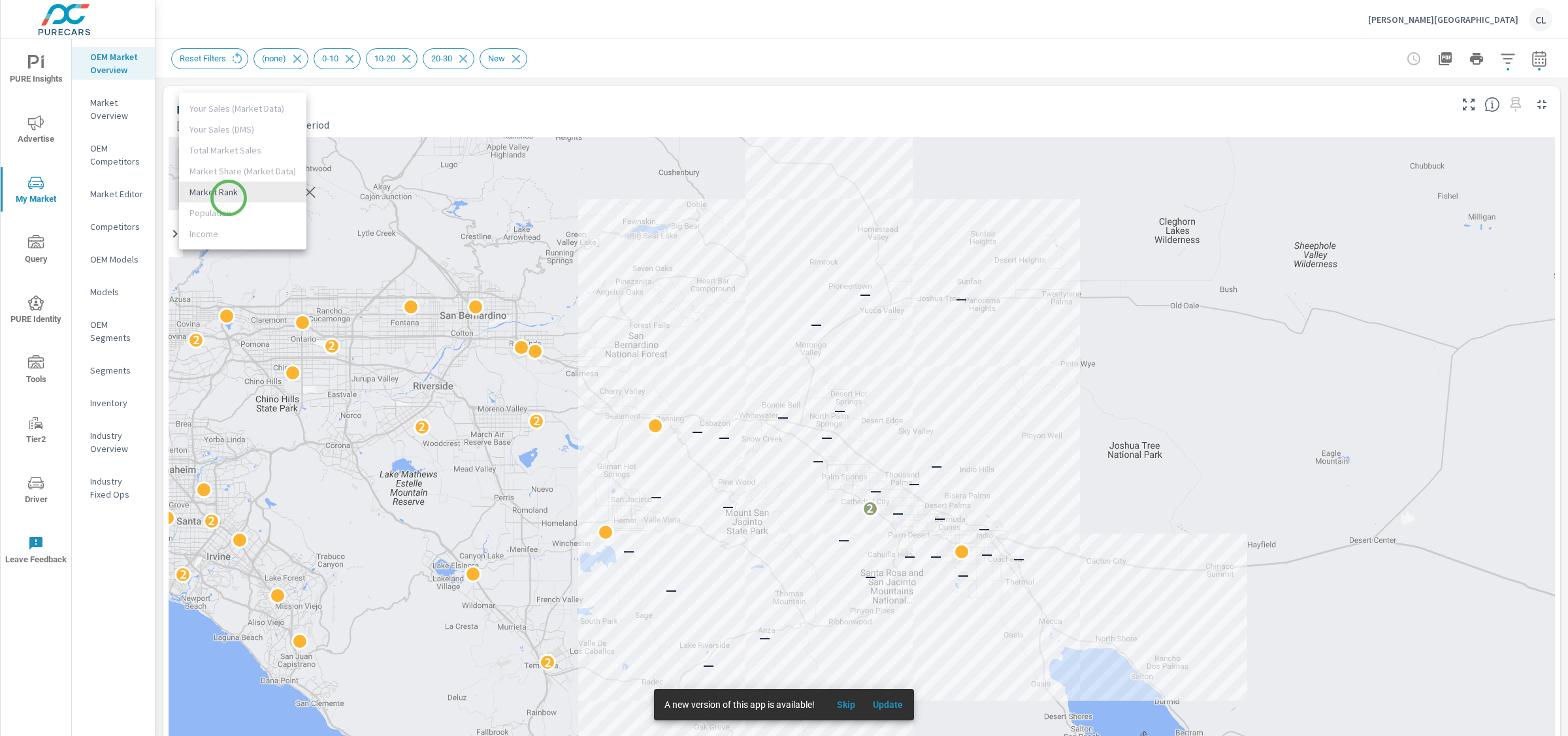
click at [228, 198] on body "PURE Insights Advertise My Market Query PURE Identity Tools Tier2 Driver Leave …" at bounding box center [784, 368] width 1568 height 736
click at [234, 194] on li "Market Rank" at bounding box center [243, 192] width 128 height 21
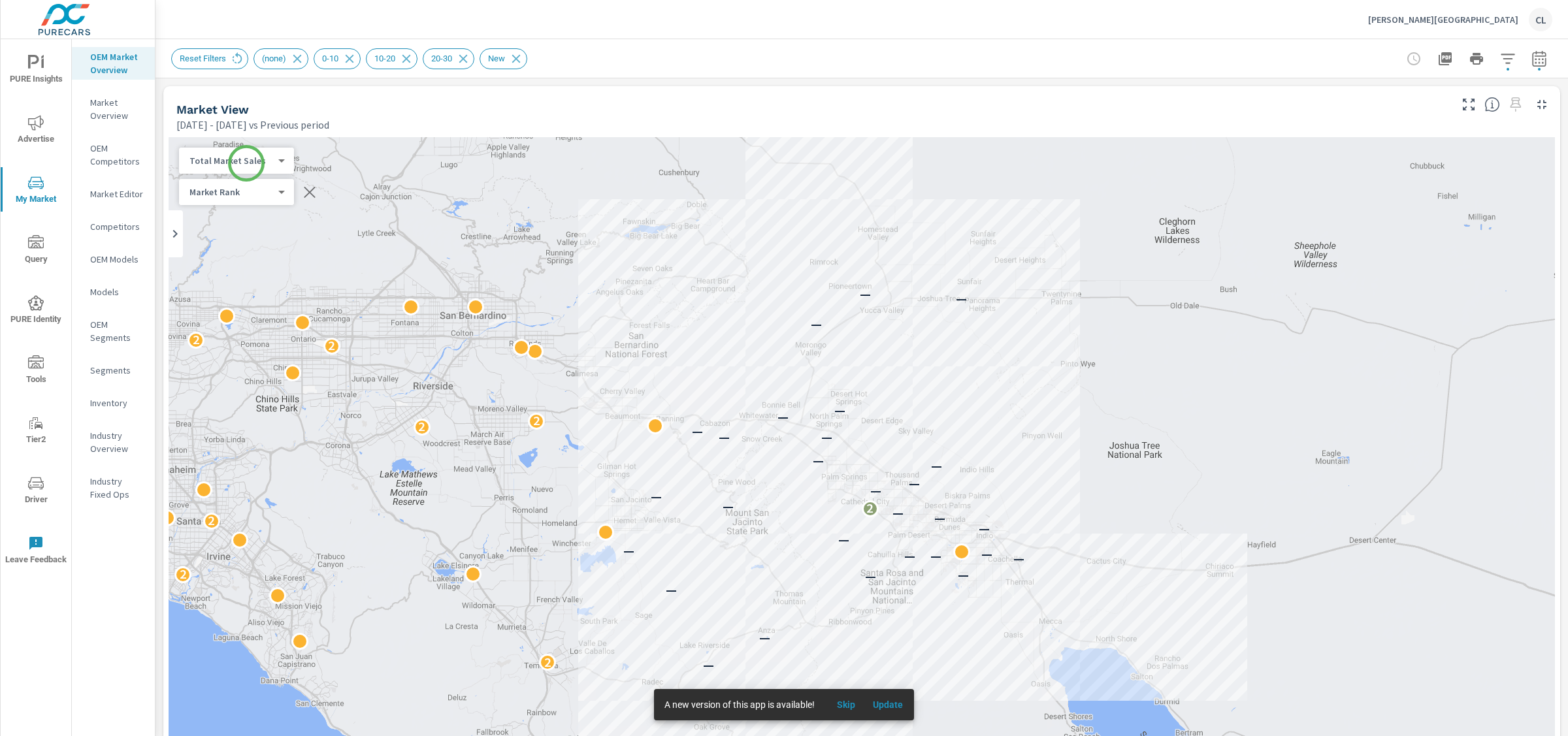
click at [246, 163] on body "PURE Insights Advertise My Market Query PURE Identity Tools Tier2 Driver Leave …" at bounding box center [784, 368] width 1568 height 736
click at [246, 163] on li "Total Market Sales" at bounding box center [243, 161] width 128 height 21
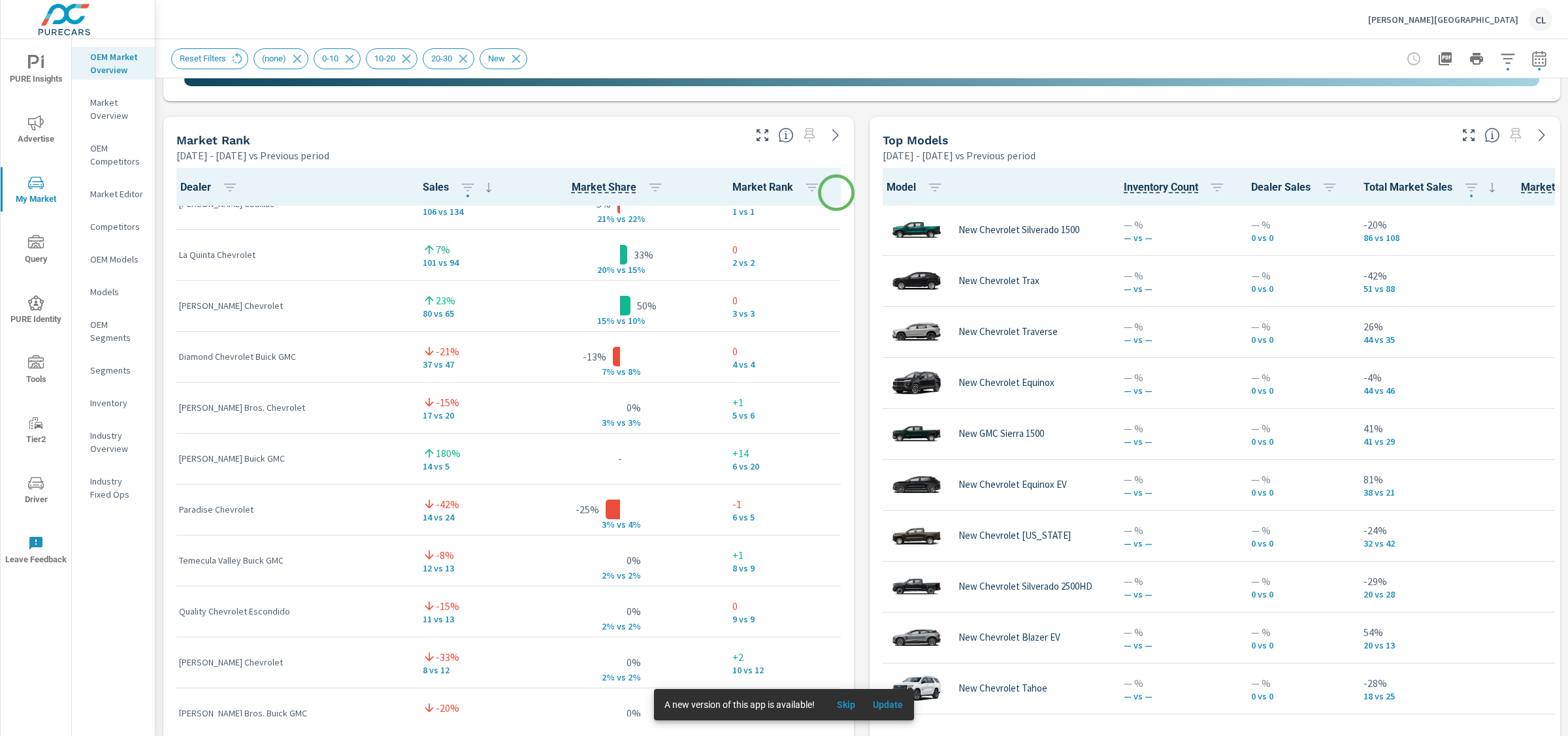
scroll to position [0, 0]
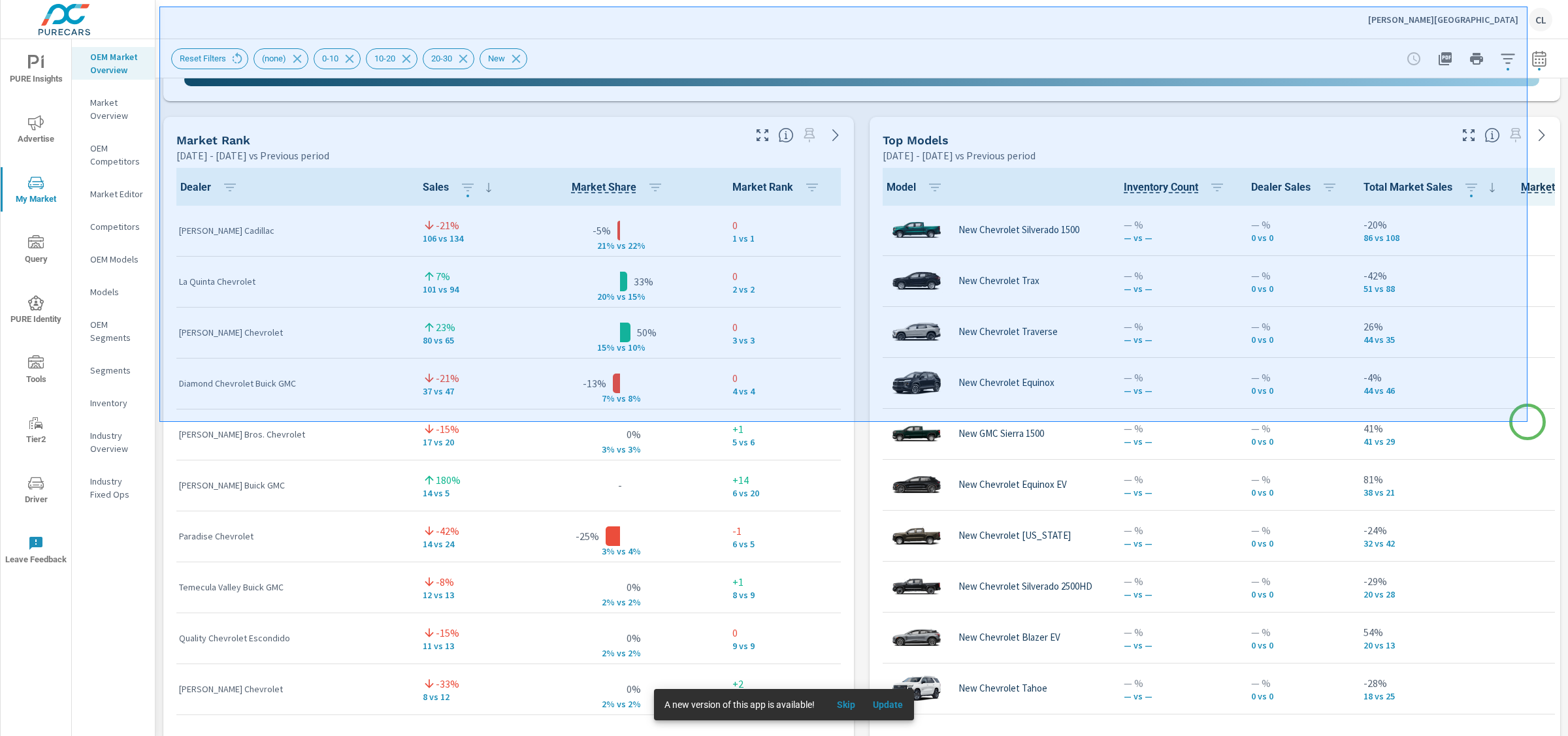
drag, startPoint x: 160, startPoint y: 7, endPoint x: 1527, endPoint y: 422, distance: 1428.6
click at [1527, 422] on div at bounding box center [784, 368] width 1568 height 736
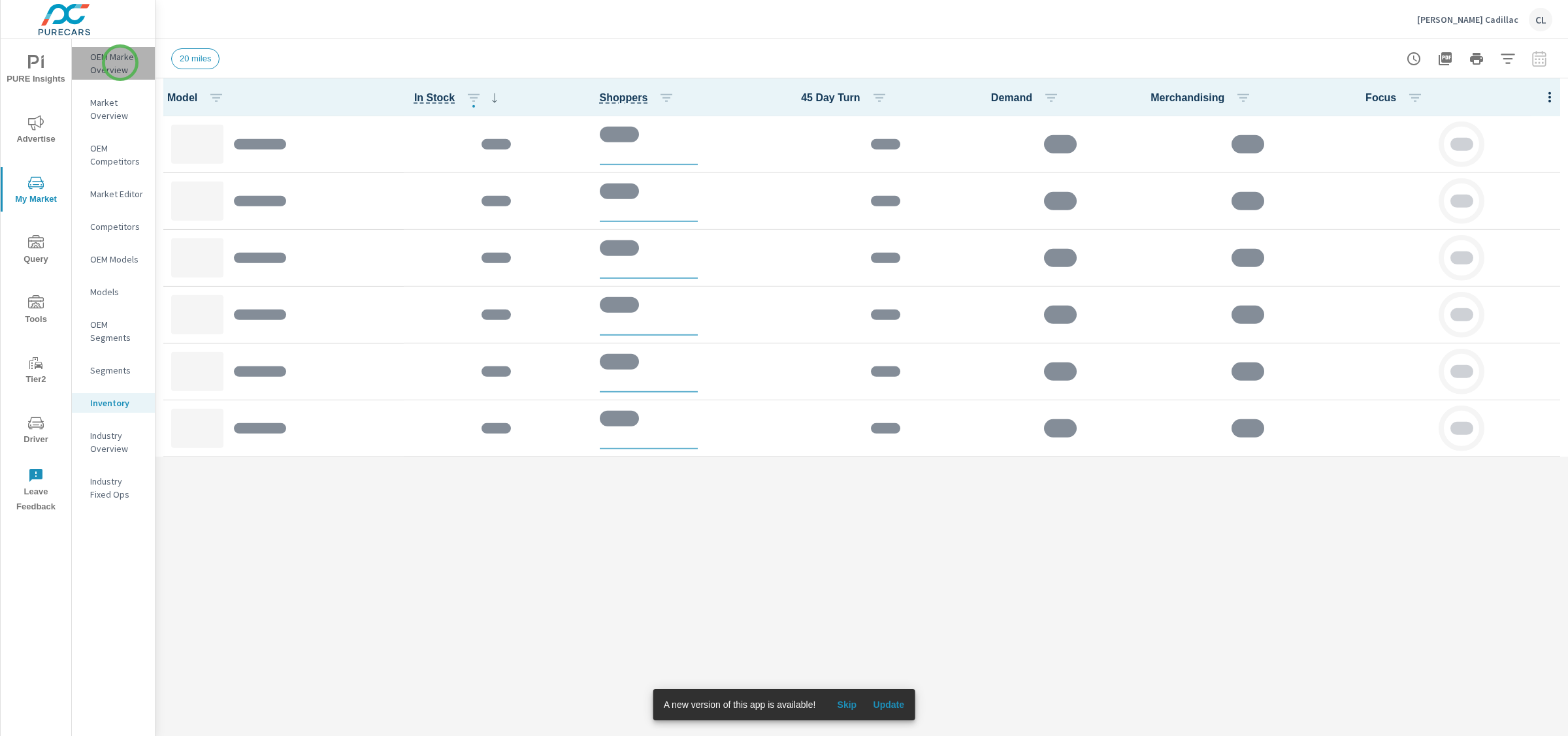
click at [120, 63] on p "OEM Market Overview" at bounding box center [117, 63] width 54 height 26
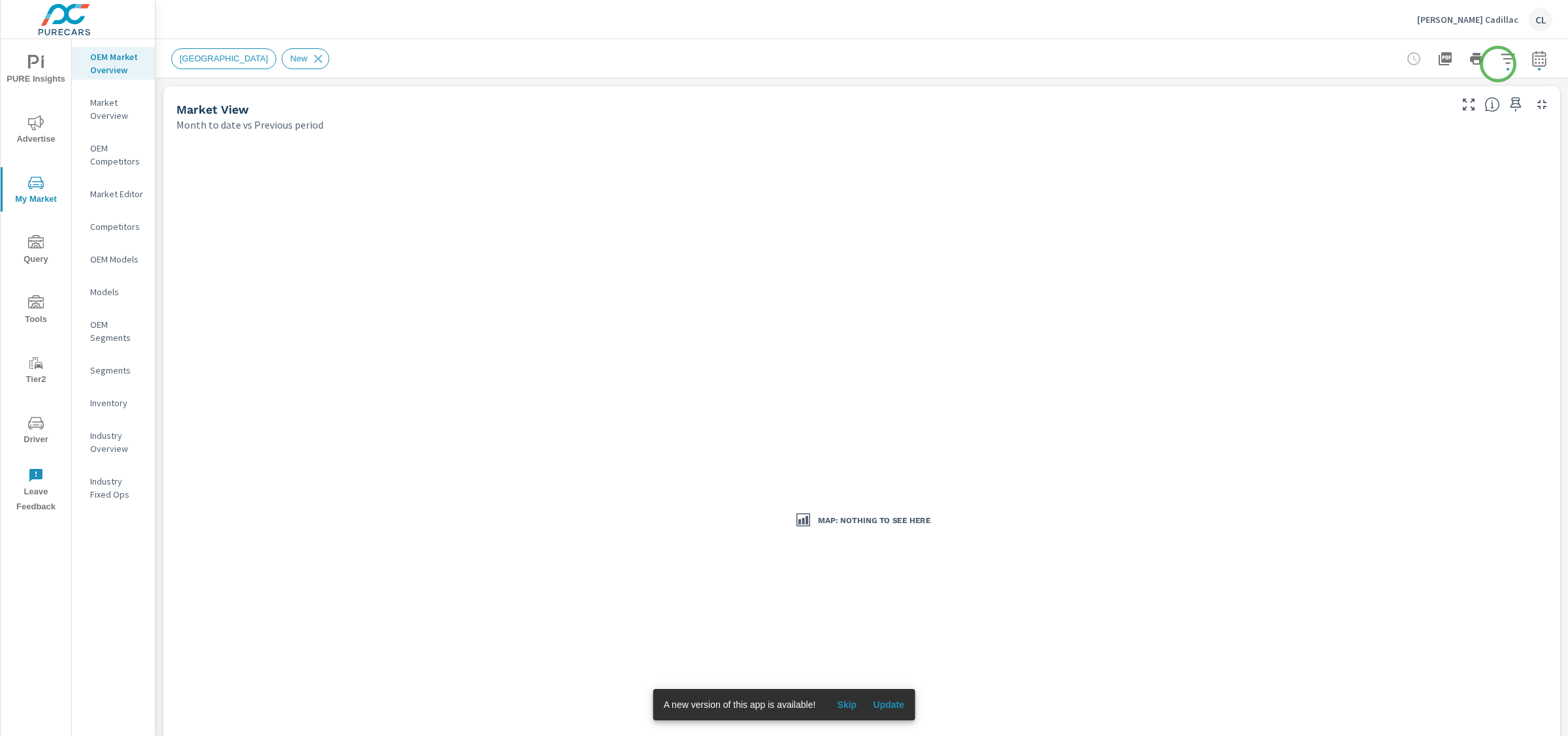
click at [1501, 63] on icon "button" at bounding box center [1507, 58] width 14 height 10
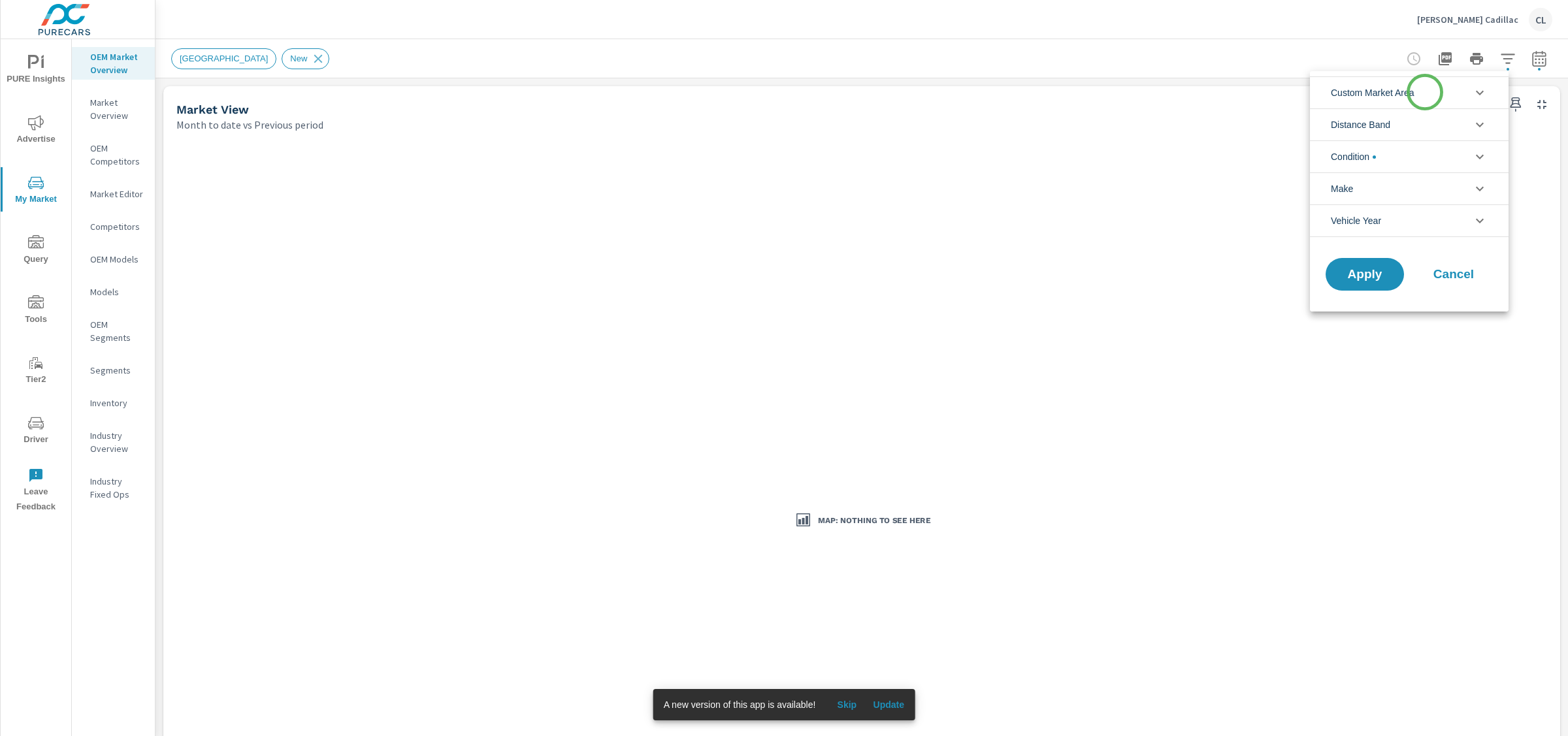
click at [1425, 92] on li "Custom Market Area" at bounding box center [1410, 92] width 199 height 32
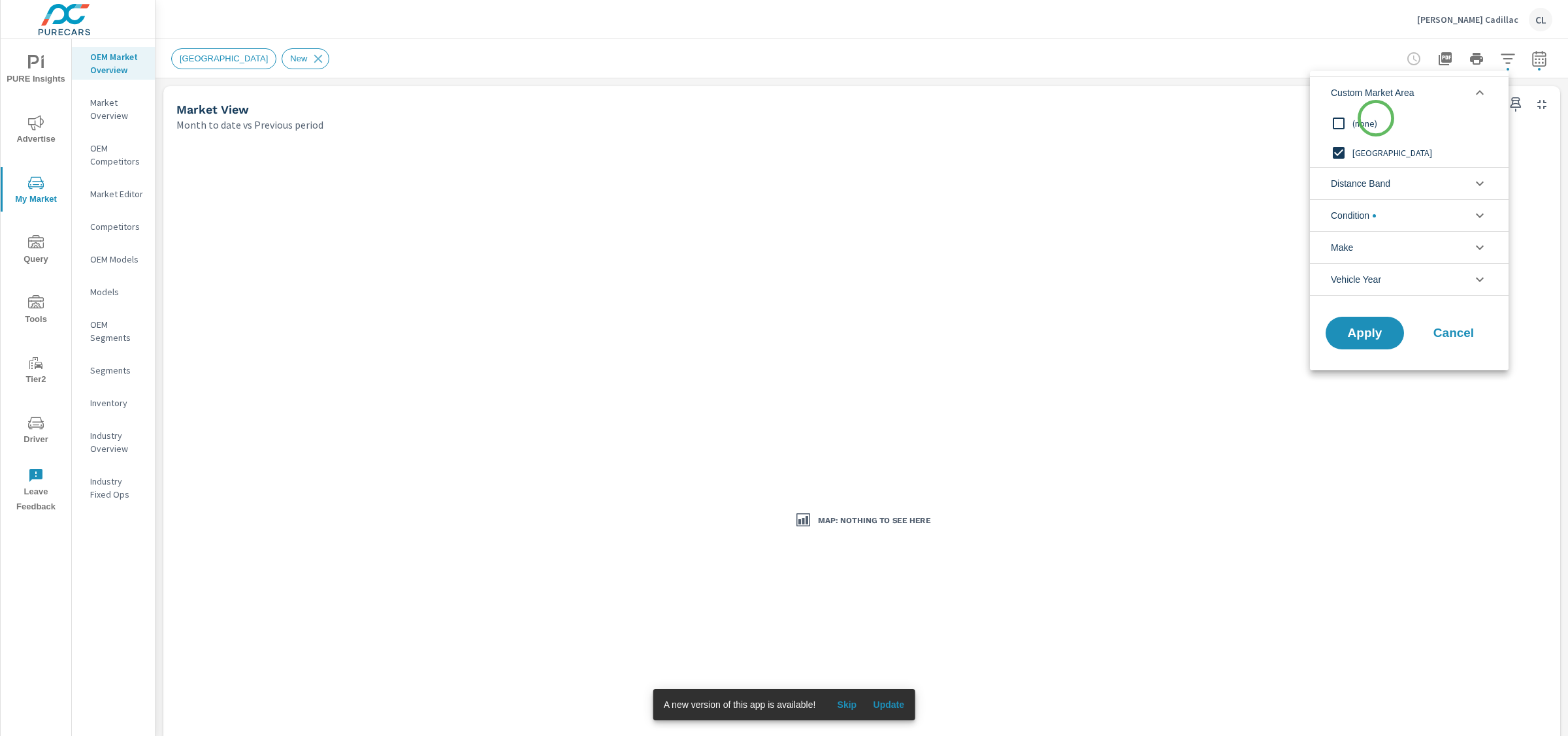
click at [1352, 128] on input "filter options" at bounding box center [1339, 124] width 27 height 27
click at [1374, 185] on span "Distance Band" at bounding box center [1361, 184] width 60 height 31
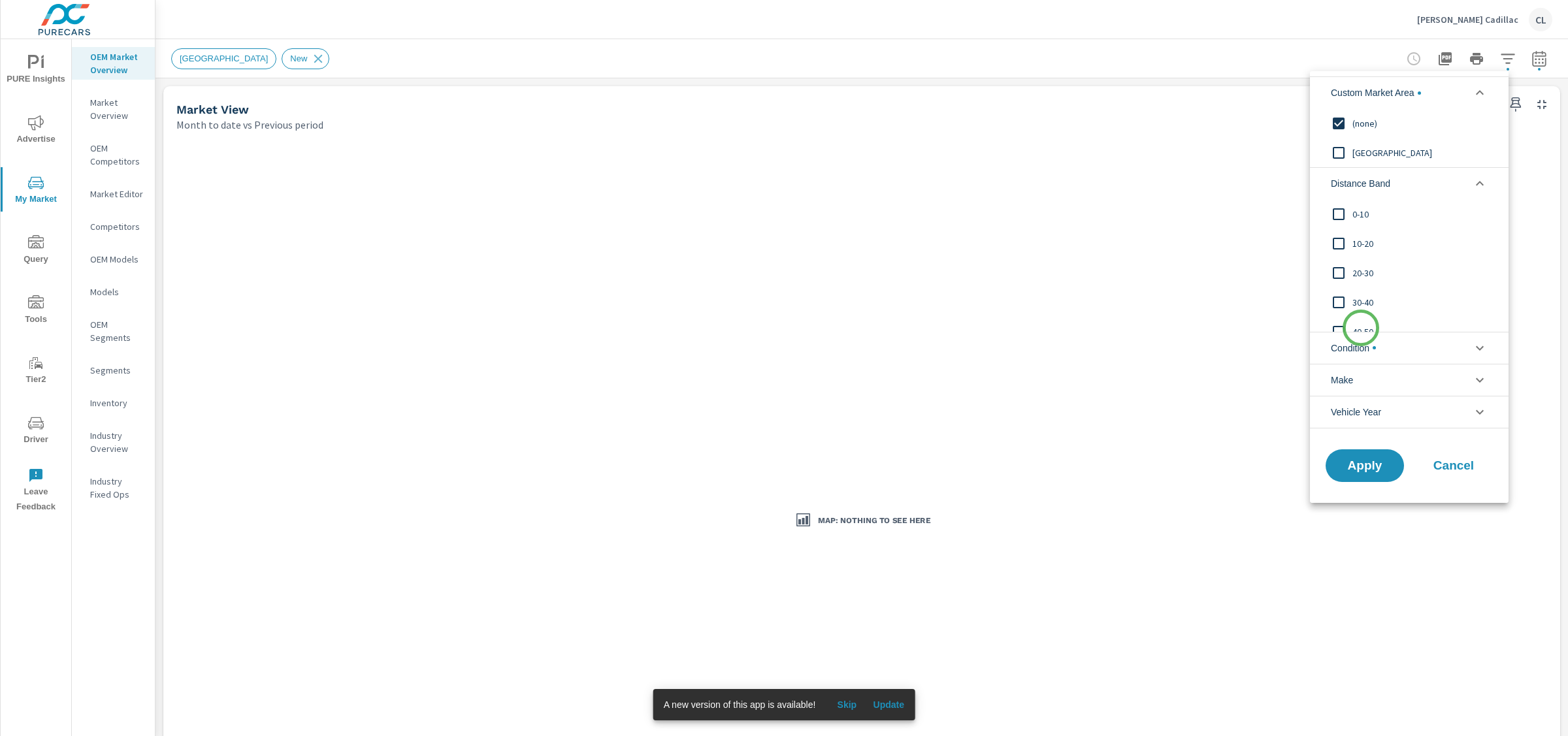
scroll to position [44, 0]
click at [1361, 314] on span "50-60" at bounding box center [1424, 317] width 143 height 16
click at [1356, 287] on span "40-50" at bounding box center [1424, 288] width 143 height 16
click at [1356, 261] on span "30-40" at bounding box center [1424, 258] width 143 height 16
click at [1351, 230] on input "filter options" at bounding box center [1339, 229] width 27 height 27
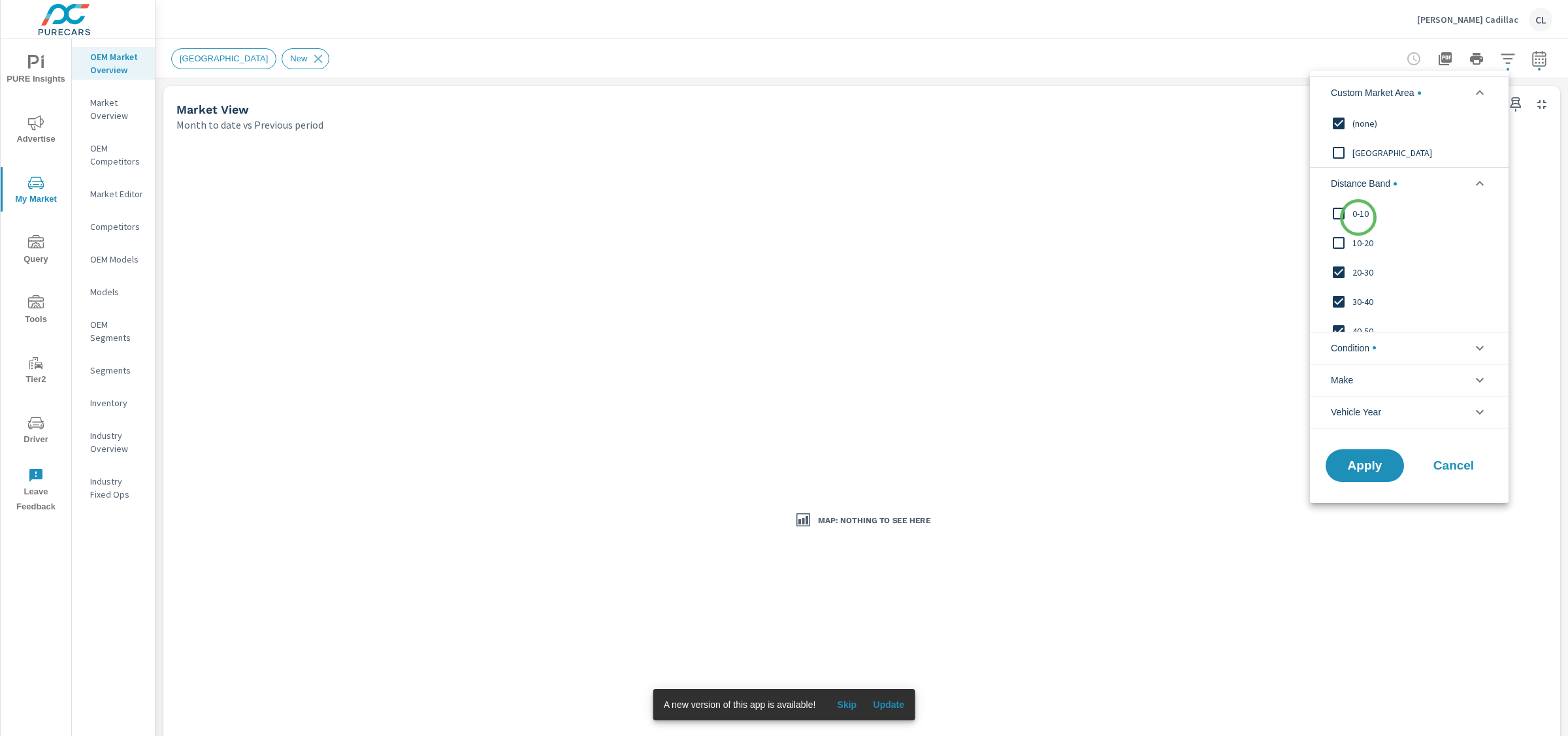
scroll to position [0, 0]
click at [1360, 236] on span "10-20" at bounding box center [1424, 243] width 143 height 16
click at [1355, 212] on span "0-10" at bounding box center [1424, 215] width 143 height 16
click at [1366, 472] on span "Apply" at bounding box center [1365, 465] width 54 height 12
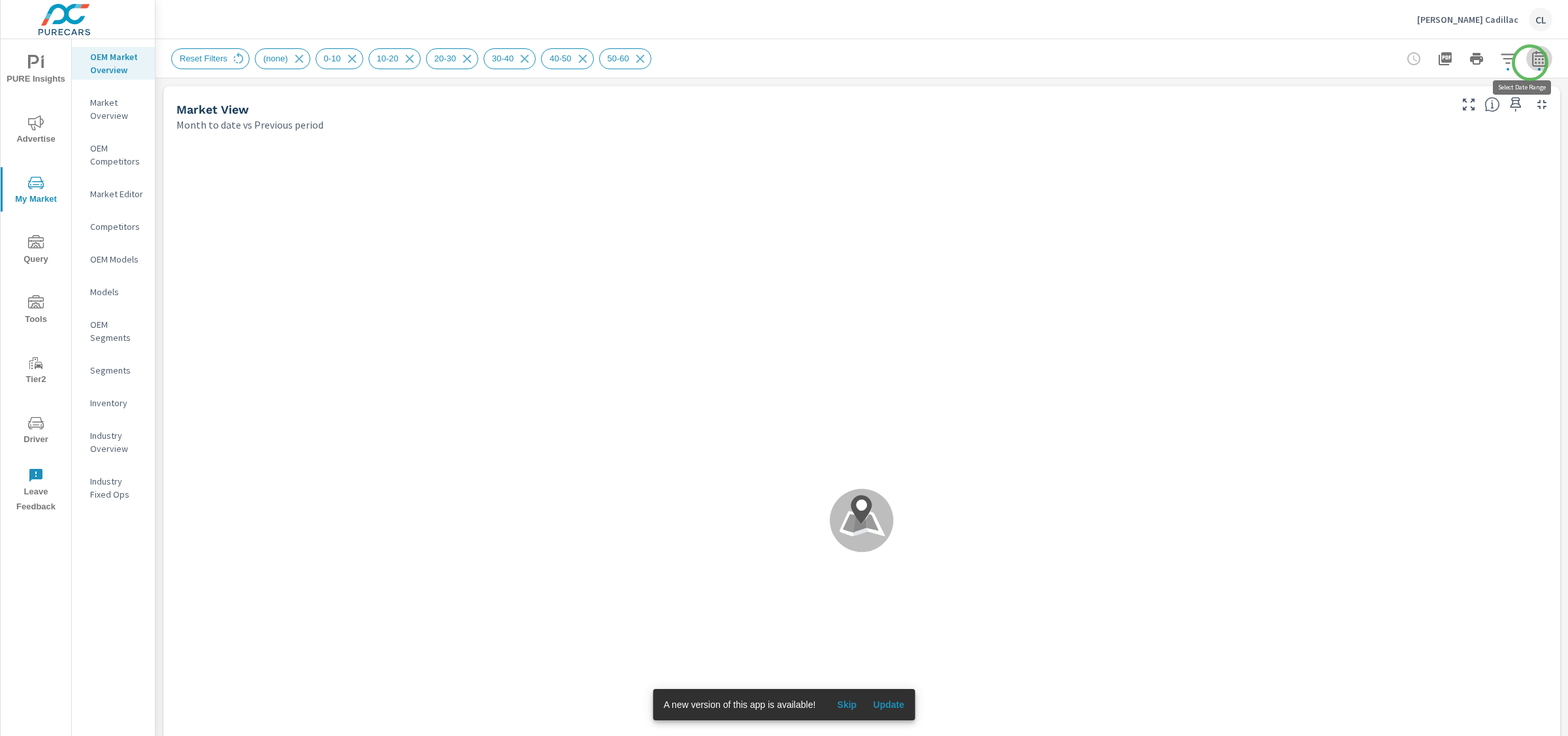
click at [1531, 63] on icon "button" at bounding box center [1539, 59] width 16 height 16
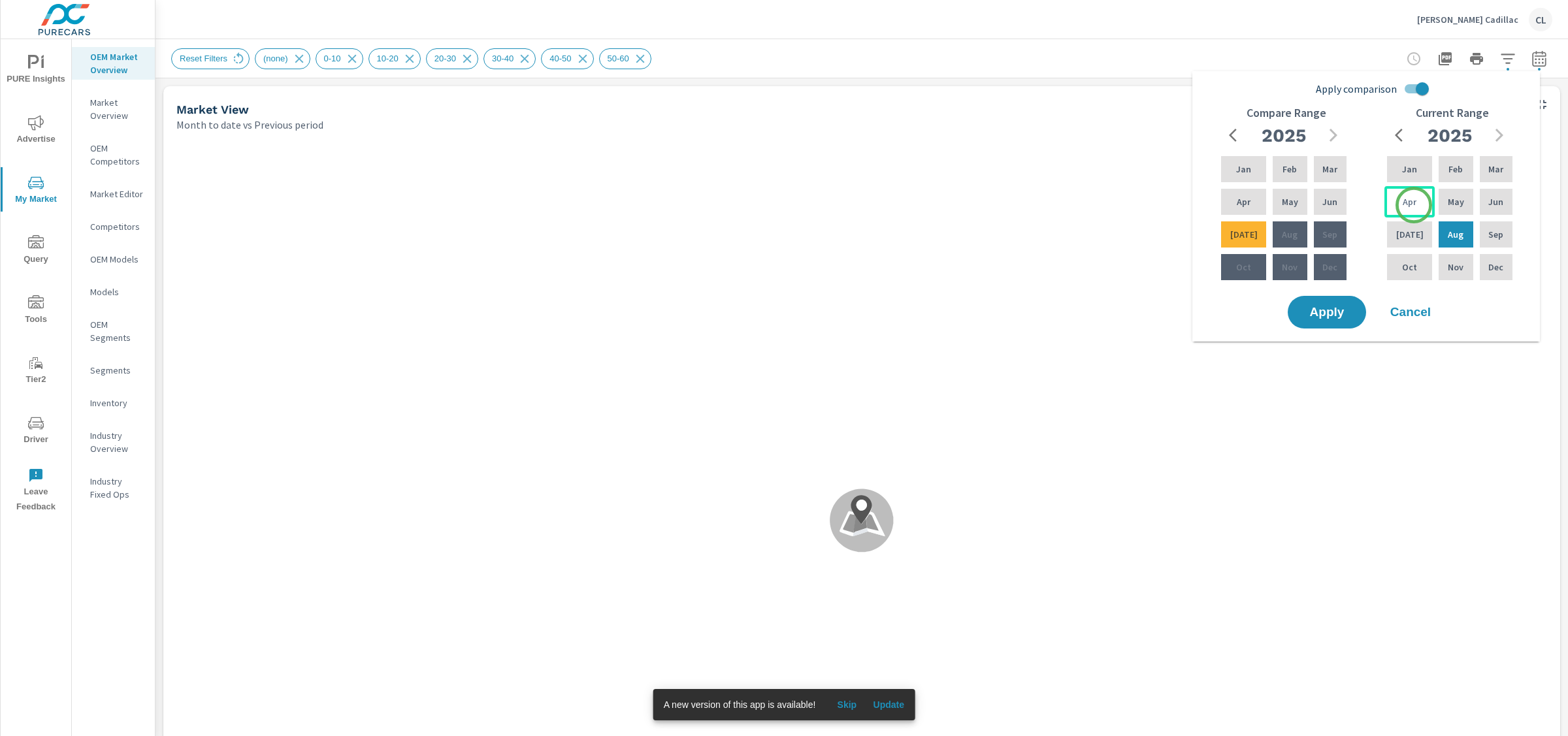
click at [1413, 206] on div "Apr" at bounding box center [1410, 202] width 50 height 31
click at [1487, 209] on div "Jun" at bounding box center [1497, 202] width 38 height 31
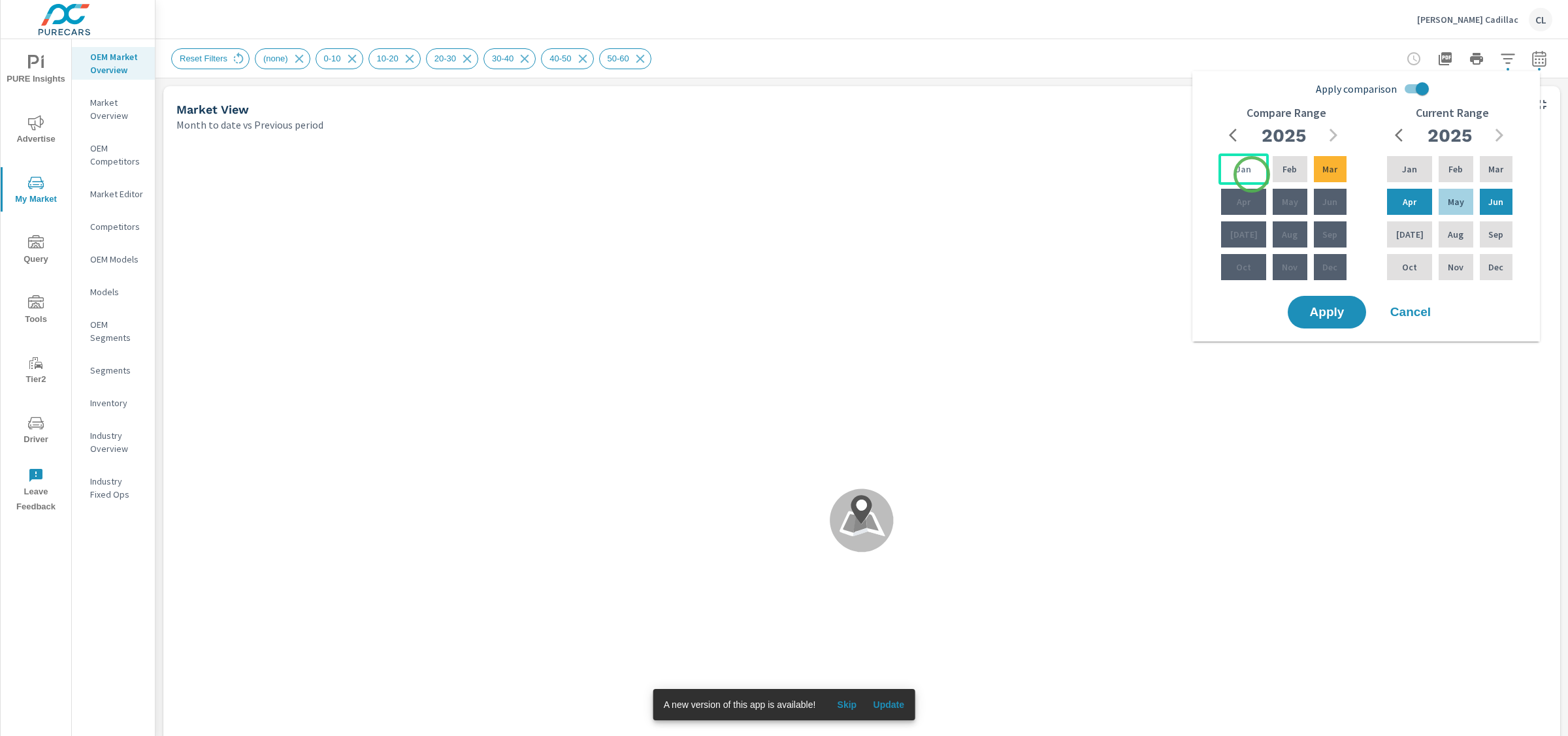
click at [1250, 175] on div "Jan" at bounding box center [1243, 169] width 50 height 31
click at [1324, 173] on p "Mar" at bounding box center [1330, 169] width 15 height 13
click at [1332, 306] on span "Apply" at bounding box center [1327, 312] width 54 height 12
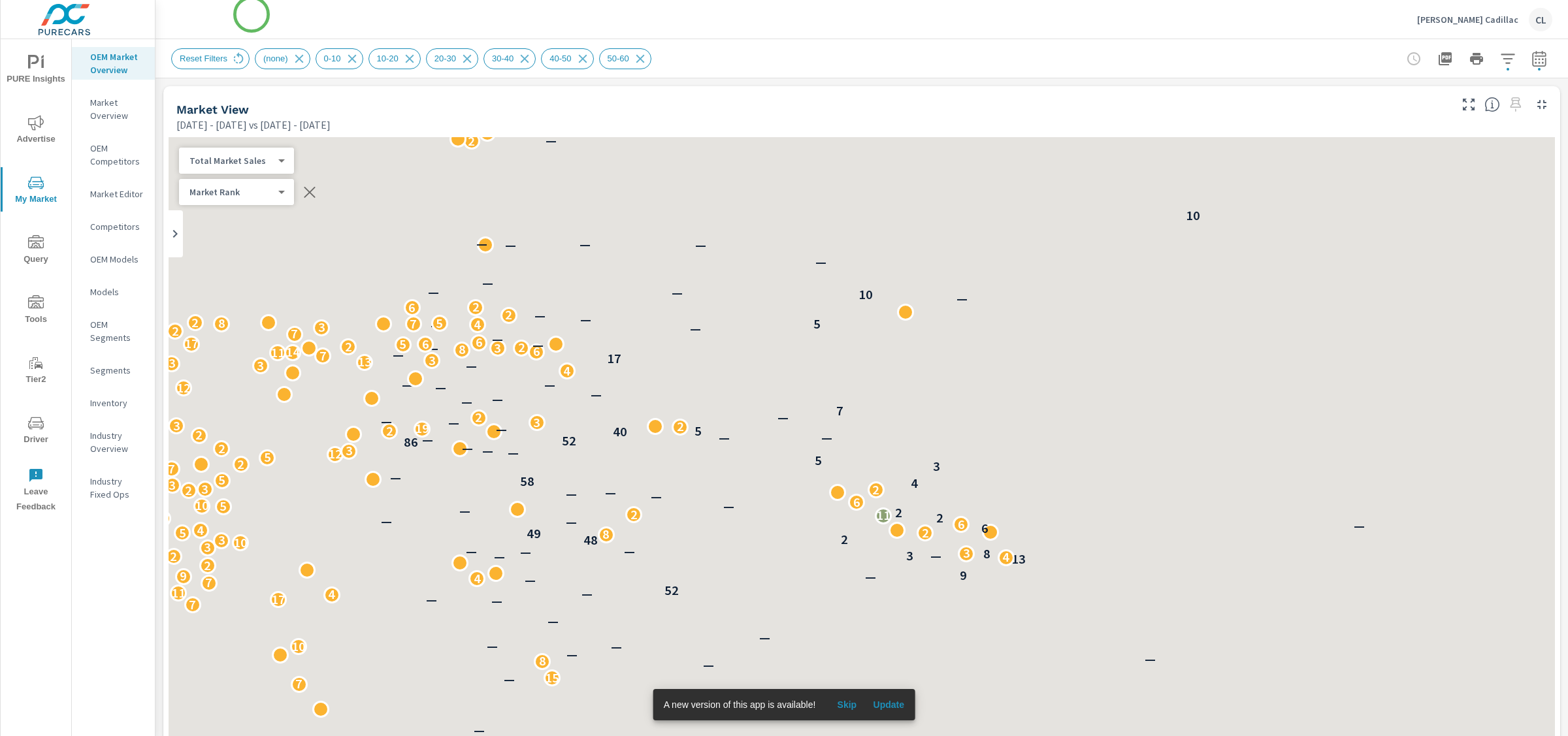
scroll to position [1, 0]
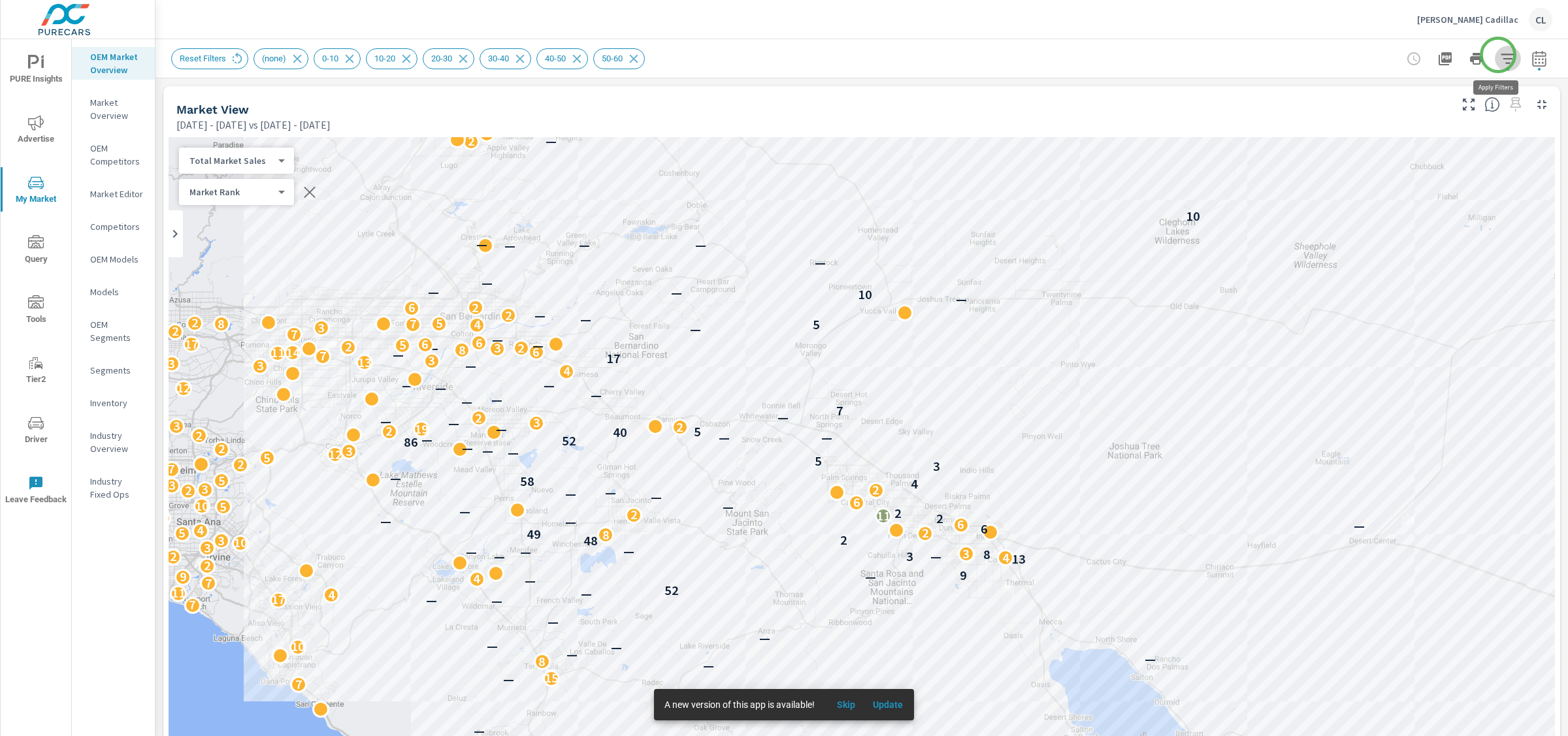
click at [1500, 55] on icon "button" at bounding box center [1508, 59] width 16 height 16
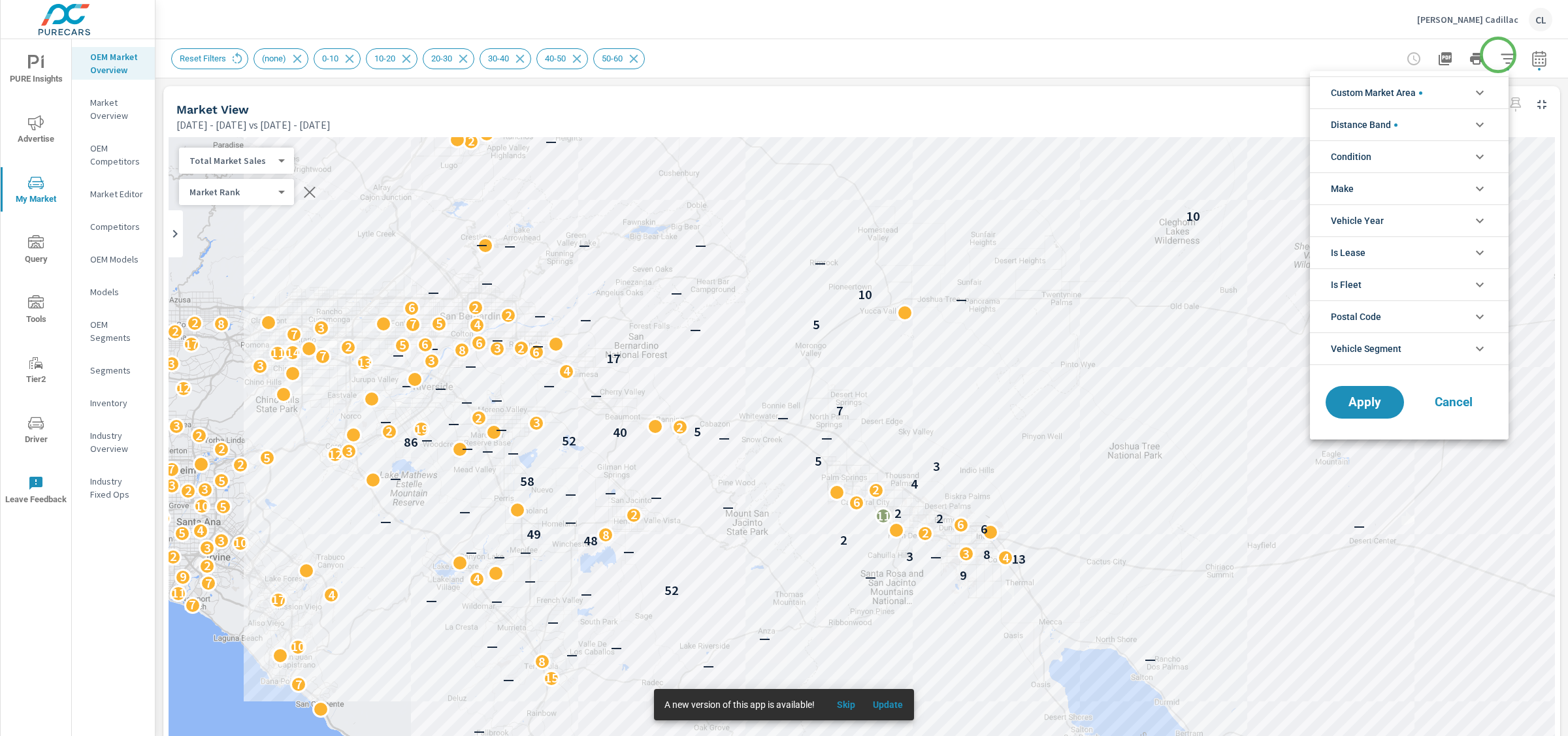
scroll to position [44, 0]
click at [1410, 92] on span "Custom Market Area" at bounding box center [1377, 93] width 92 height 31
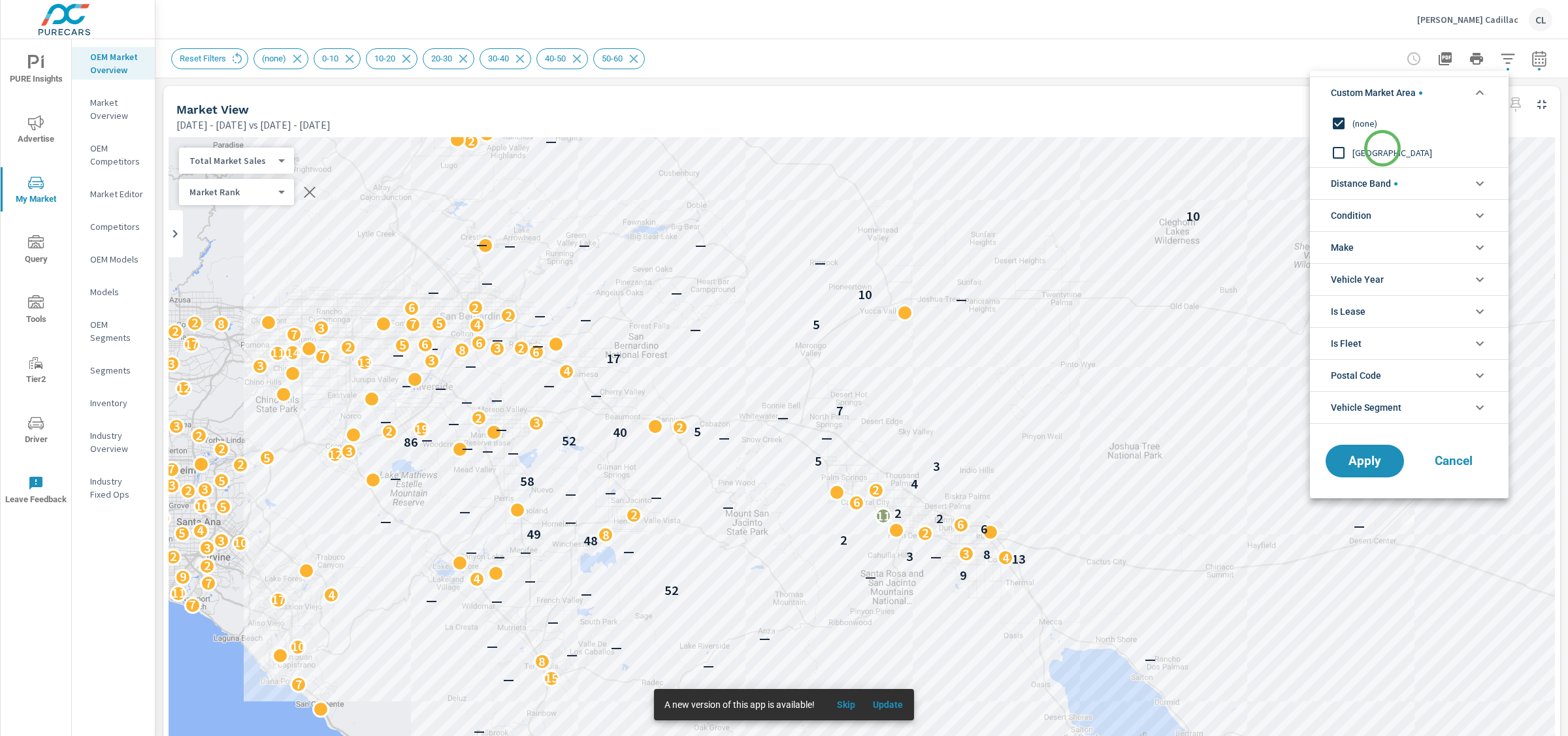
click at [1382, 151] on span "[GEOGRAPHIC_DATA]" at bounding box center [1424, 153] width 143 height 16
click at [1380, 188] on span "Distance Band" at bounding box center [1364, 184] width 67 height 31
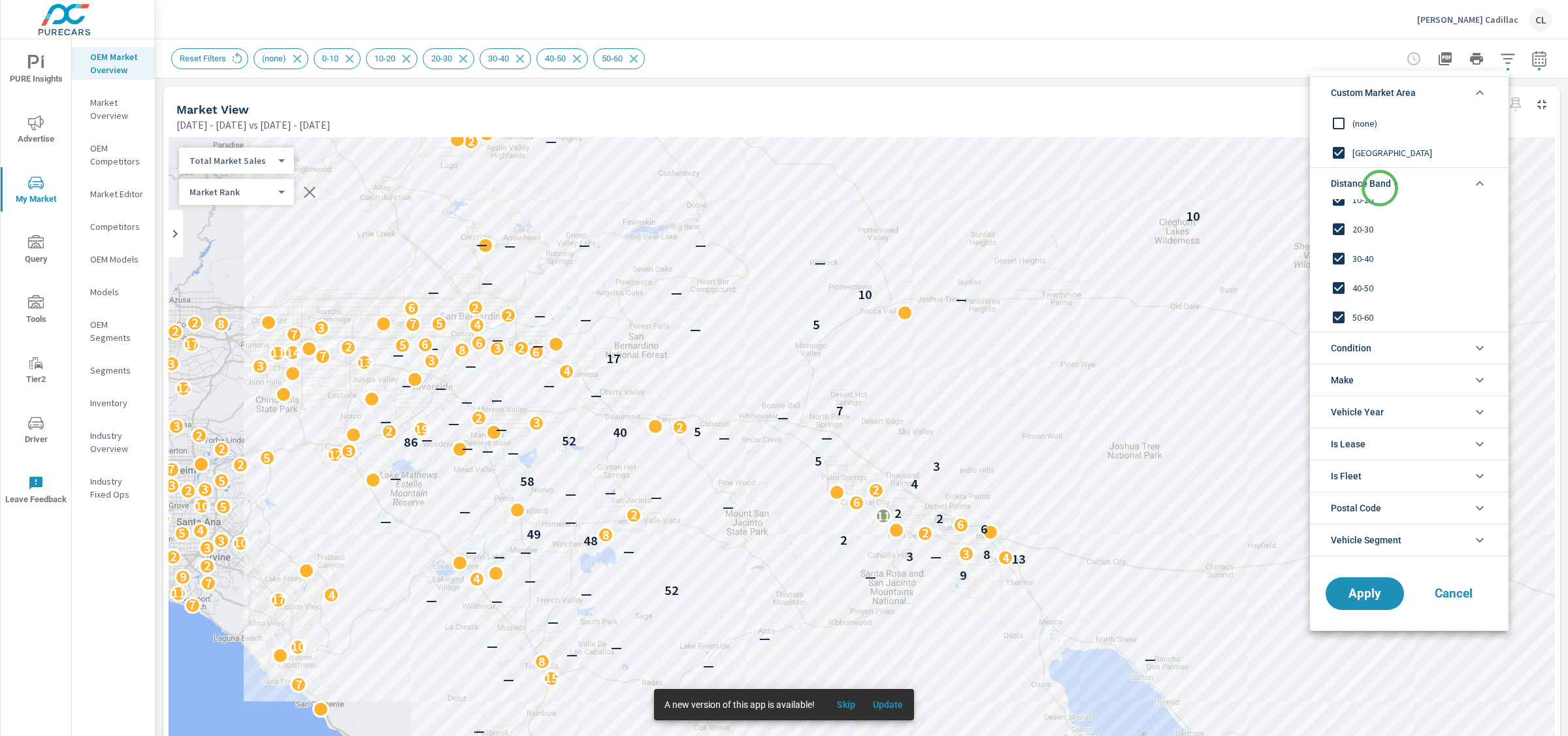
scroll to position [0, 0]
click at [1361, 203] on span "10-20" at bounding box center [1424, 200] width 143 height 16
click at [1359, 254] on span "30-40" at bounding box center [1424, 258] width 143 height 16
click at [1359, 234] on span "20-30" at bounding box center [1424, 229] width 143 height 16
click at [1360, 285] on span "40-50" at bounding box center [1424, 288] width 143 height 16
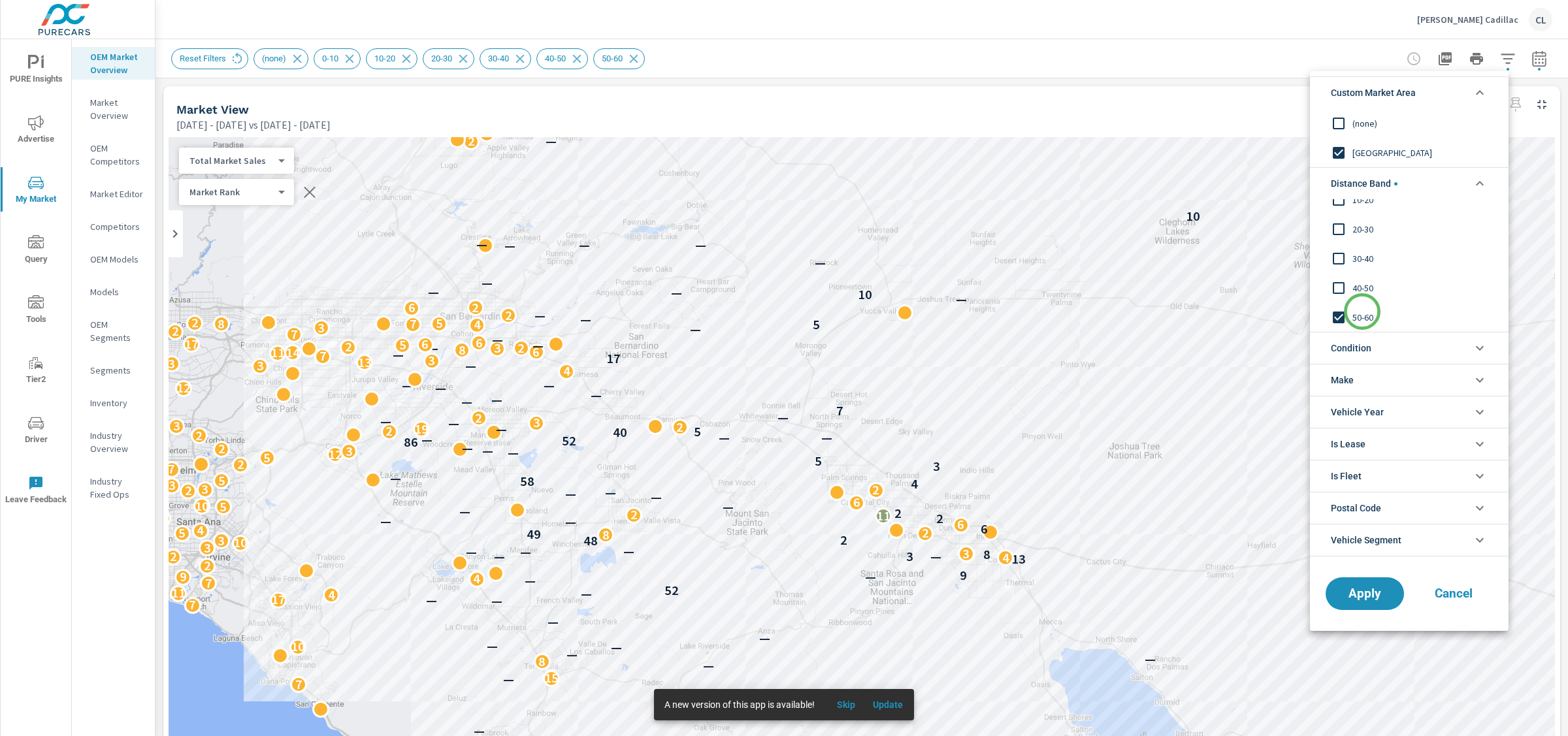
click at [1363, 311] on span "50-60" at bounding box center [1424, 317] width 143 height 16
click at [1360, 214] on span "0-10" at bounding box center [1424, 215] width 143 height 16
click at [1378, 600] on span "Apply" at bounding box center [1365, 593] width 54 height 12
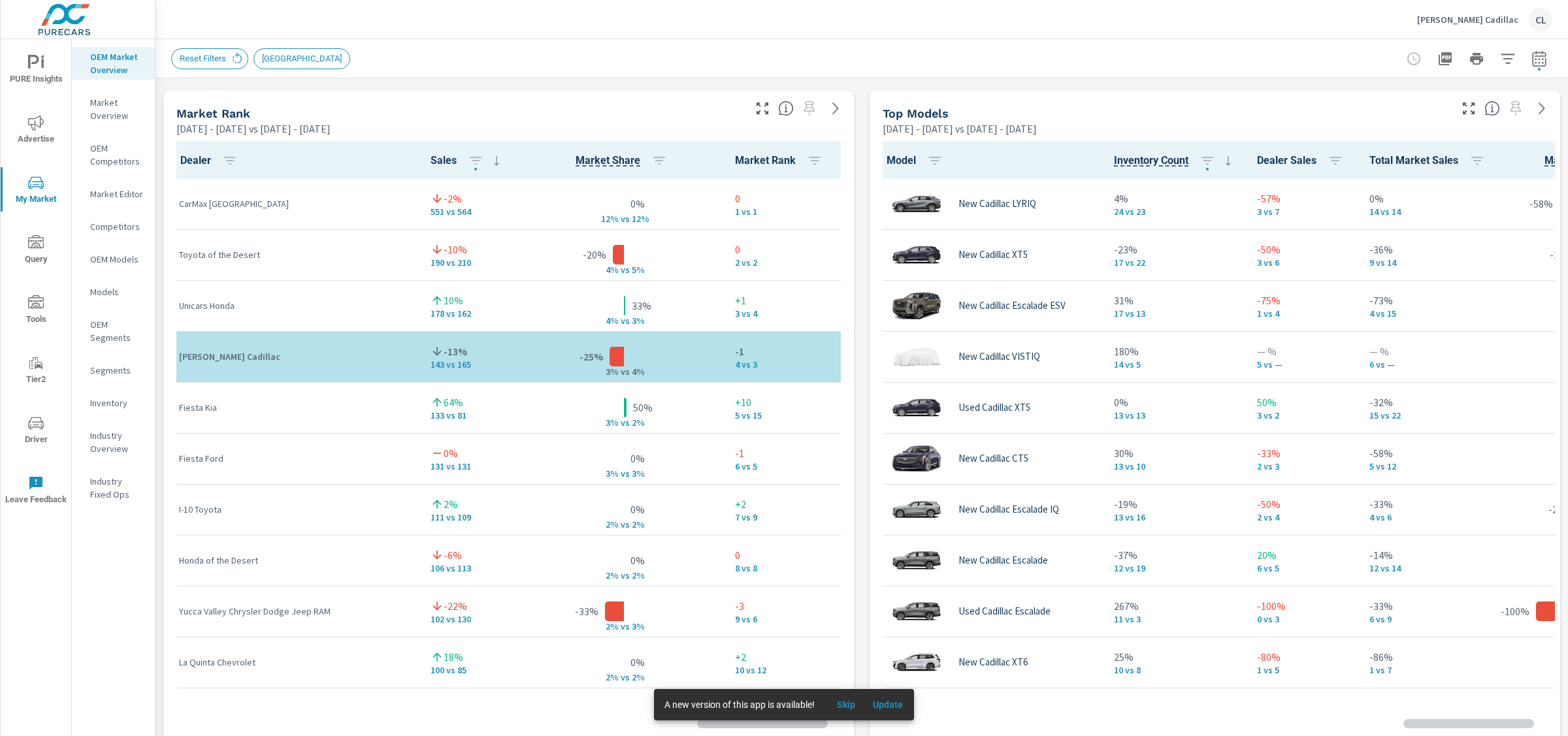
scroll to position [1, 0]
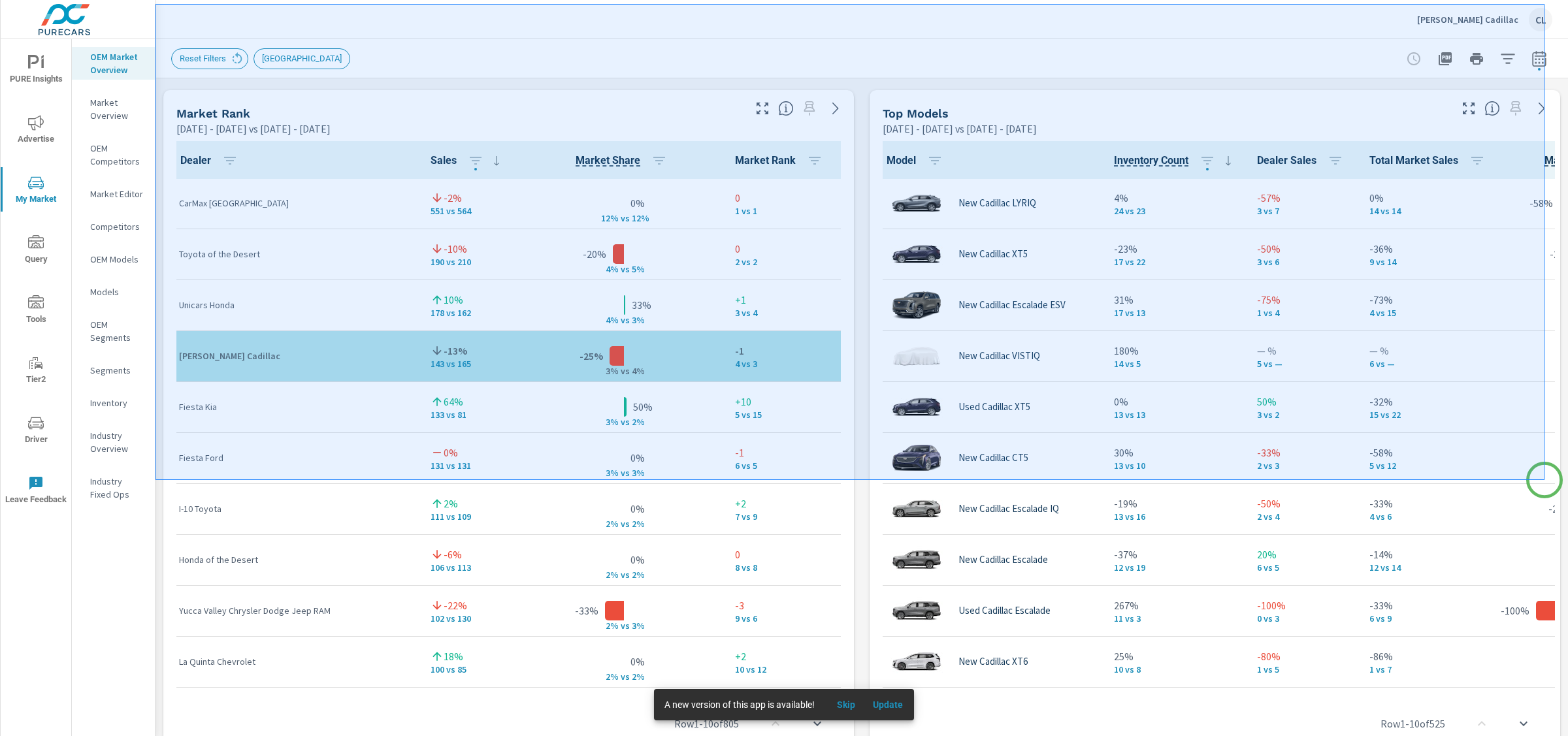
drag, startPoint x: 156, startPoint y: 4, endPoint x: 1544, endPoint y: 480, distance: 1467.4
click at [1544, 480] on div at bounding box center [784, 368] width 1568 height 736
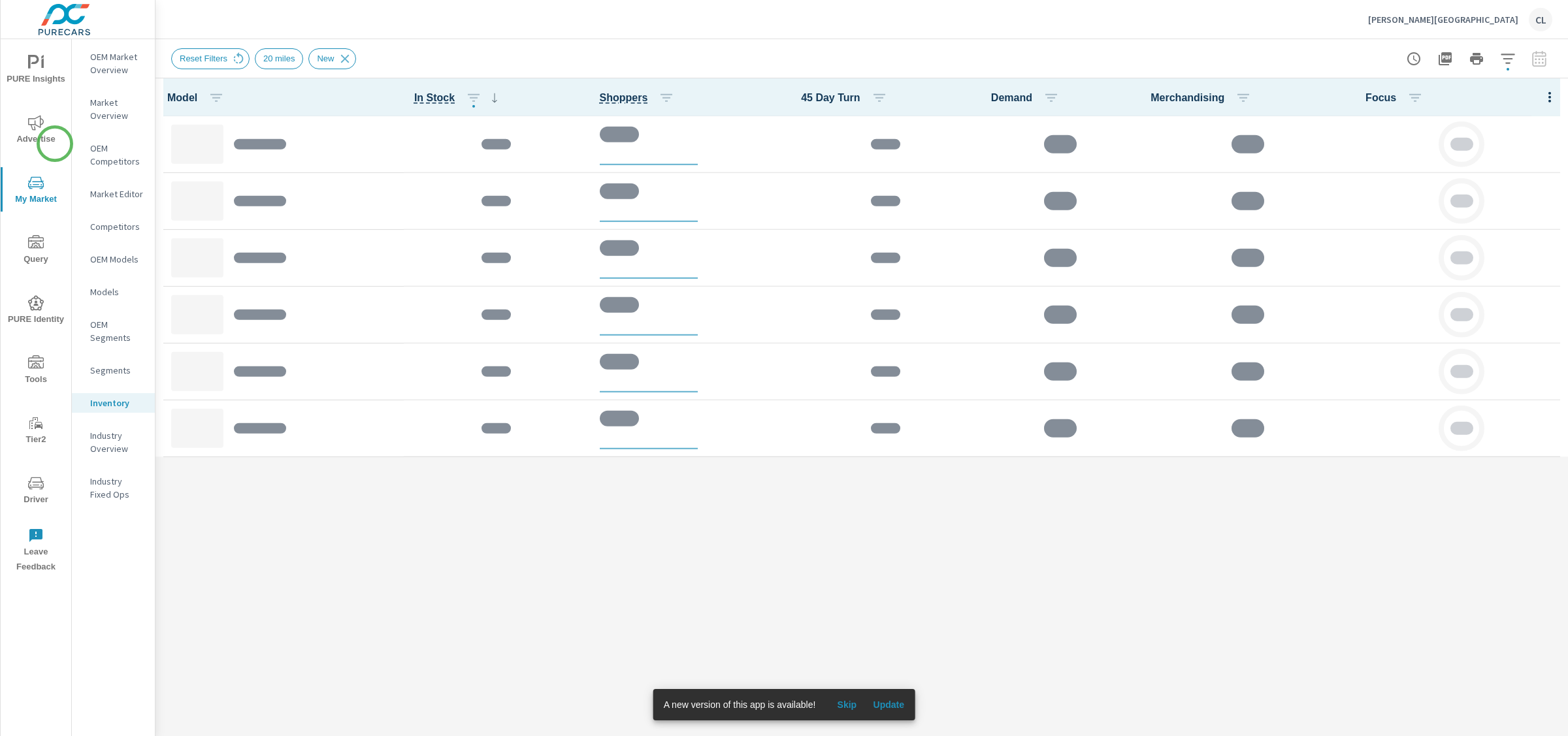
click at [47, 133] on span "Advertise" at bounding box center [36, 131] width 63 height 32
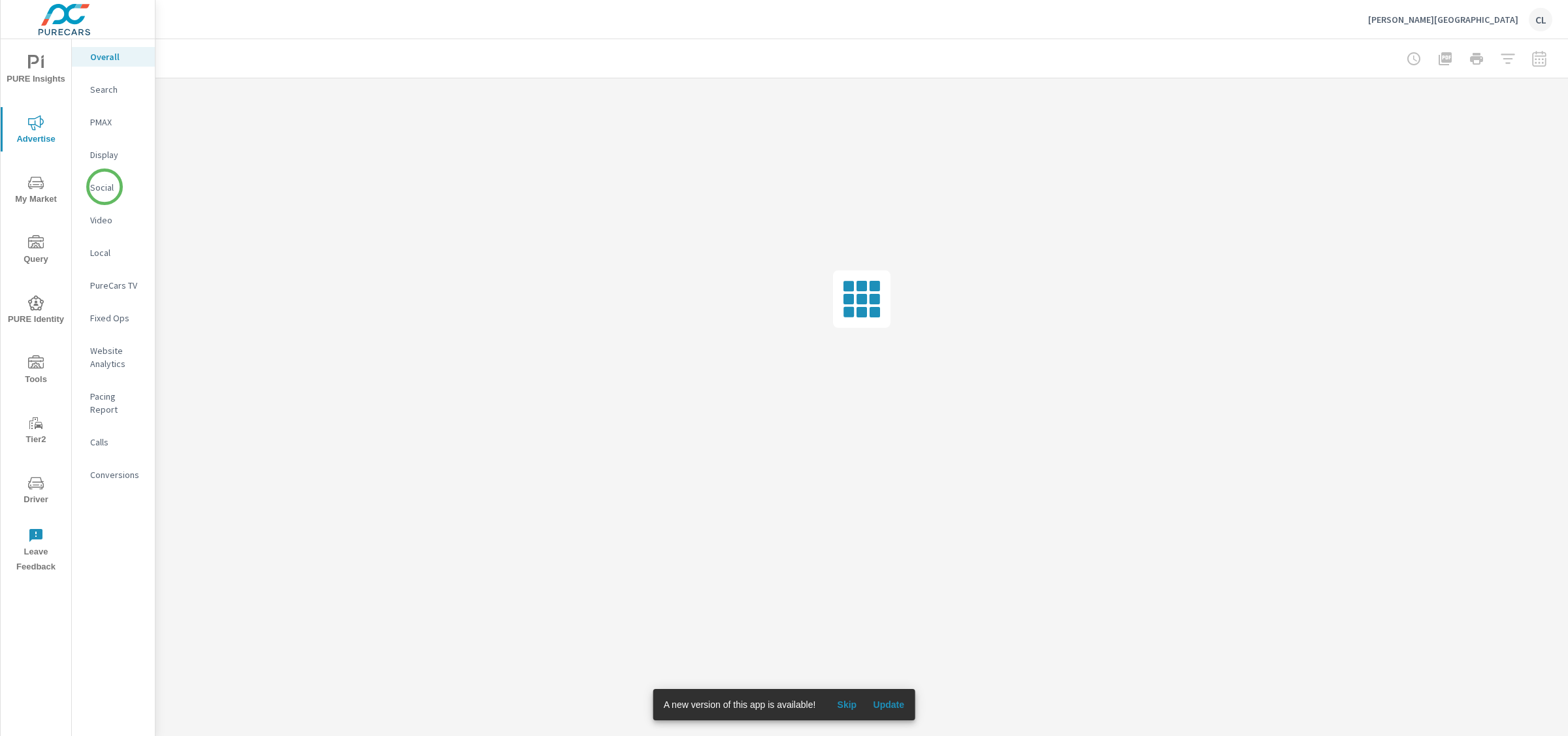
click at [105, 187] on p "Social" at bounding box center [117, 188] width 54 height 13
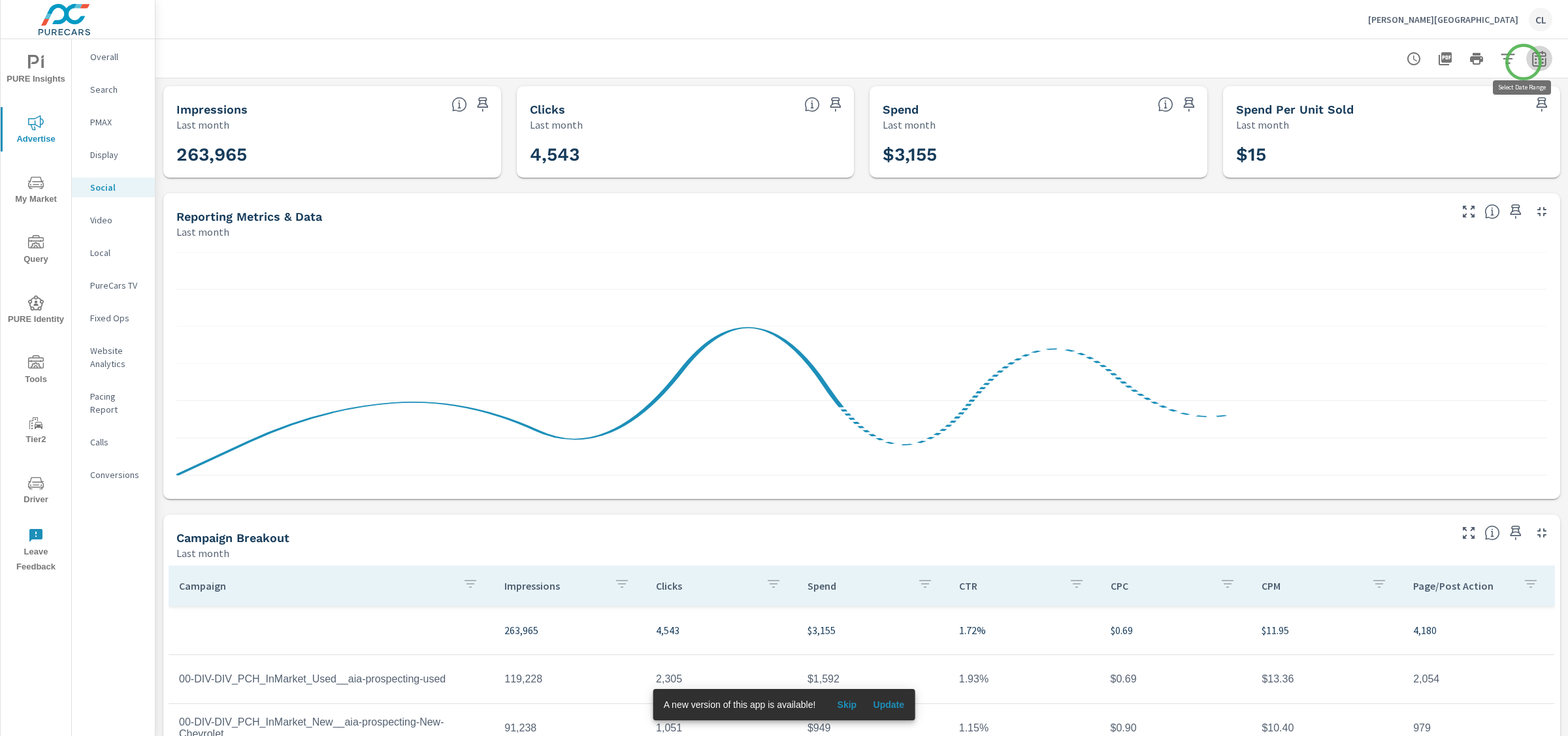
click at [1535, 62] on icon "button" at bounding box center [1539, 61] width 9 height 5
select select "Last month"
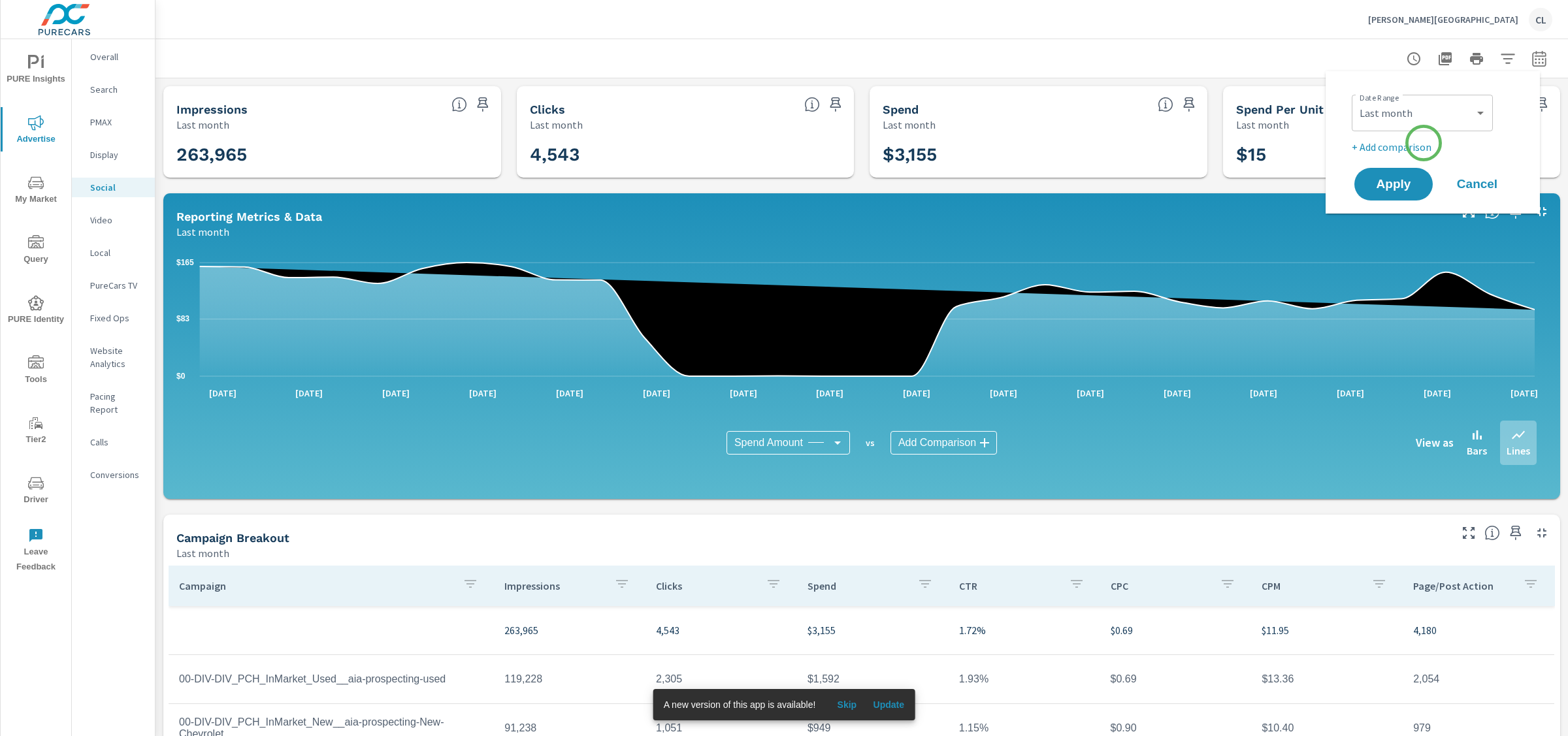
click at [1424, 143] on p "+ Add comparison" at bounding box center [1436, 147] width 168 height 16
select select "Previous period"
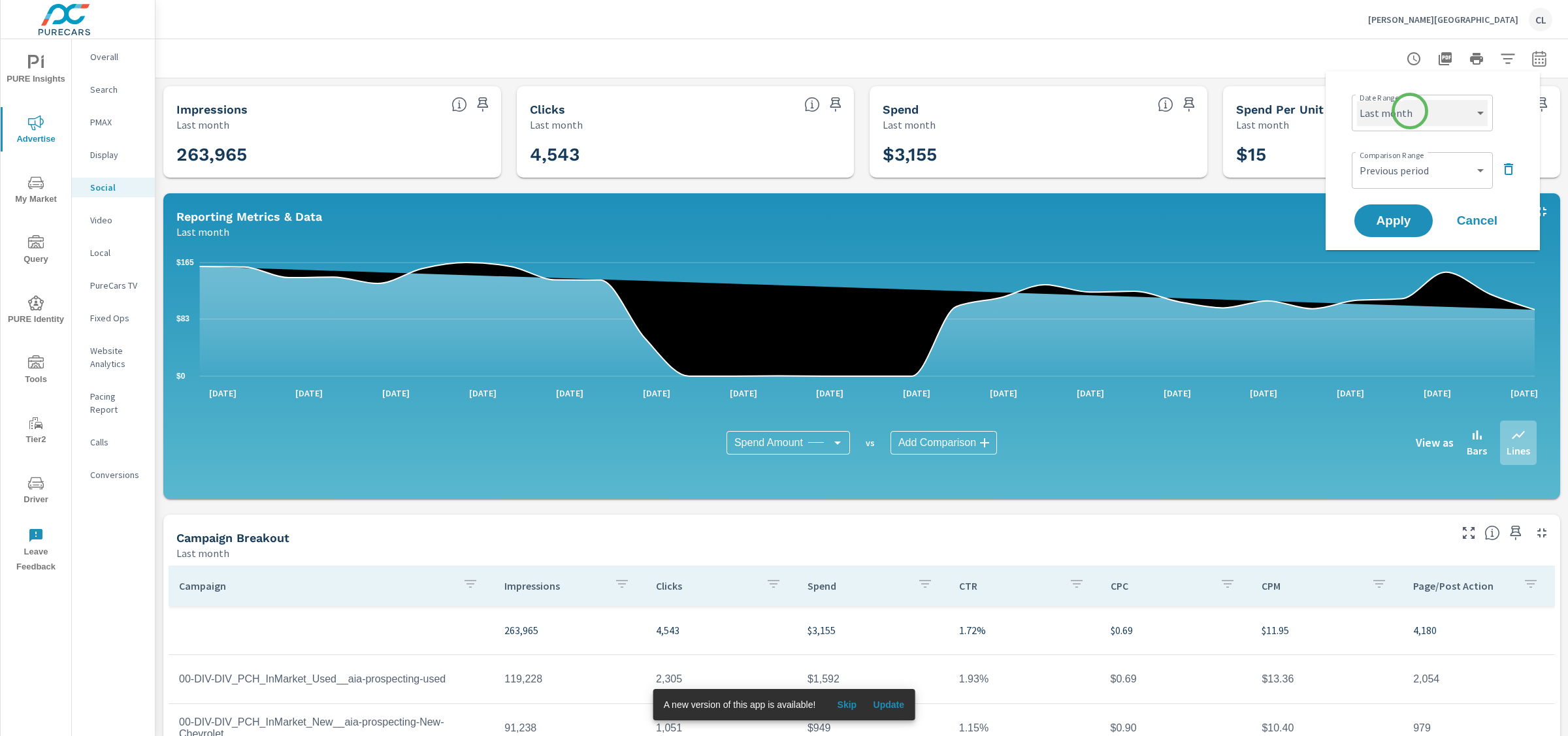
click at [1410, 110] on select "Custom [DATE] Last week Last 7 days Last 14 days Last 30 days Last 45 days Last…" at bounding box center [1423, 113] width 131 height 26
select select "Month to date"
click at [1397, 215] on span "Apply" at bounding box center [1394, 220] width 54 height 12
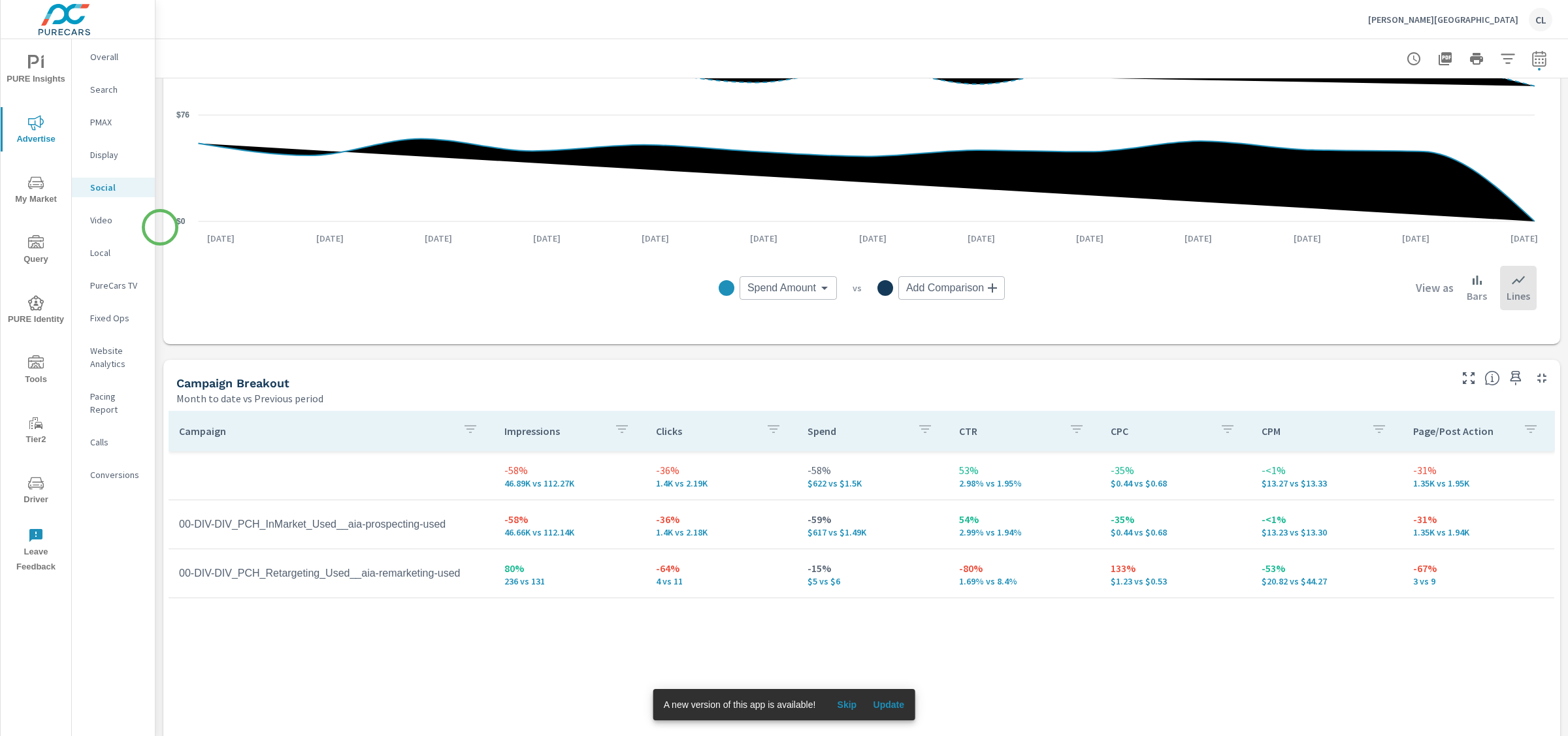
scroll to position [441, 0]
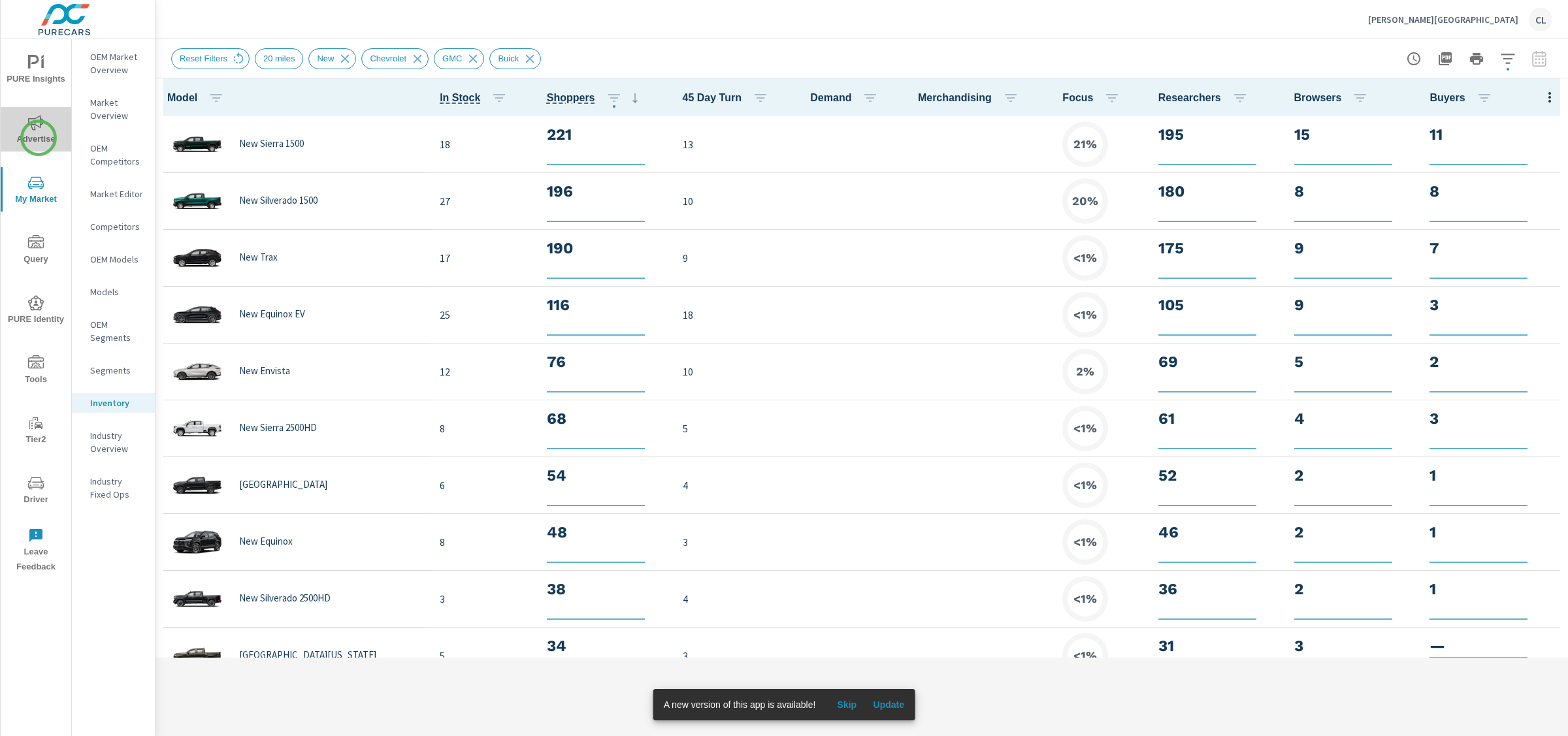
click at [39, 138] on span "Advertise" at bounding box center [36, 131] width 63 height 32
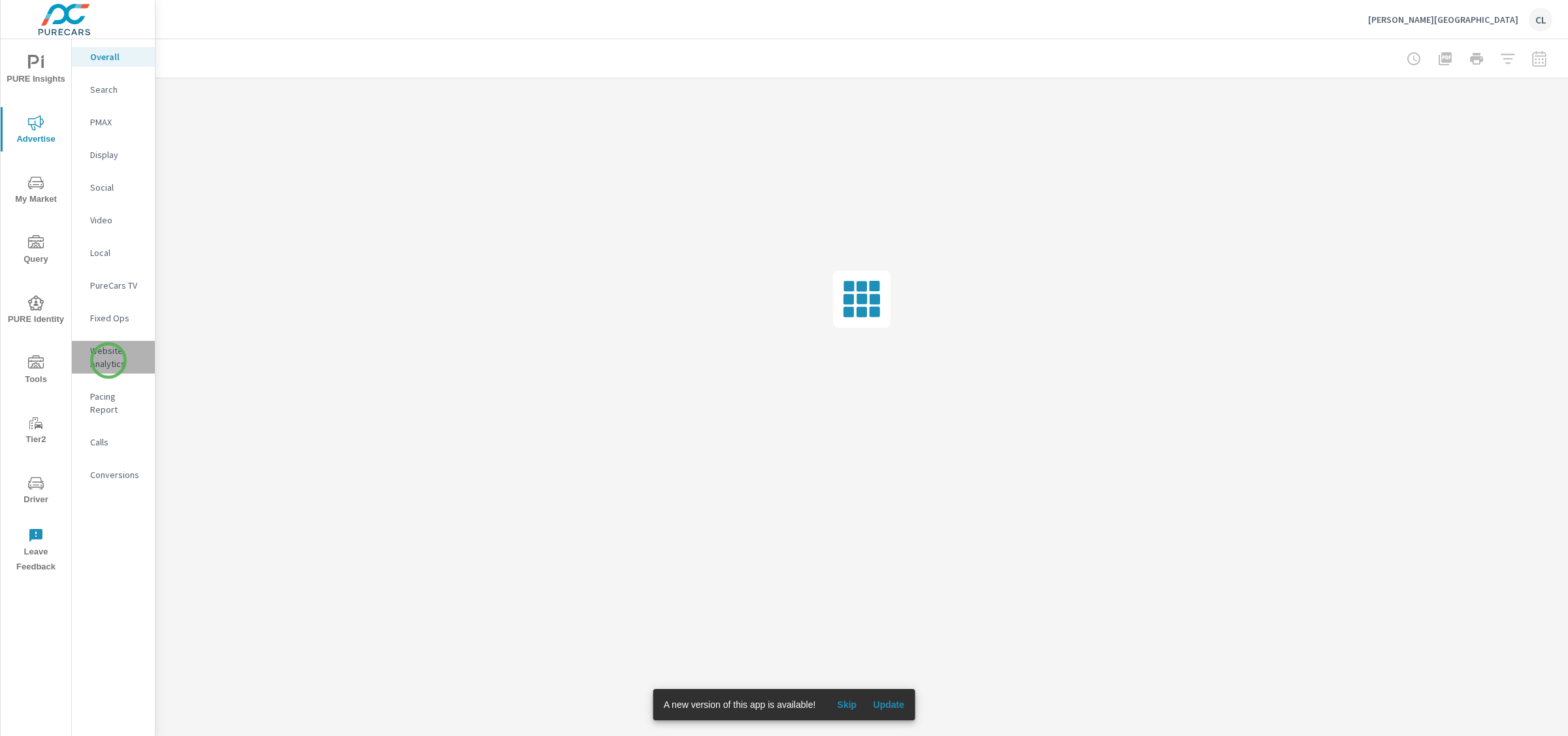
click at [109, 360] on p "Website Analytics" at bounding box center [117, 357] width 54 height 26
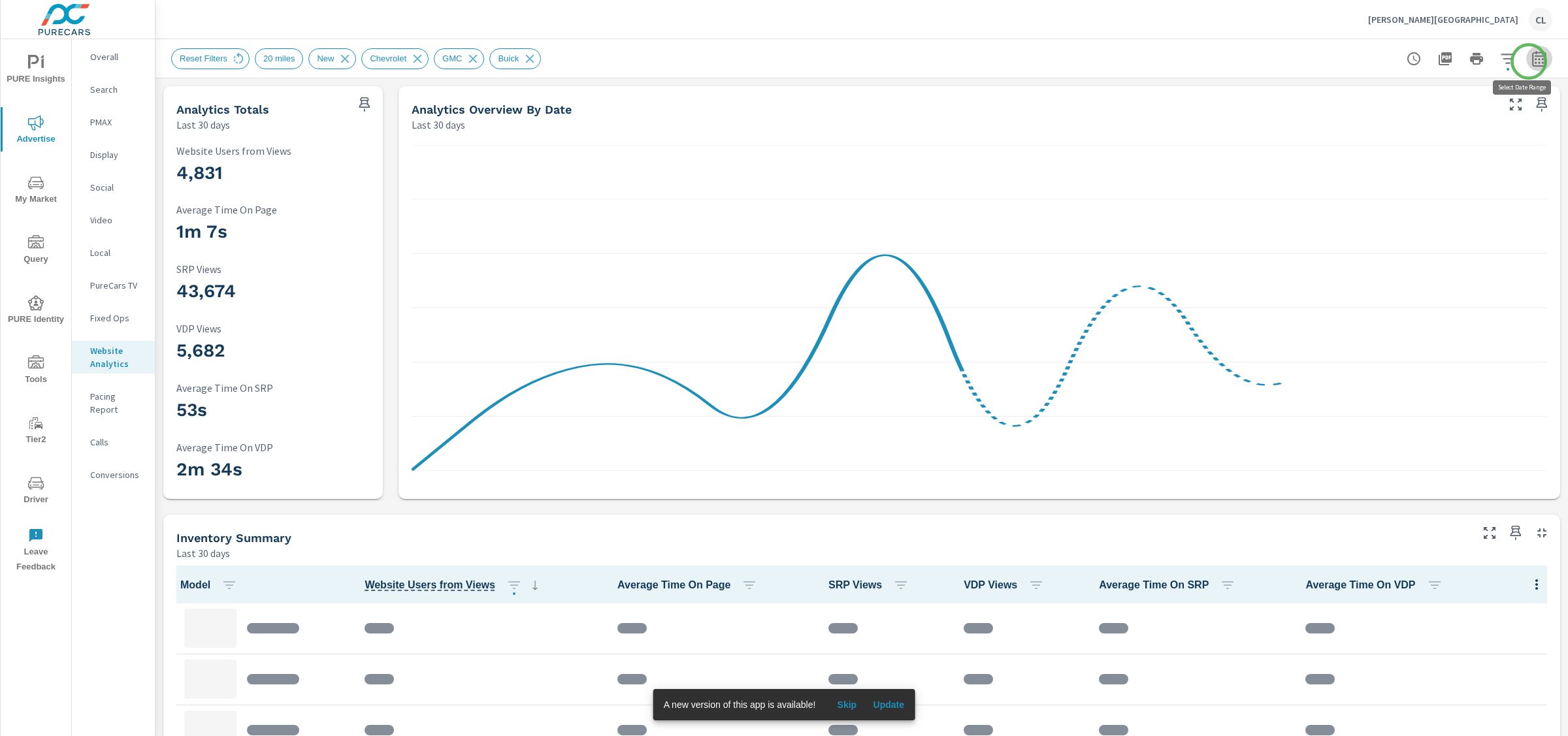
click at [1531, 61] on icon "button" at bounding box center [1539, 59] width 16 height 16
select select "Last 30 days"
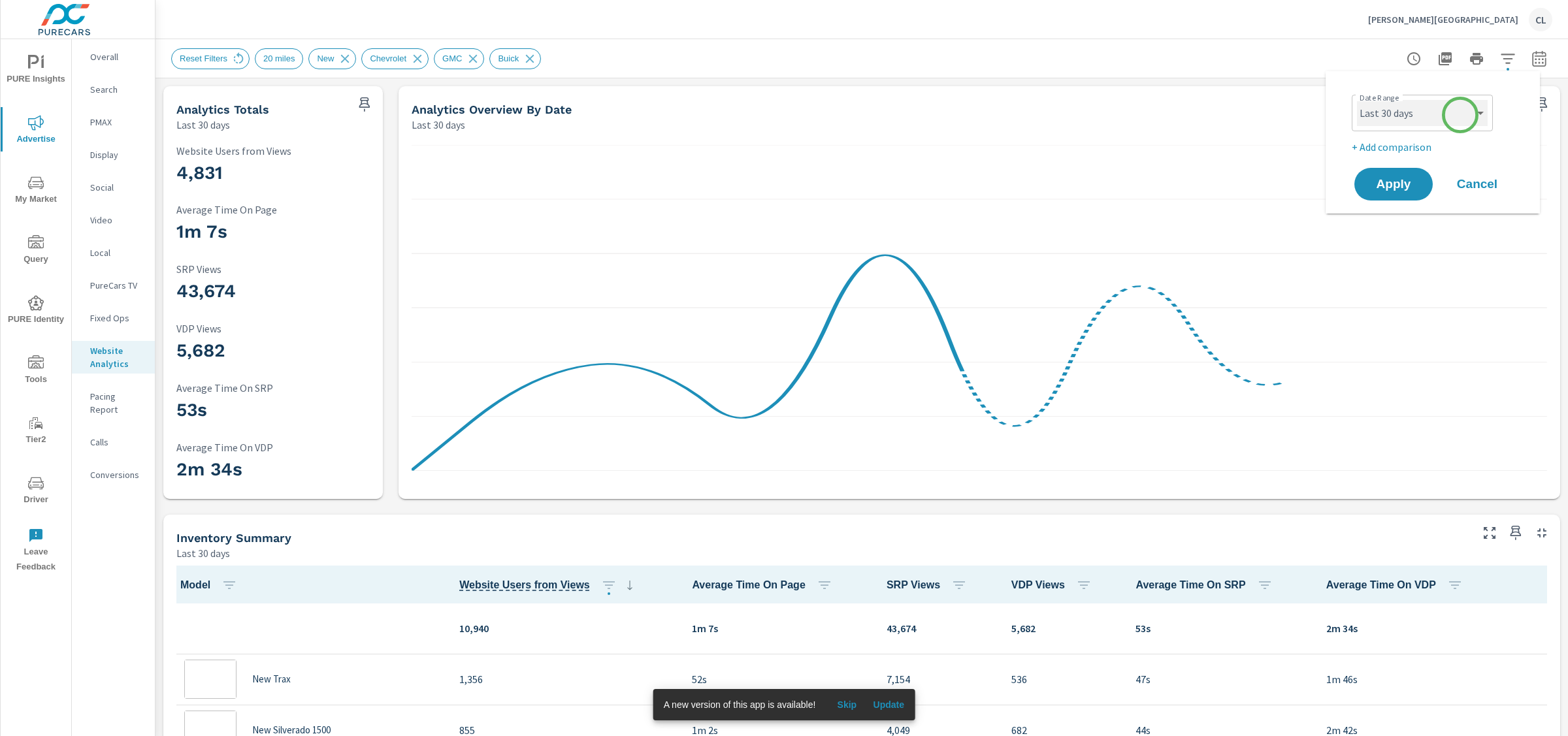
click at [1461, 115] on select "Custom Yesterday Last week Last 7 days Last 14 days Last 30 days Last 45 days L…" at bounding box center [1423, 113] width 131 height 26
click at [1404, 141] on p "+ Add comparison" at bounding box center [1436, 147] width 168 height 16
select select "Previous period"
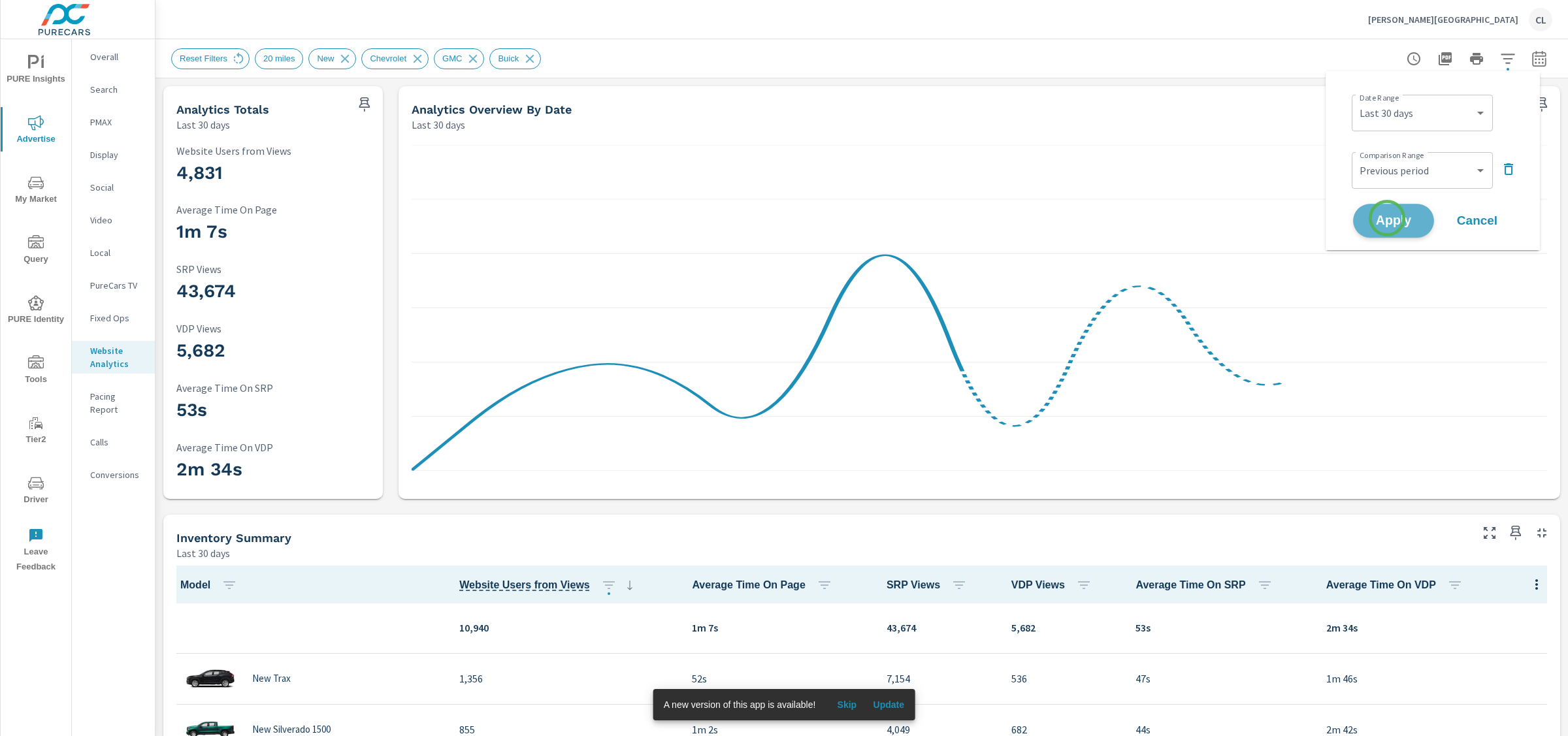
click at [1387, 218] on span "Apply" at bounding box center [1394, 220] width 54 height 12
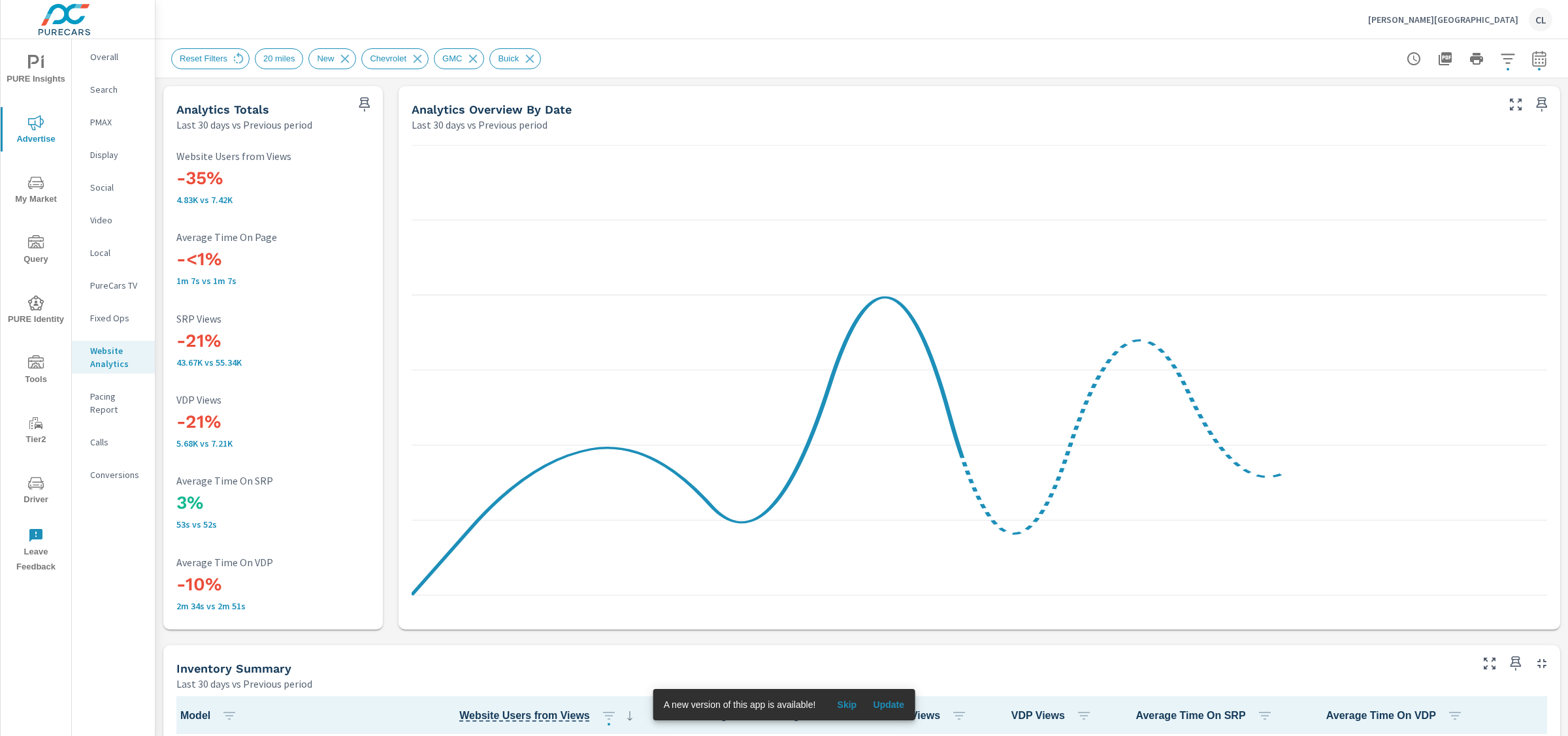
scroll to position [1, 0]
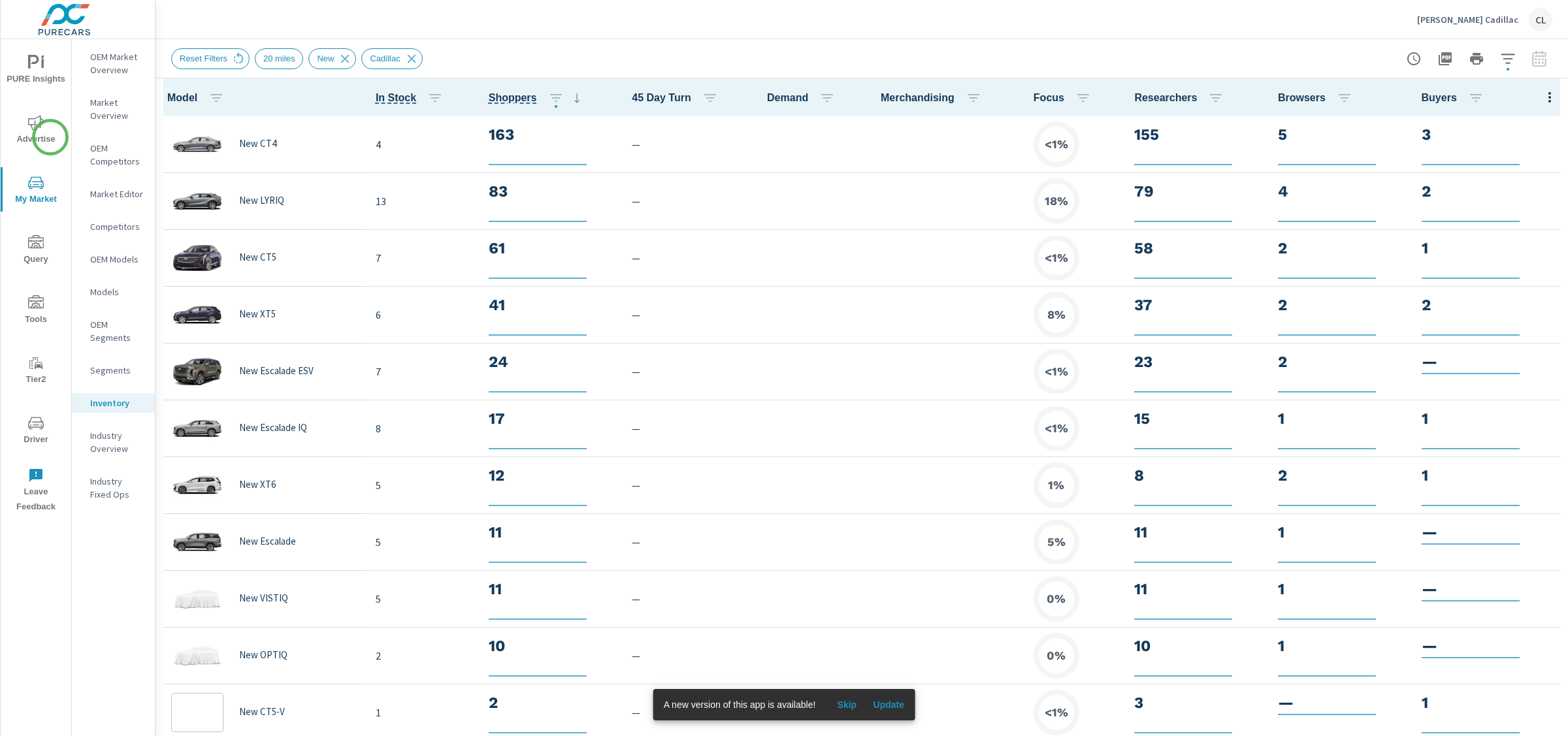
click at [41, 131] on span "Advertise" at bounding box center [36, 131] width 63 height 32
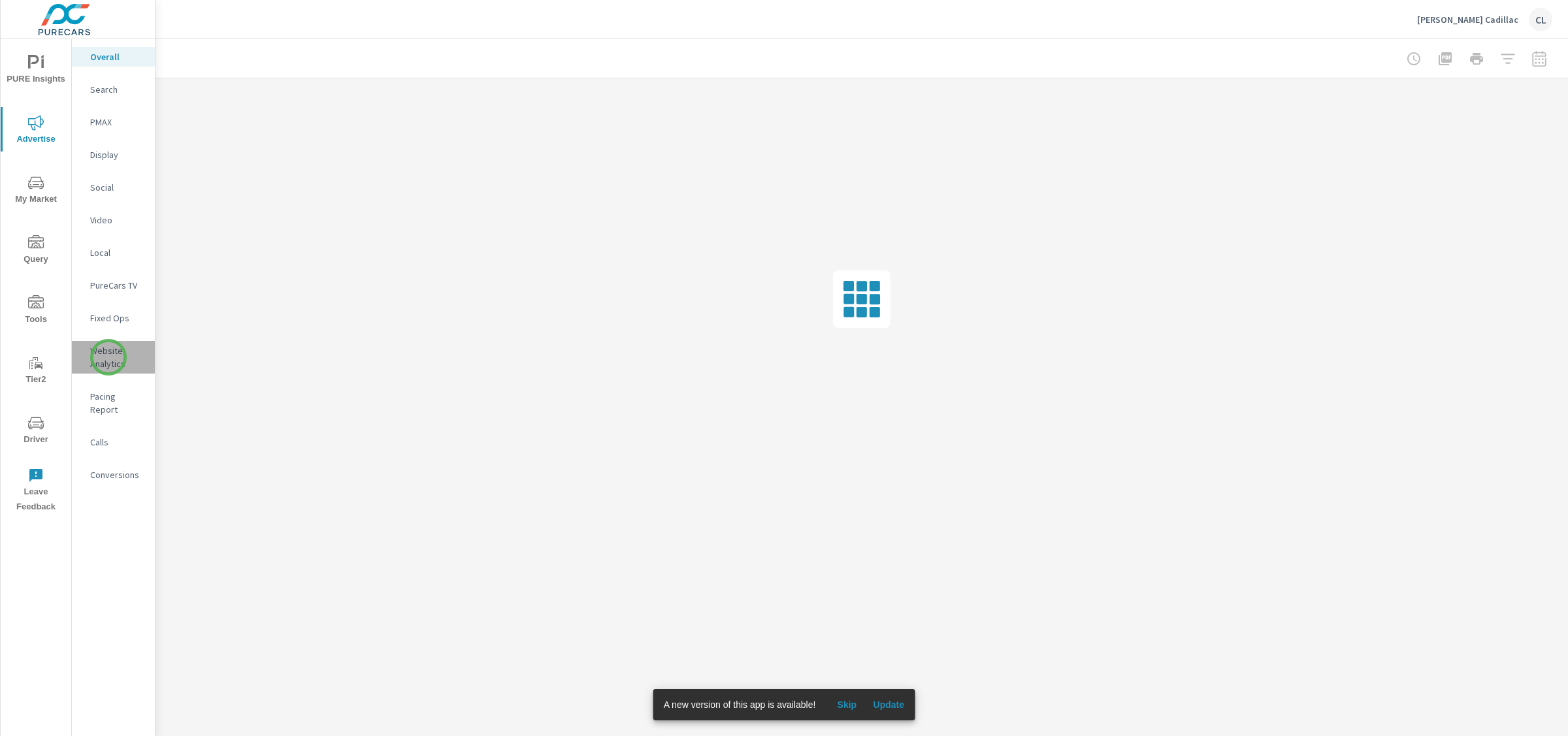
click at [109, 357] on p "Website Analytics" at bounding box center [117, 357] width 54 height 26
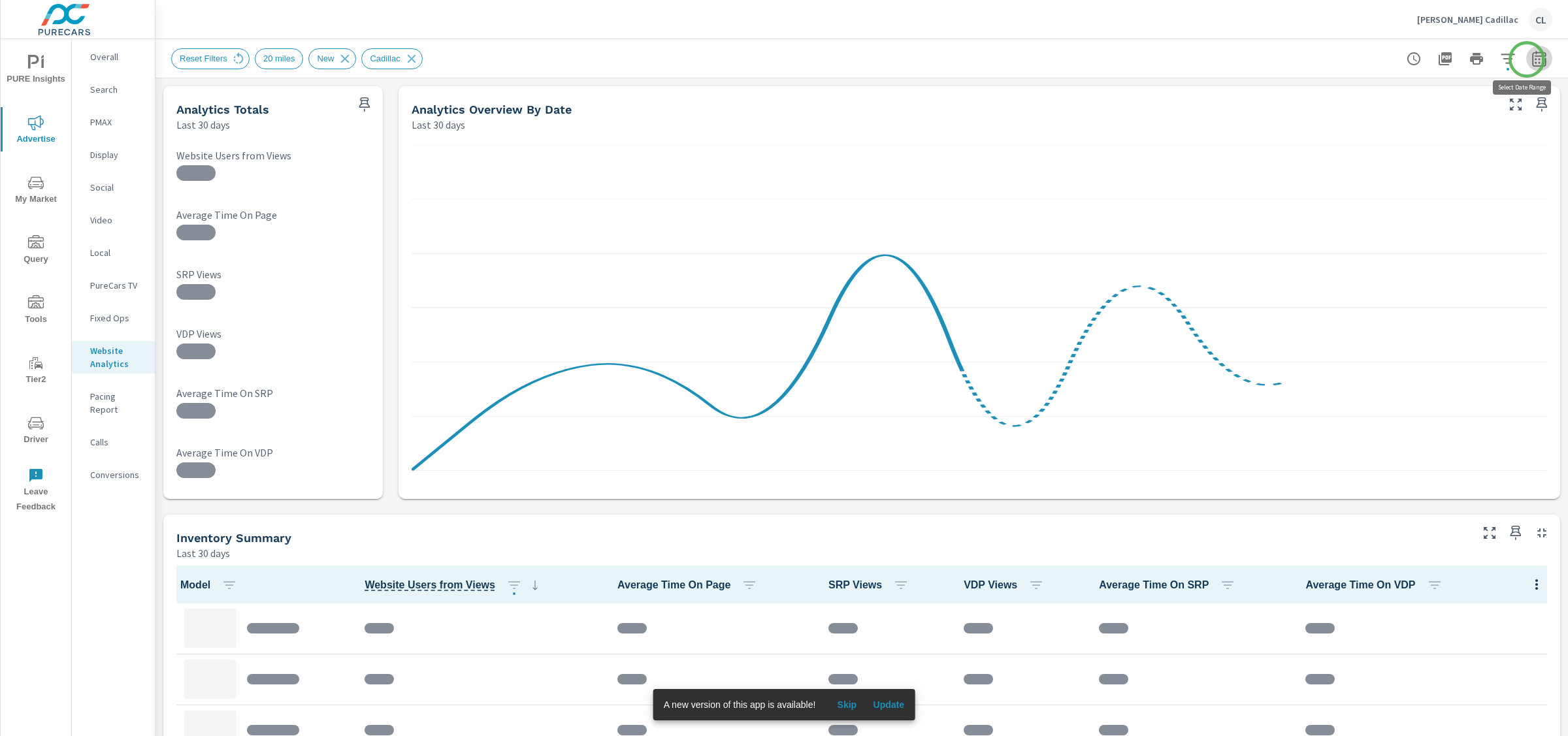
click at [1535, 60] on icon "button" at bounding box center [1539, 61] width 9 height 5
select select "Last 30 days"
click at [1404, 150] on p "+ Add comparison" at bounding box center [1436, 147] width 168 height 16
select select "Previous period"
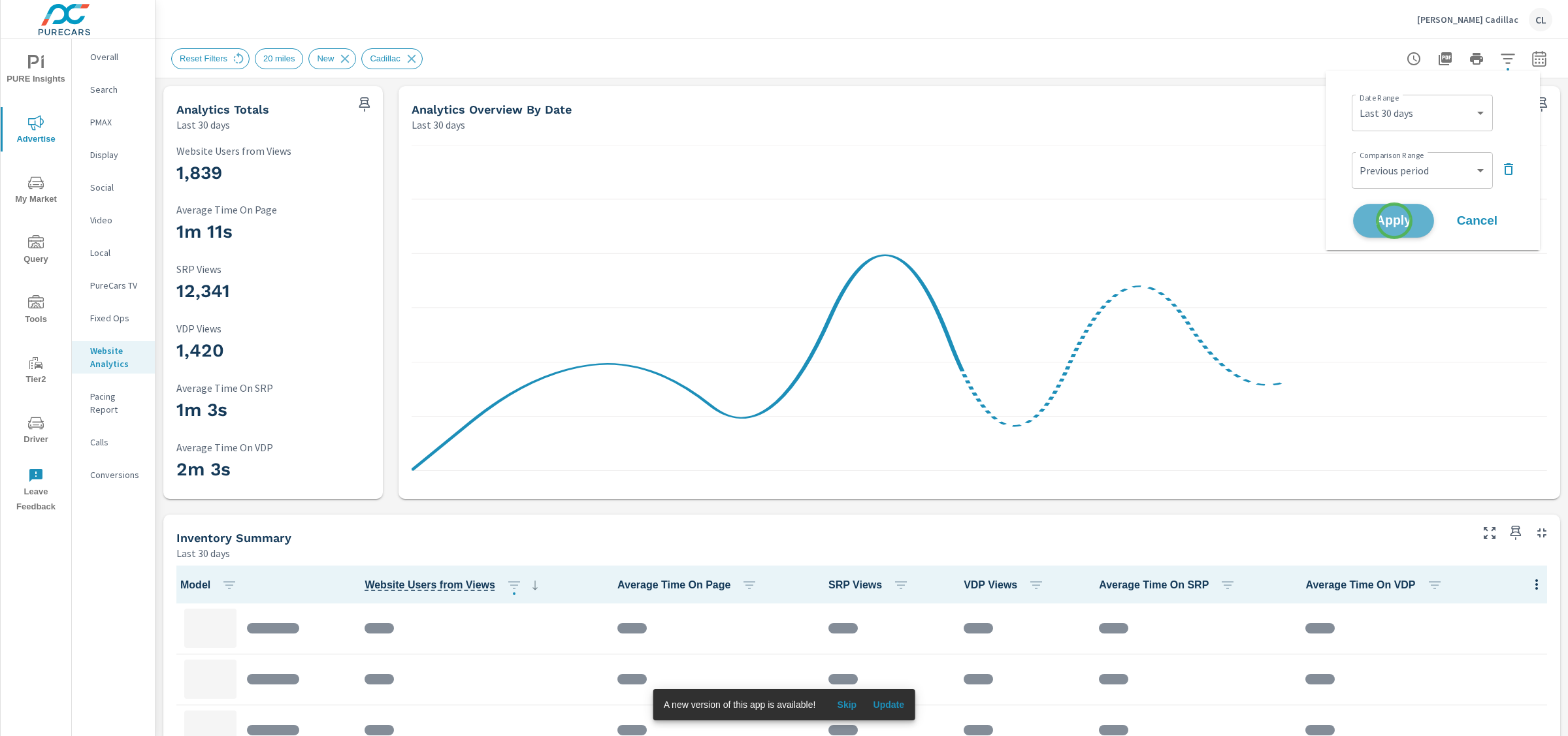
click at [1395, 220] on span "Apply" at bounding box center [1394, 220] width 54 height 12
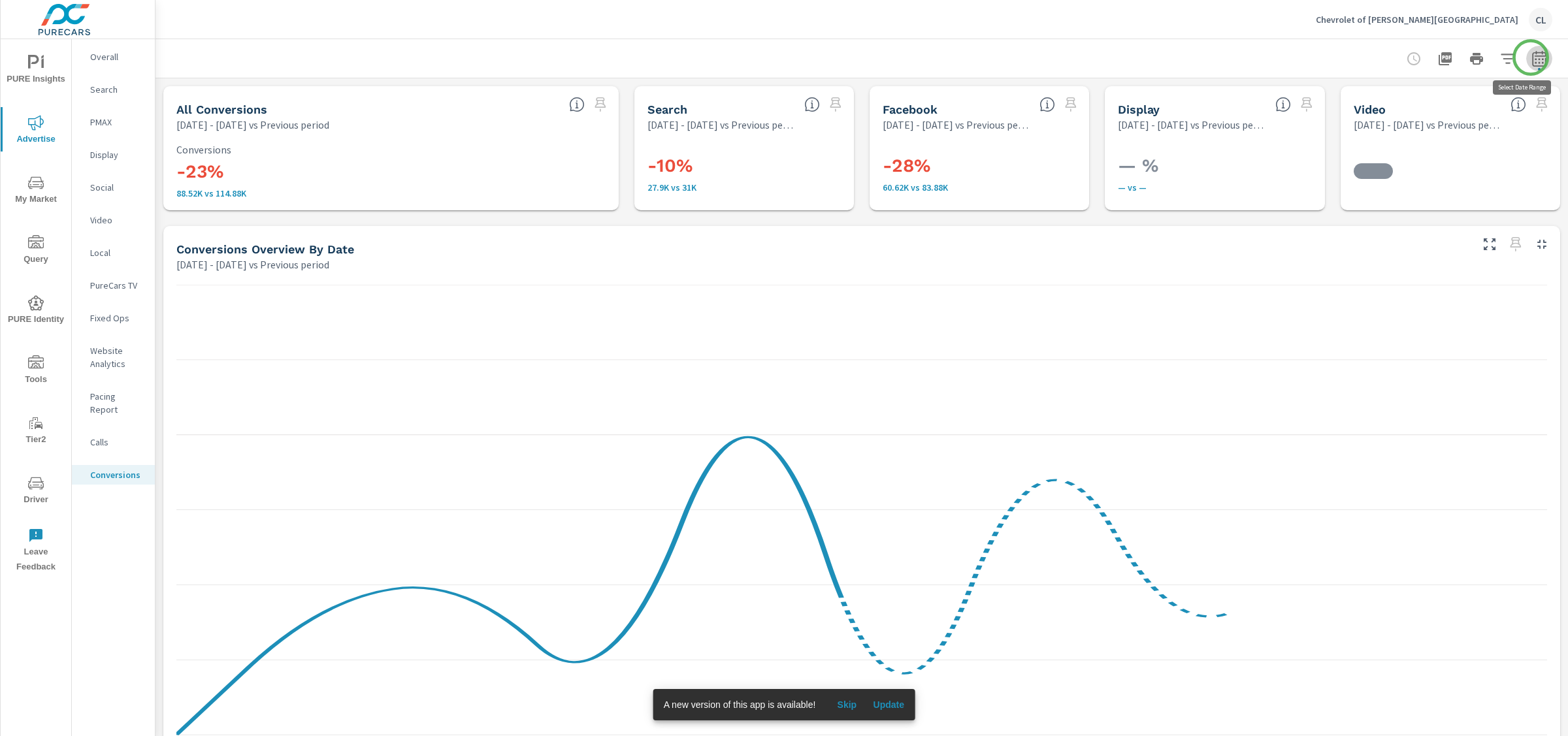
click at [1372, 58] on icon "button" at bounding box center [1539, 59] width 16 height 16
select select "Previous period"
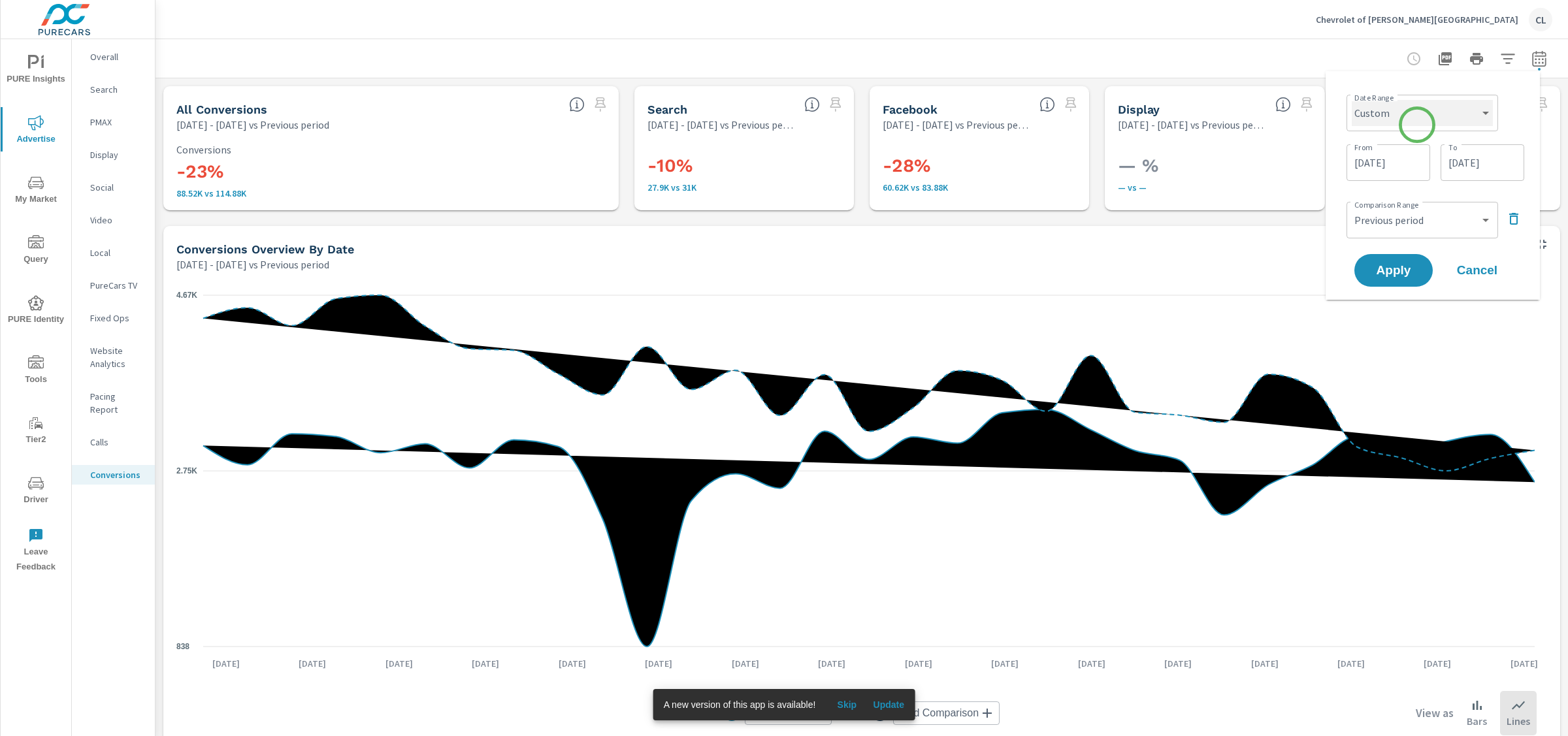
click at [1372, 116] on select "Custom [DATE] Last week Last 7 days Last 14 days Last 30 days Last 45 days Last…" at bounding box center [1423, 113] width 141 height 26
select select "Month to date"
click at [1372, 224] on span "Apply" at bounding box center [1394, 220] width 54 height 12
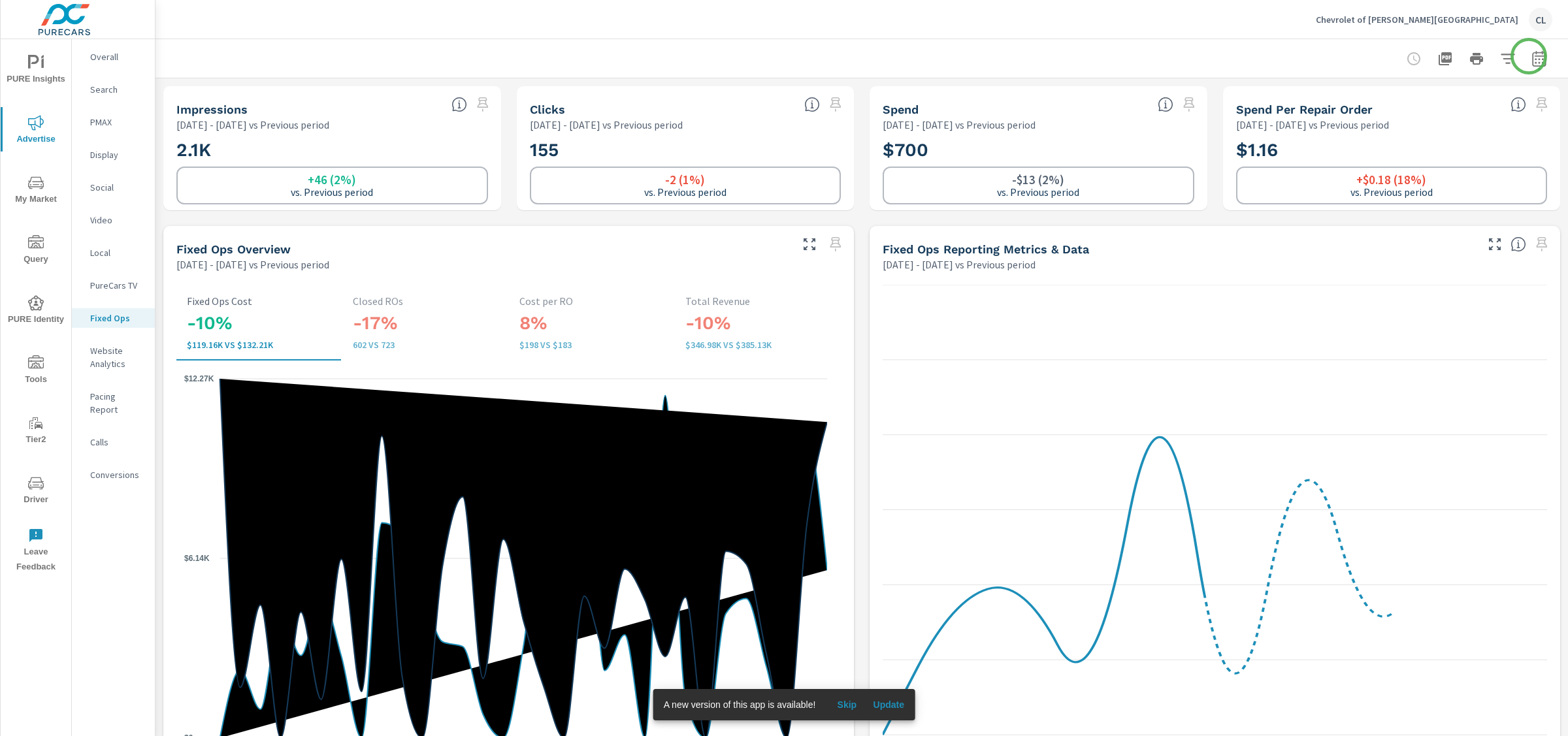
click at [1372, 56] on icon "button" at bounding box center [1539, 58] width 14 height 16
select select "Previous period"
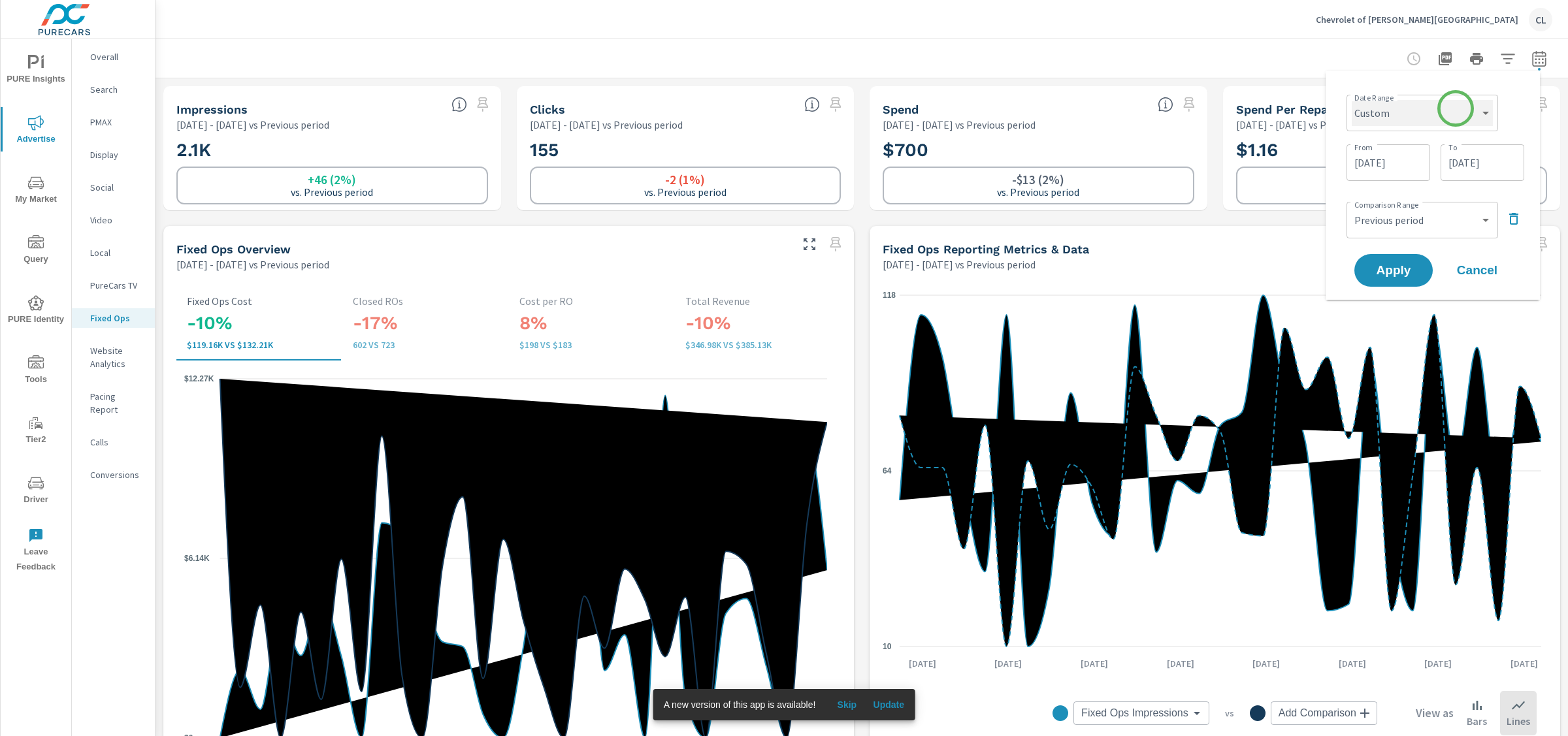
click at [1372, 116] on select "Custom [DATE] Last week Last 7 days Last 14 days Last 30 days Last 45 days Last…" at bounding box center [1423, 113] width 141 height 26
select select "Month to date"
click at [1372, 219] on span "Apply" at bounding box center [1394, 220] width 54 height 12
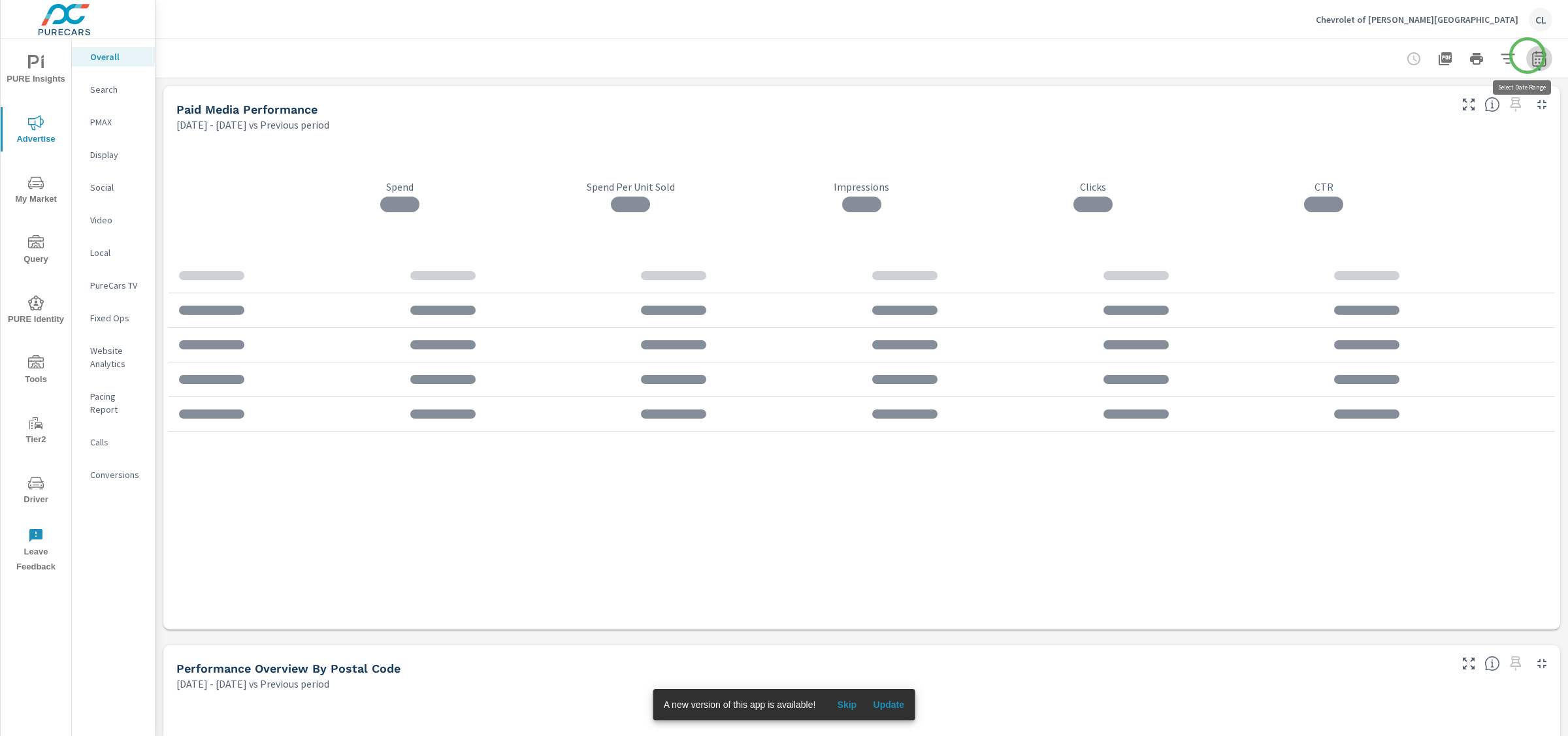
click at [1372, 56] on icon "button" at bounding box center [1539, 59] width 16 height 16
select select "Previous period"
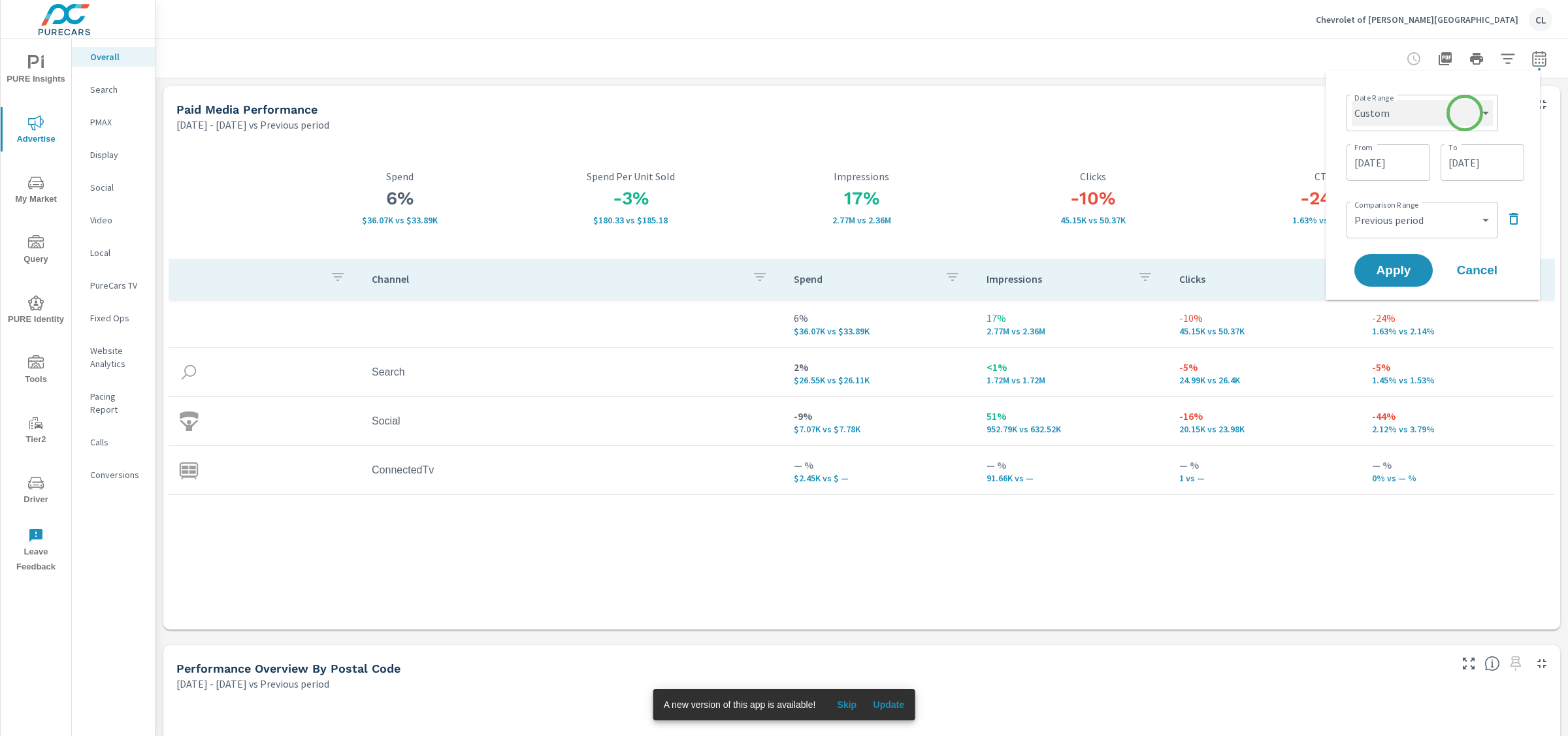
click at [1372, 113] on select "Custom [DATE] Last week Last 7 days Last 14 days Last 30 days Last 45 days Last…" at bounding box center [1423, 113] width 141 height 26
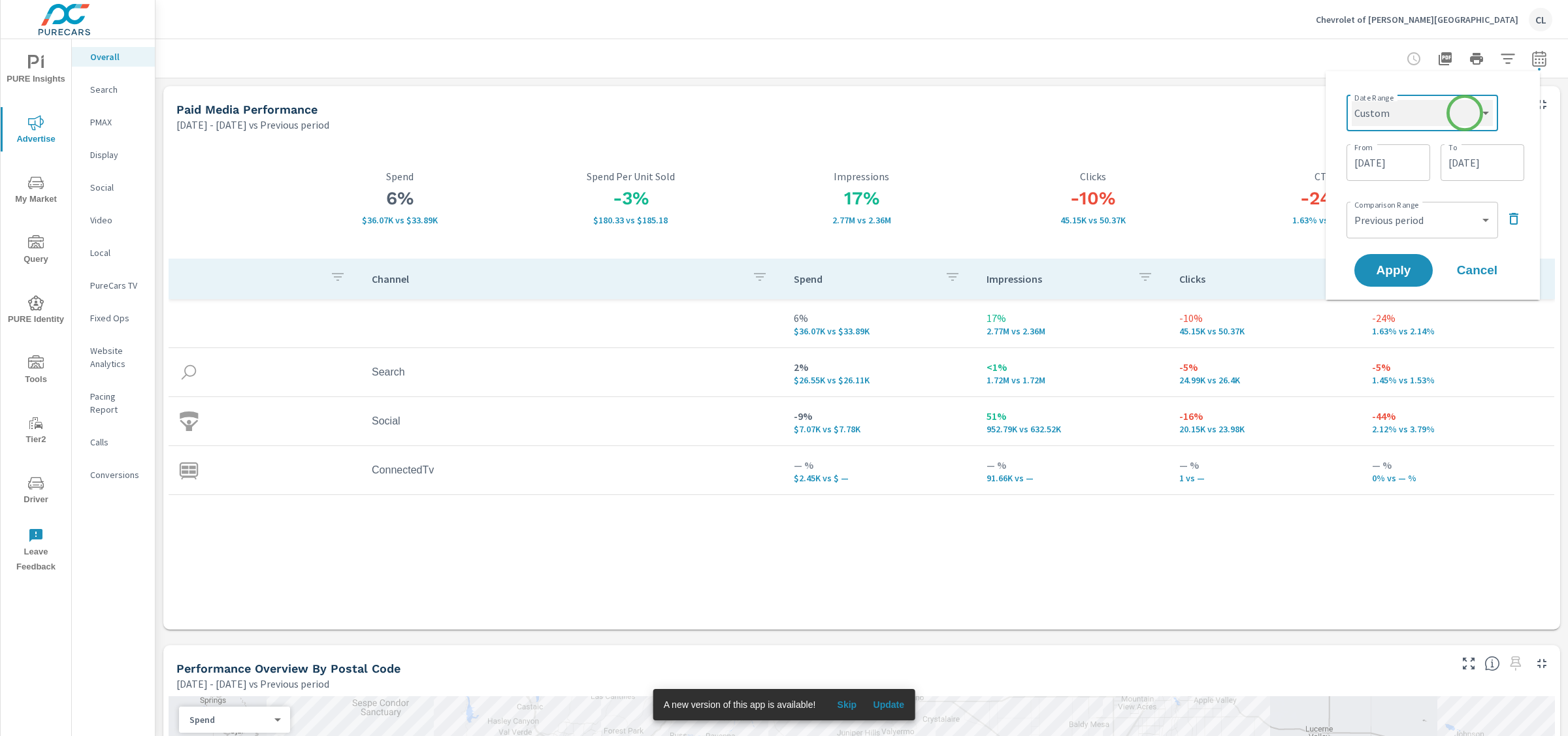
select select "Month to date"
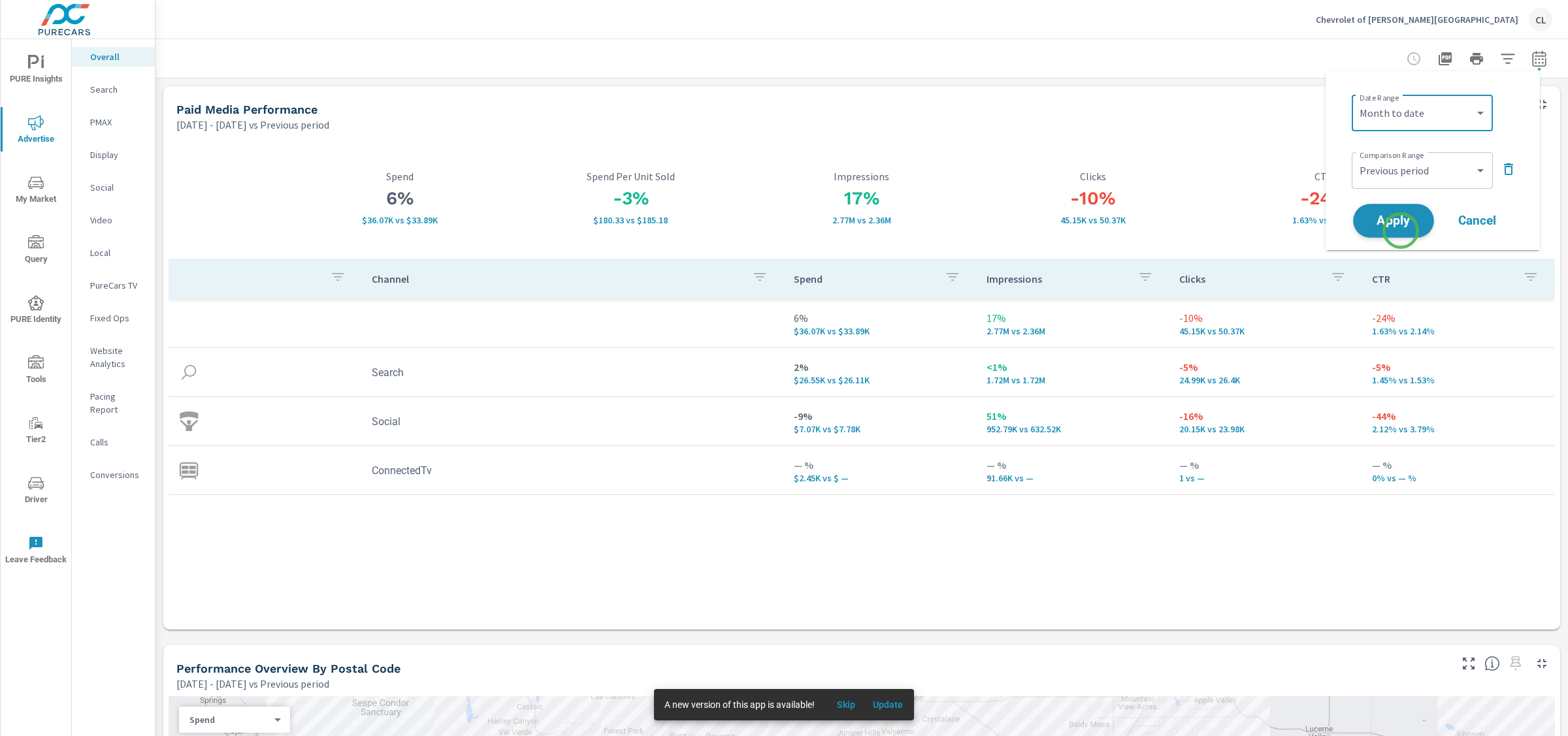
click at [1372, 222] on span "Apply" at bounding box center [1394, 220] width 54 height 12
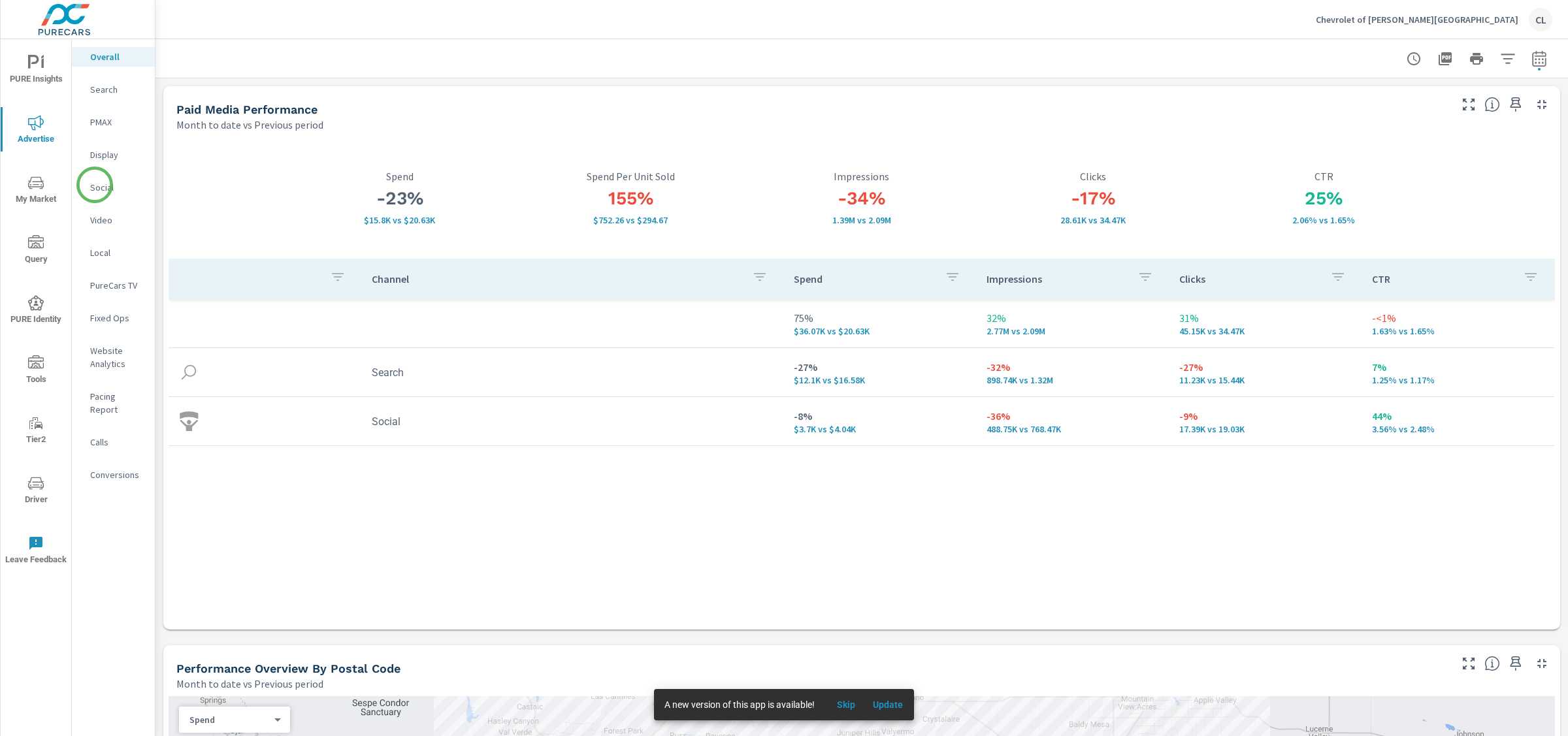
click at [95, 185] on p "Social" at bounding box center [117, 188] width 54 height 13
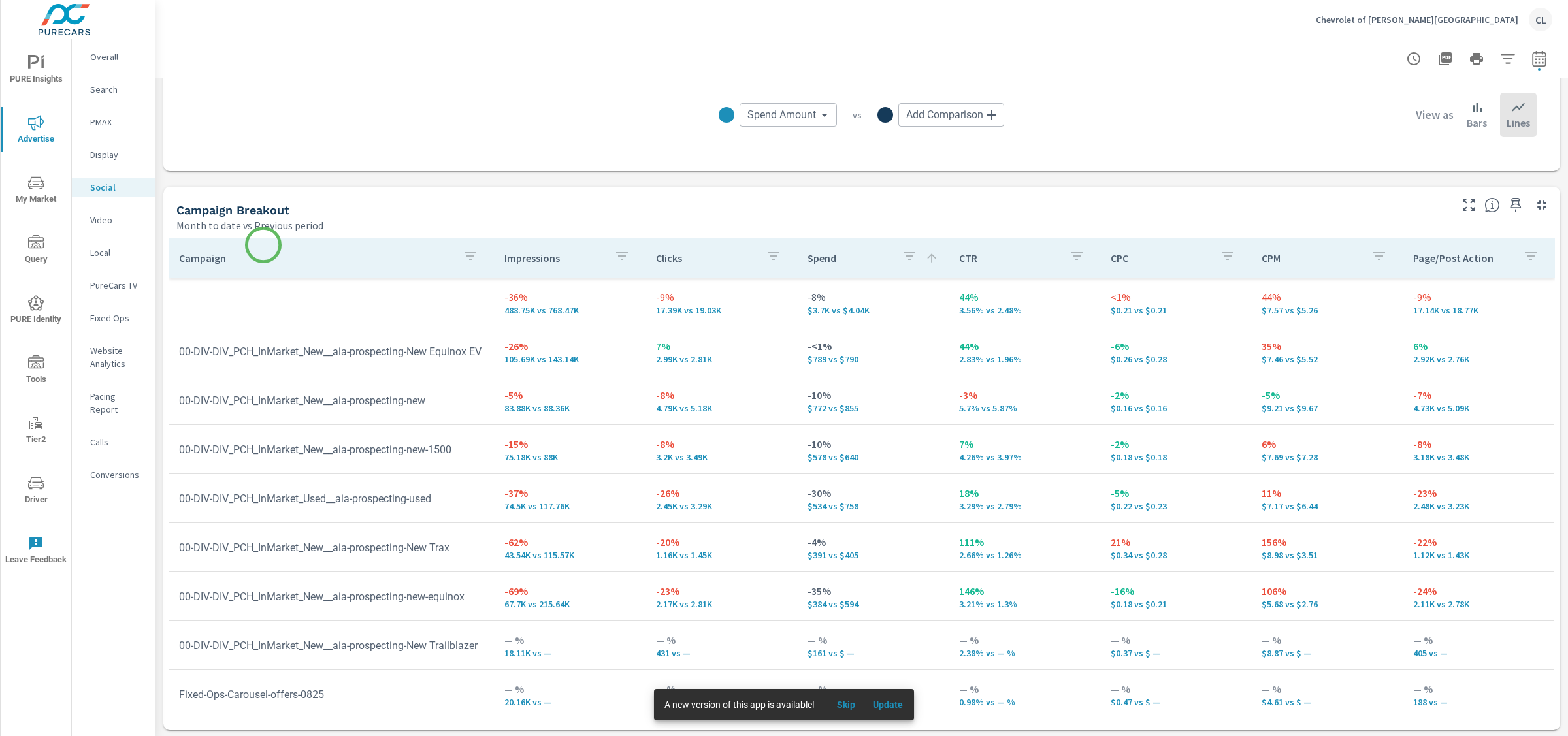
scroll to position [461, 0]
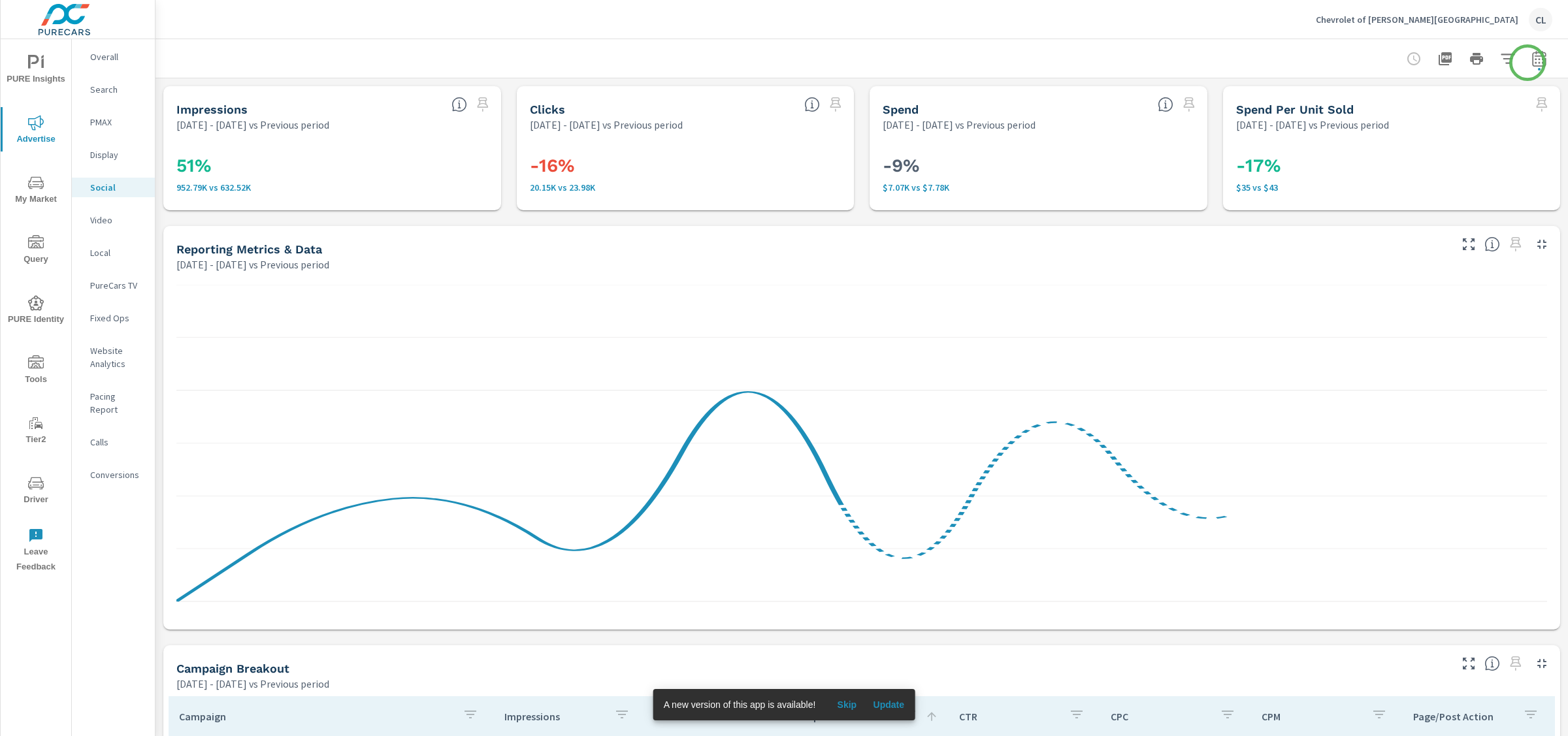
click at [1372, 58] on icon "button" at bounding box center [1539, 59] width 16 height 16
select select "Previous period"
click at [1372, 113] on select "Custom [DATE] Last week Last 7 days Last 14 days Last 30 days Last 45 days Last…" at bounding box center [1423, 113] width 141 height 26
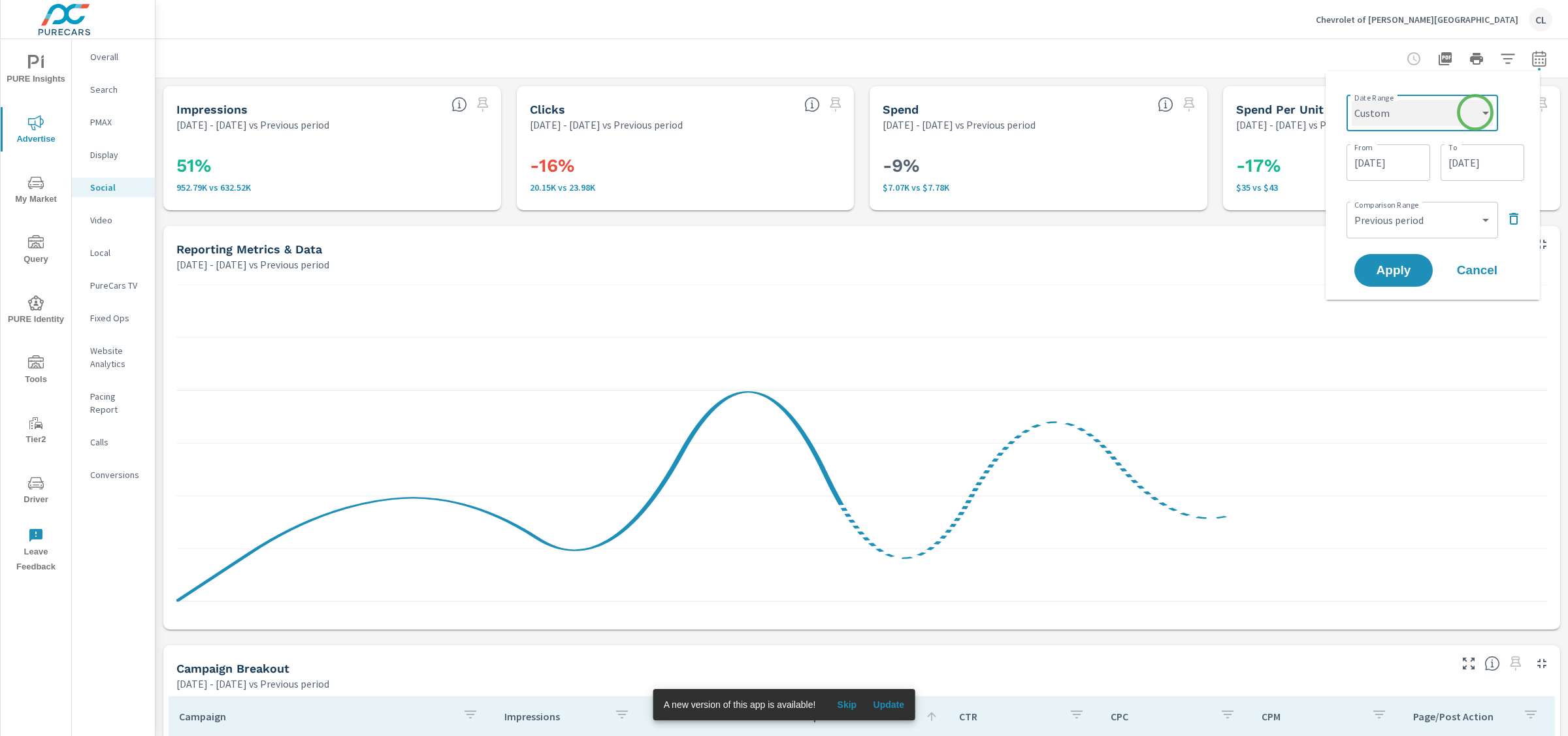
select select "Month to date"
click at [1372, 228] on button "Apply" at bounding box center [1394, 221] width 81 height 34
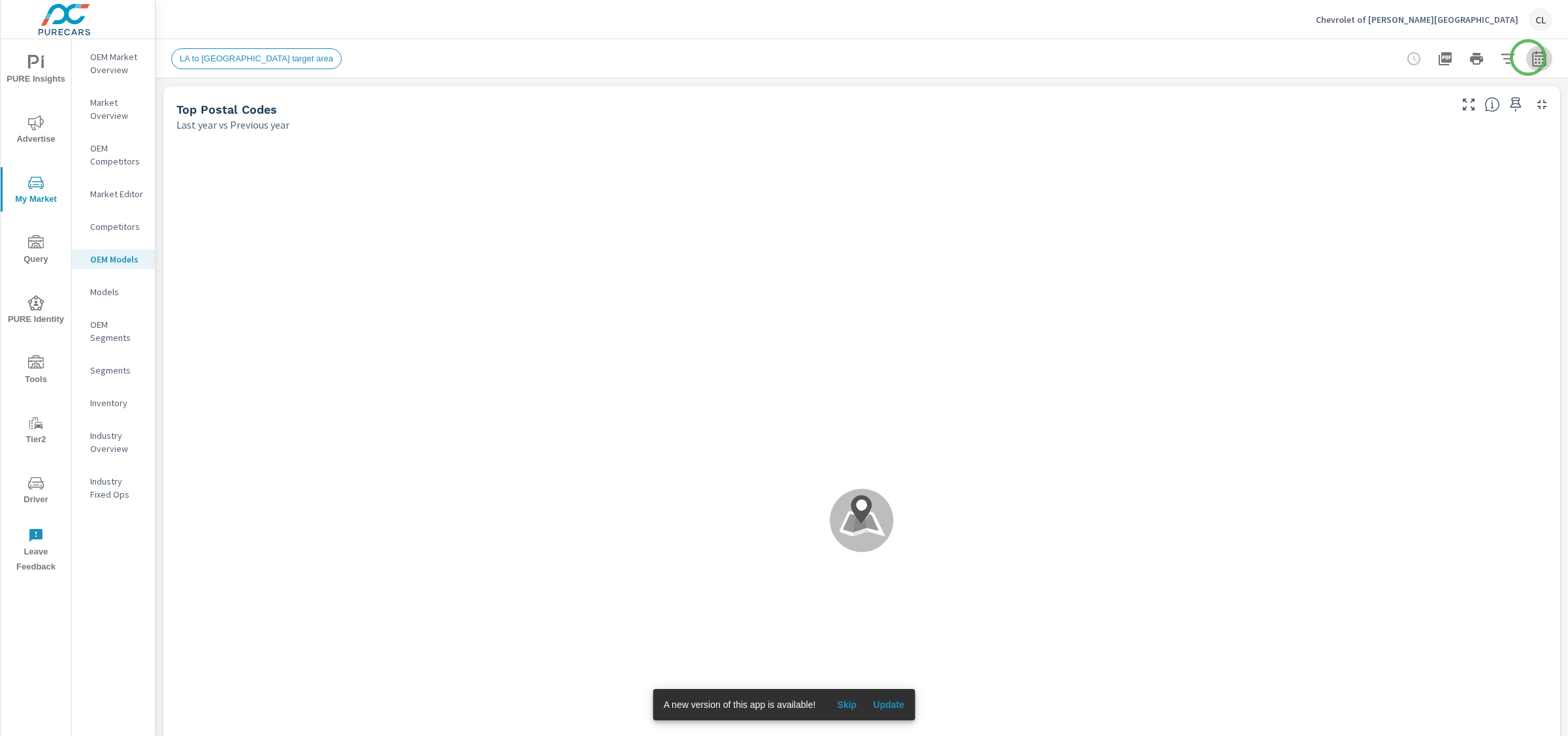
click at [1372, 58] on icon "button" at bounding box center [1539, 59] width 16 height 16
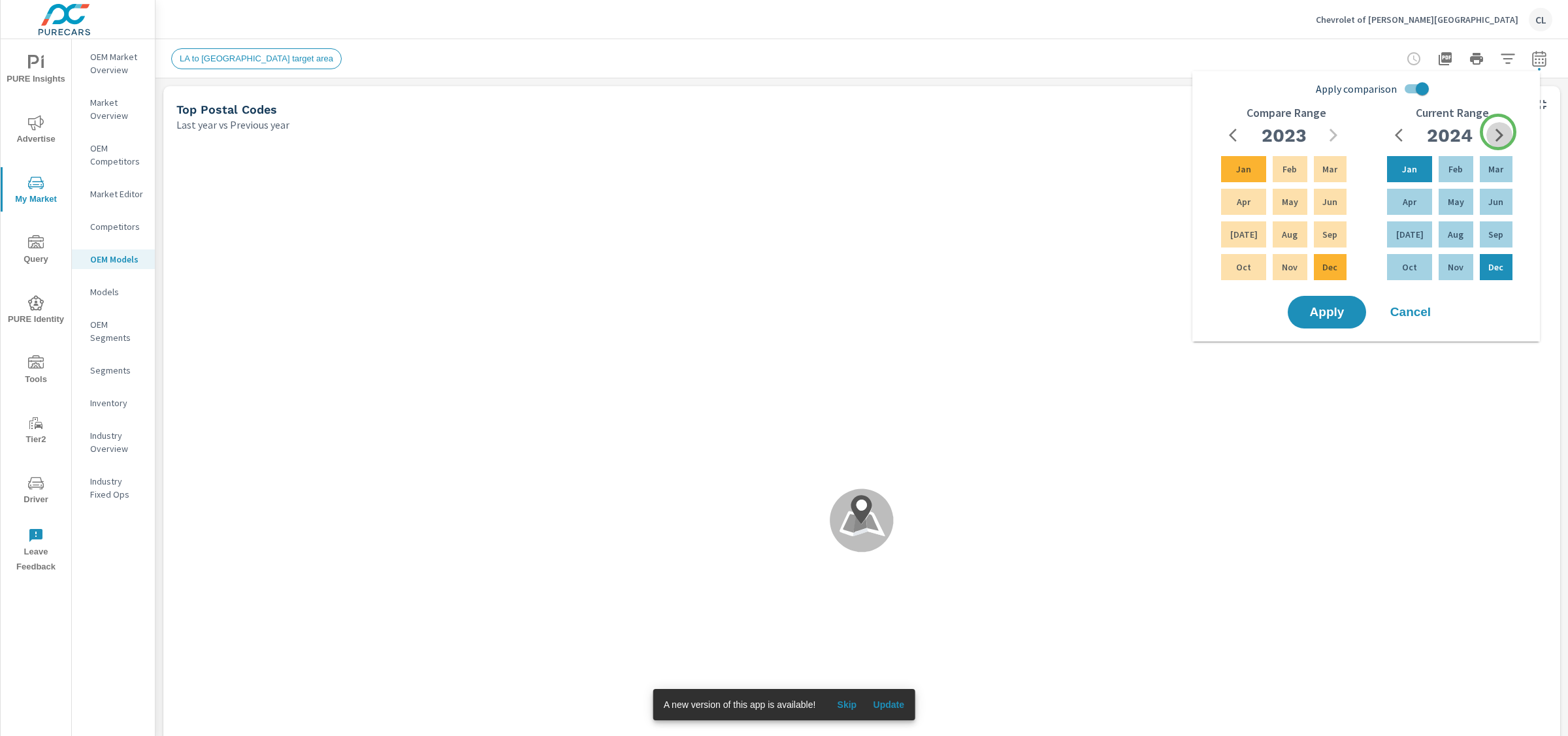
click at [1372, 132] on icon "button" at bounding box center [1499, 135] width 8 height 13
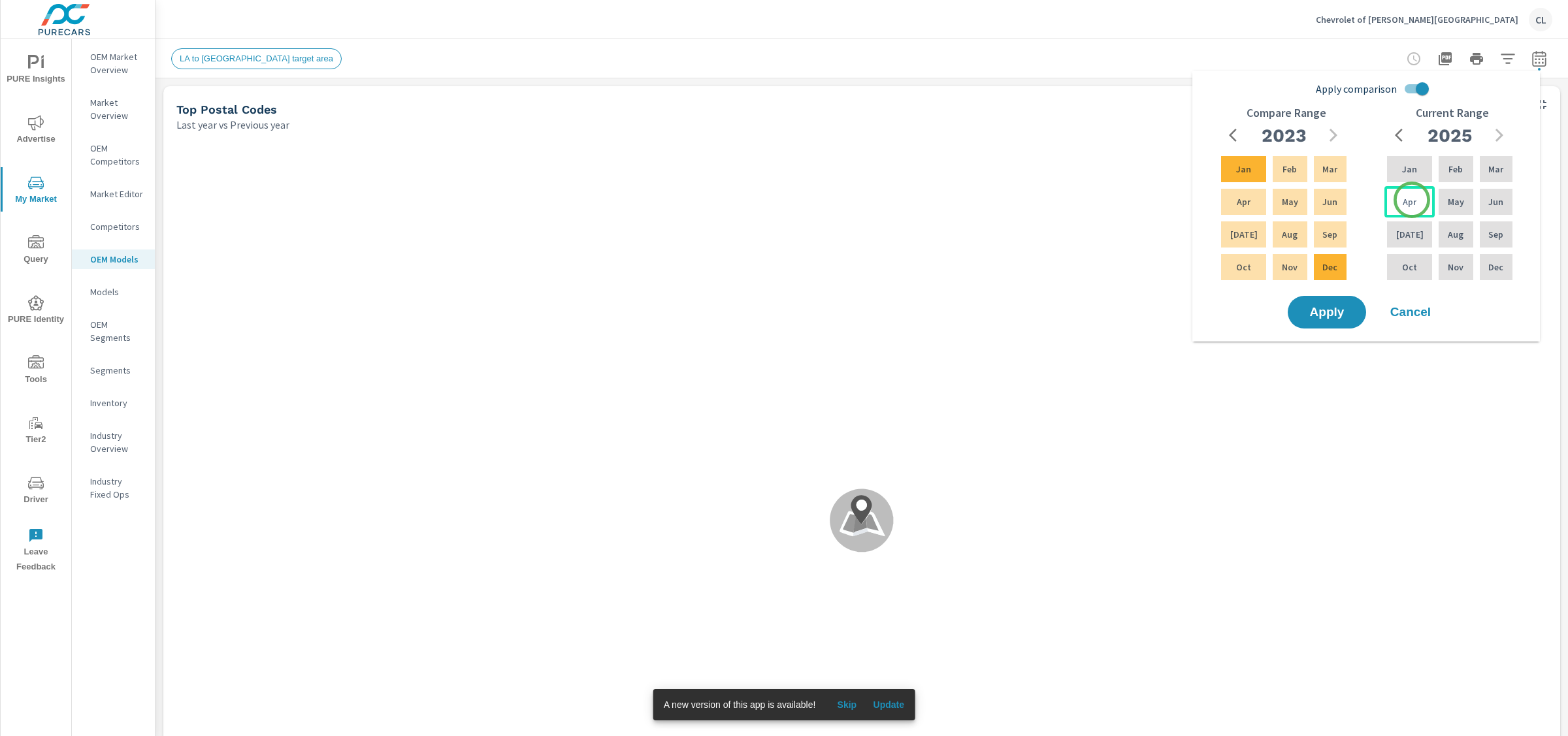
click at [1372, 200] on div "Apr" at bounding box center [1410, 202] width 50 height 31
click at [1372, 203] on p "Jun" at bounding box center [1495, 202] width 15 height 13
click at [1333, 131] on icon "button" at bounding box center [1334, 135] width 16 height 16
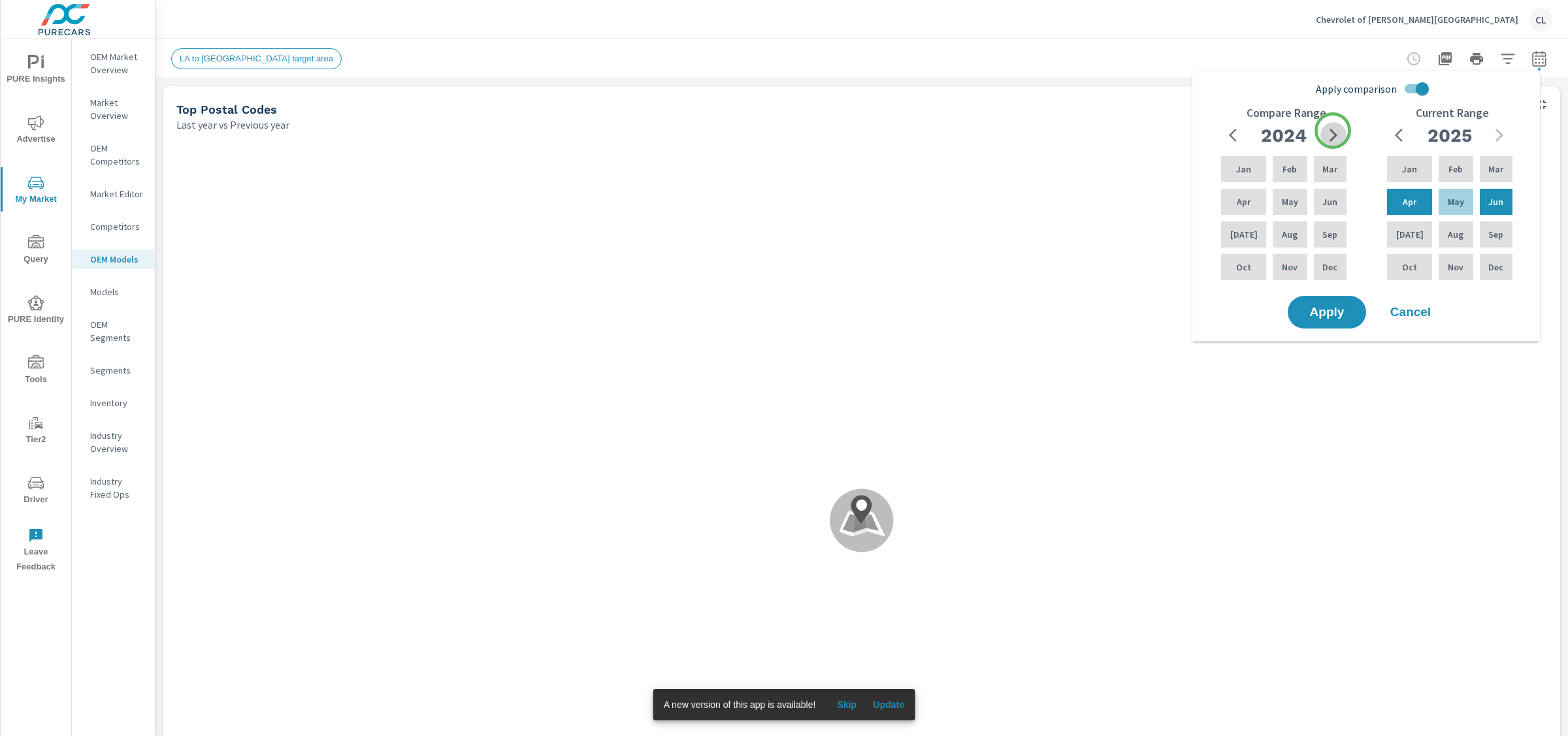
click at [1333, 131] on icon "button" at bounding box center [1334, 135] width 16 height 16
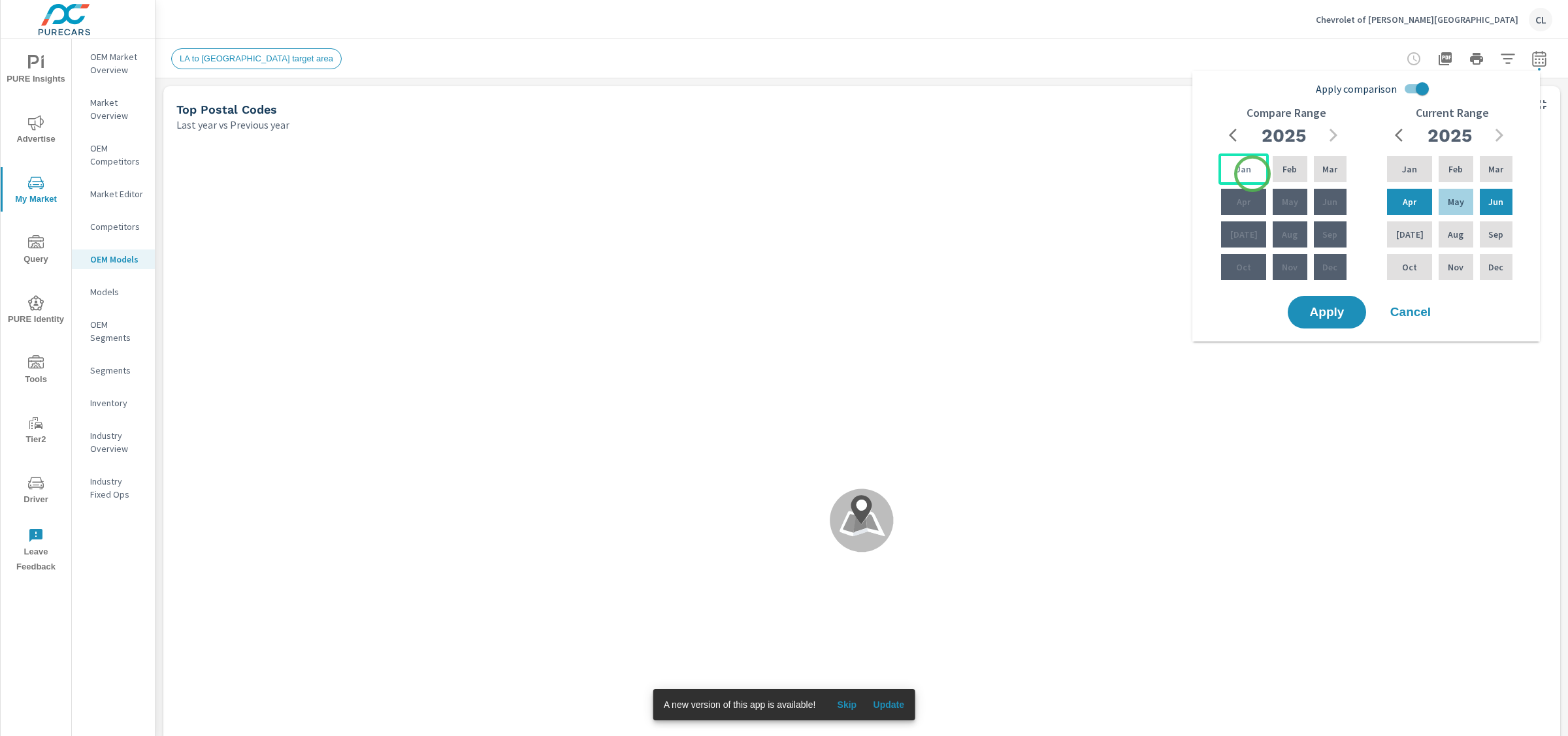
click at [1253, 174] on div "Jan" at bounding box center [1243, 169] width 50 height 31
click at [1323, 175] on p "Mar" at bounding box center [1330, 169] width 15 height 13
click at [1341, 311] on span "Apply" at bounding box center [1327, 312] width 54 height 12
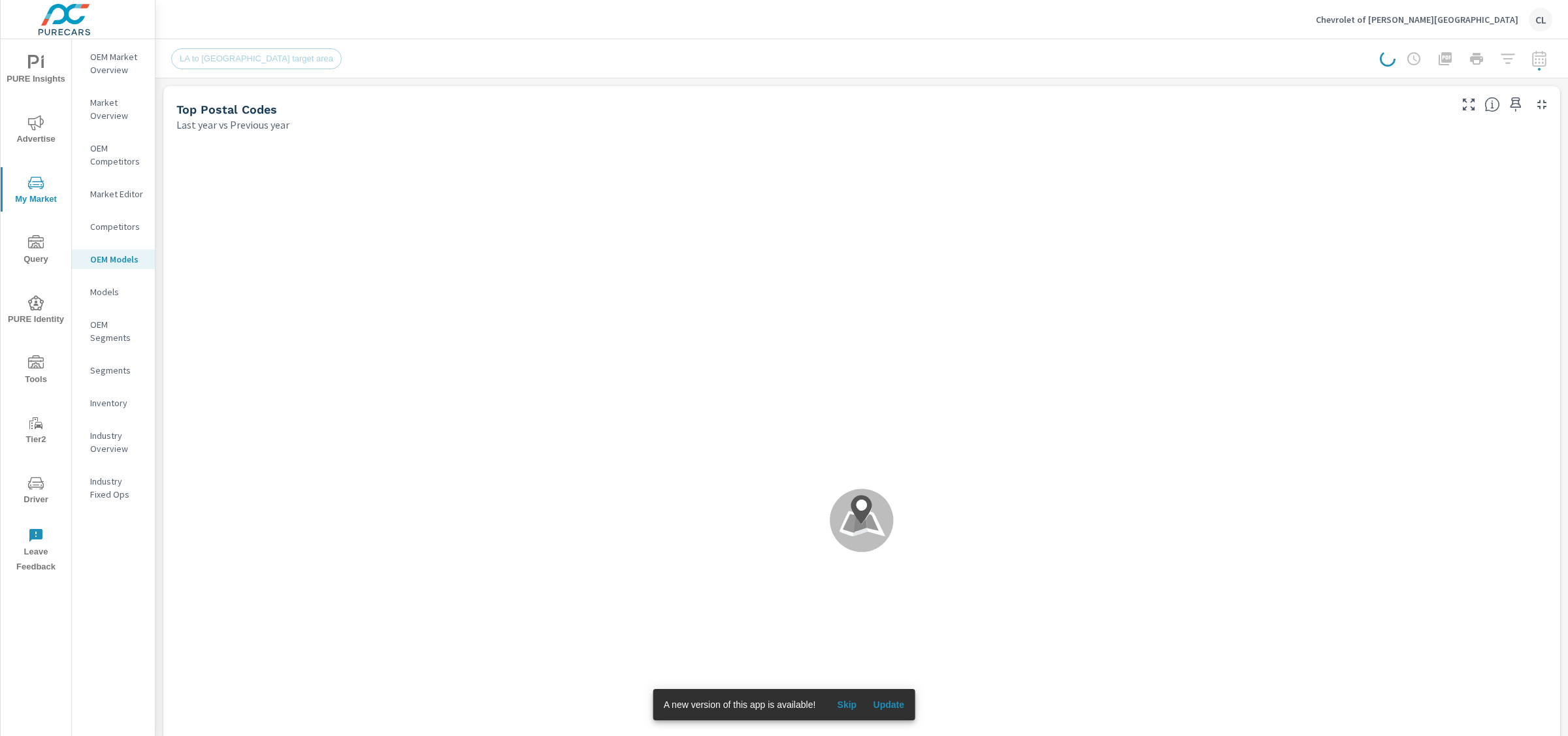
scroll to position [1, 0]
click at [114, 69] on p "OEM Market Overview" at bounding box center [117, 63] width 54 height 26
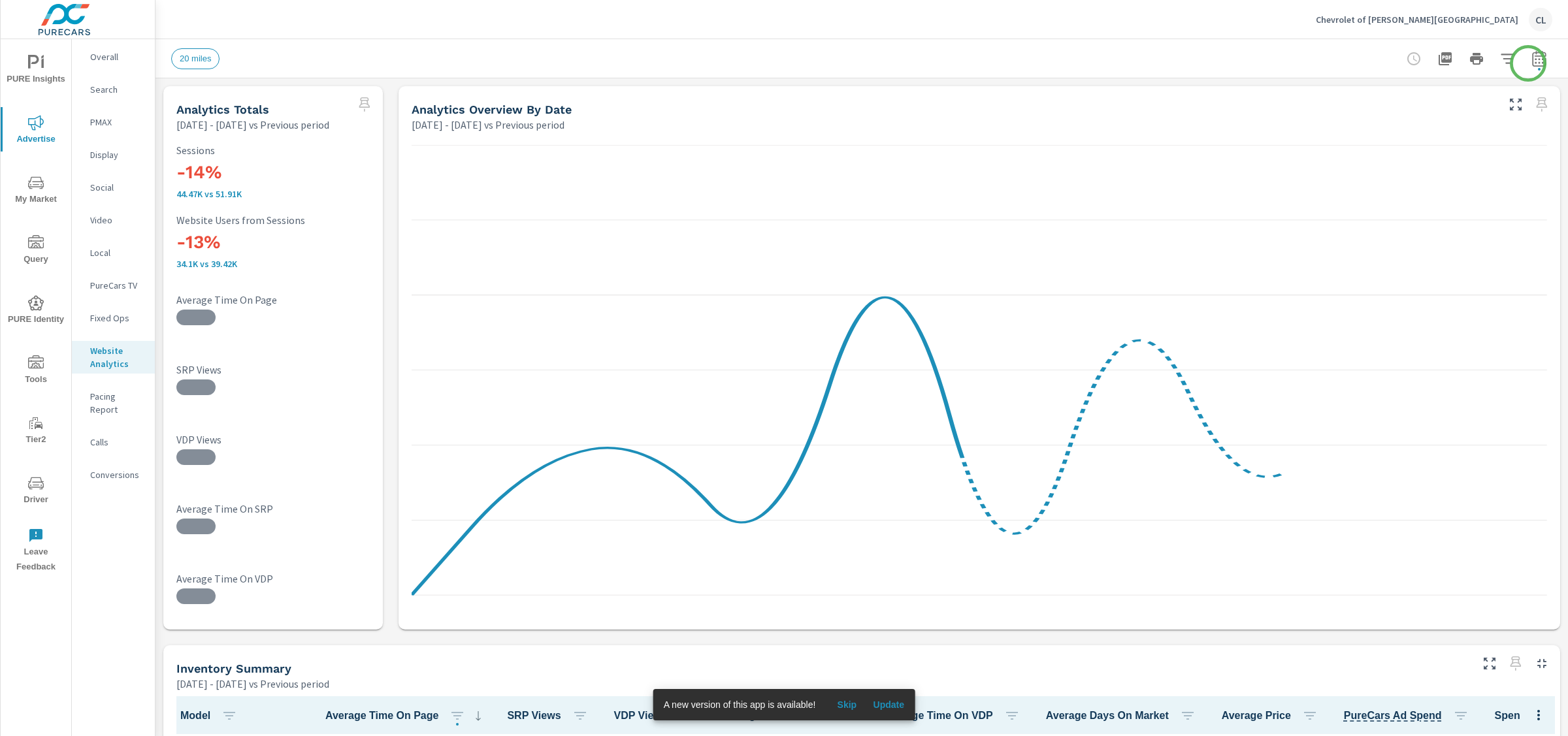
click at [1372, 61] on icon "button" at bounding box center [1539, 61] width 9 height 5
select select "Previous period"
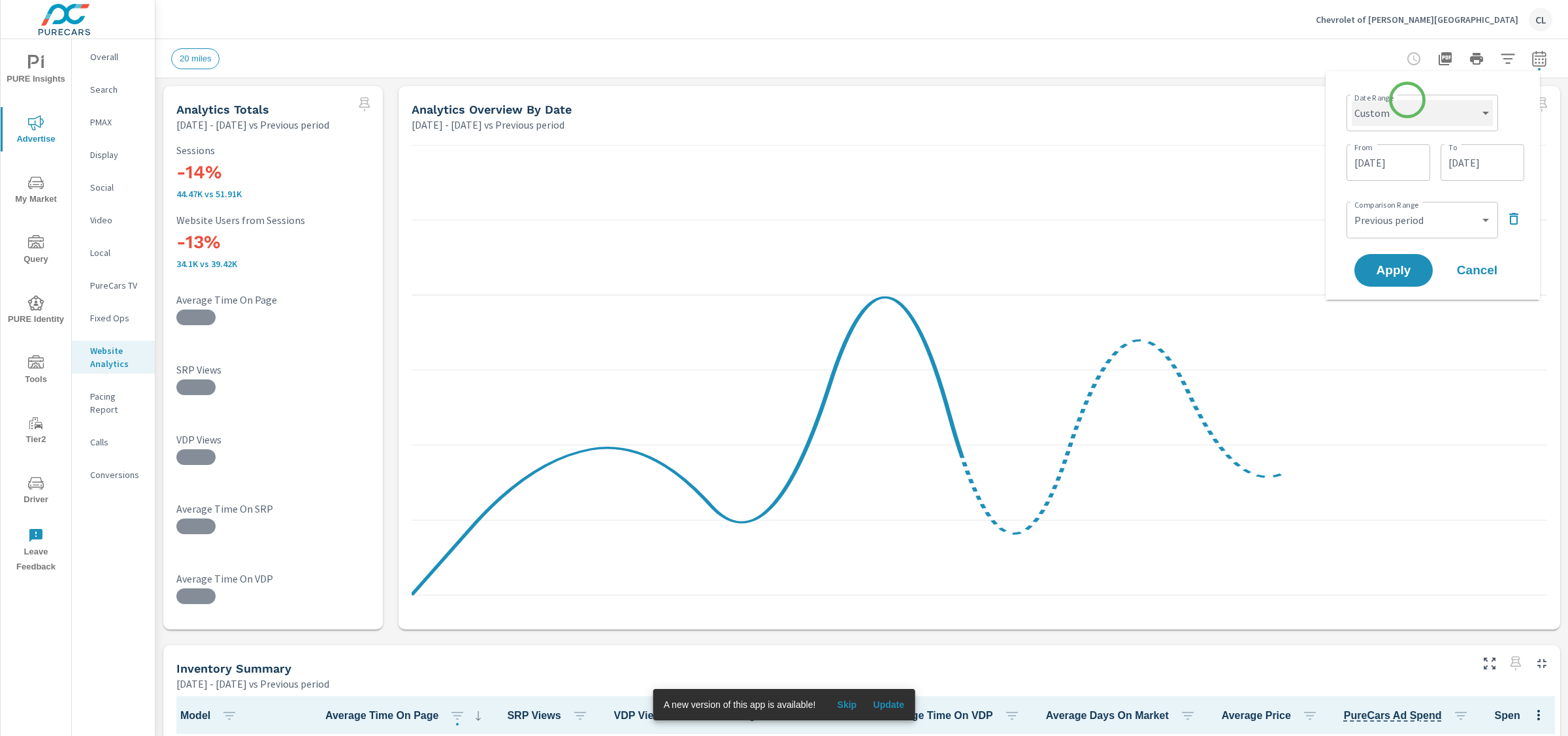
click at [1372, 100] on select "Custom [DATE] Last week Last 7 days Last 14 days Last 30 days Last 45 days Last…" at bounding box center [1423, 113] width 141 height 26
select select "Month to date"
click at [1372, 215] on span "Apply" at bounding box center [1394, 220] width 54 height 12
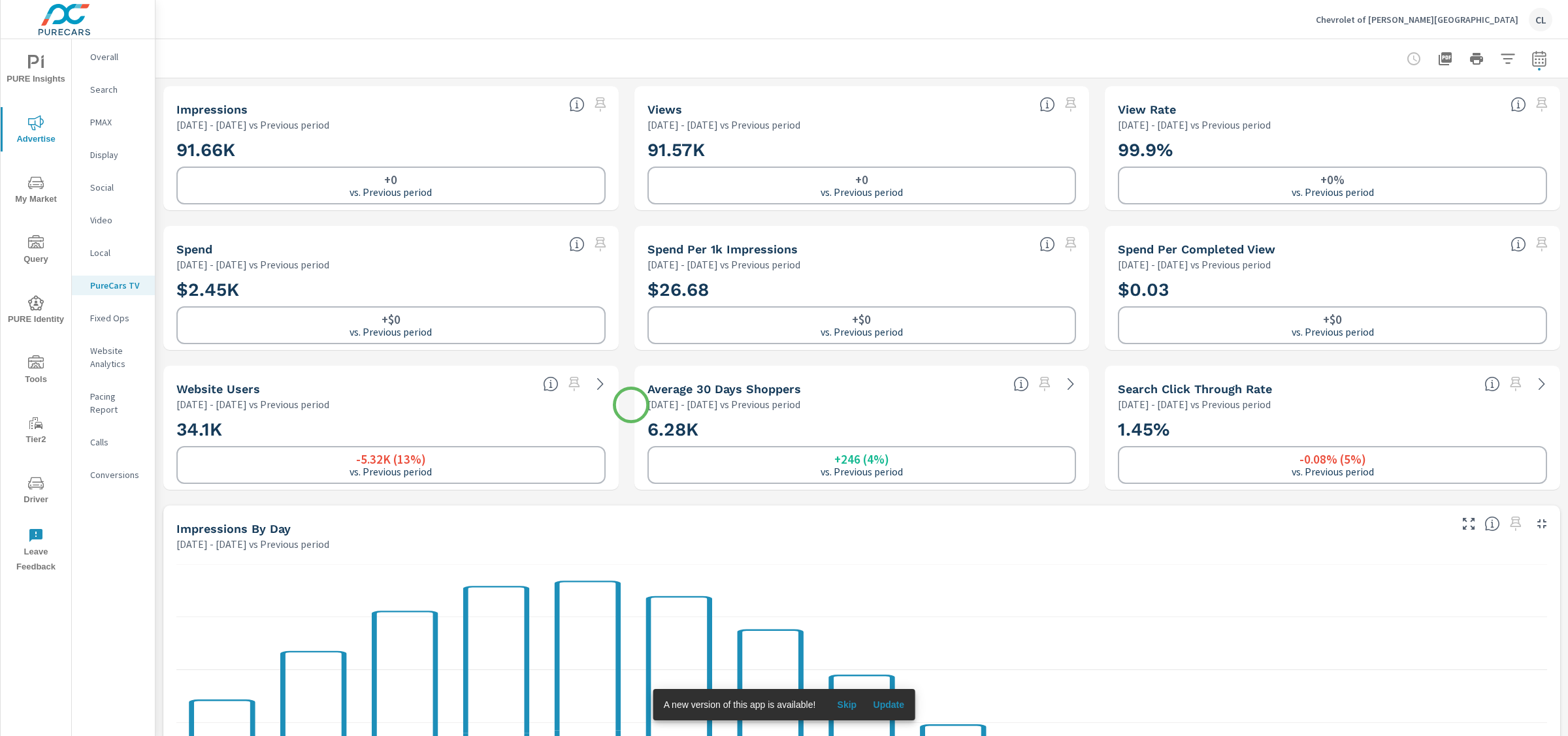
scroll to position [1, 0]
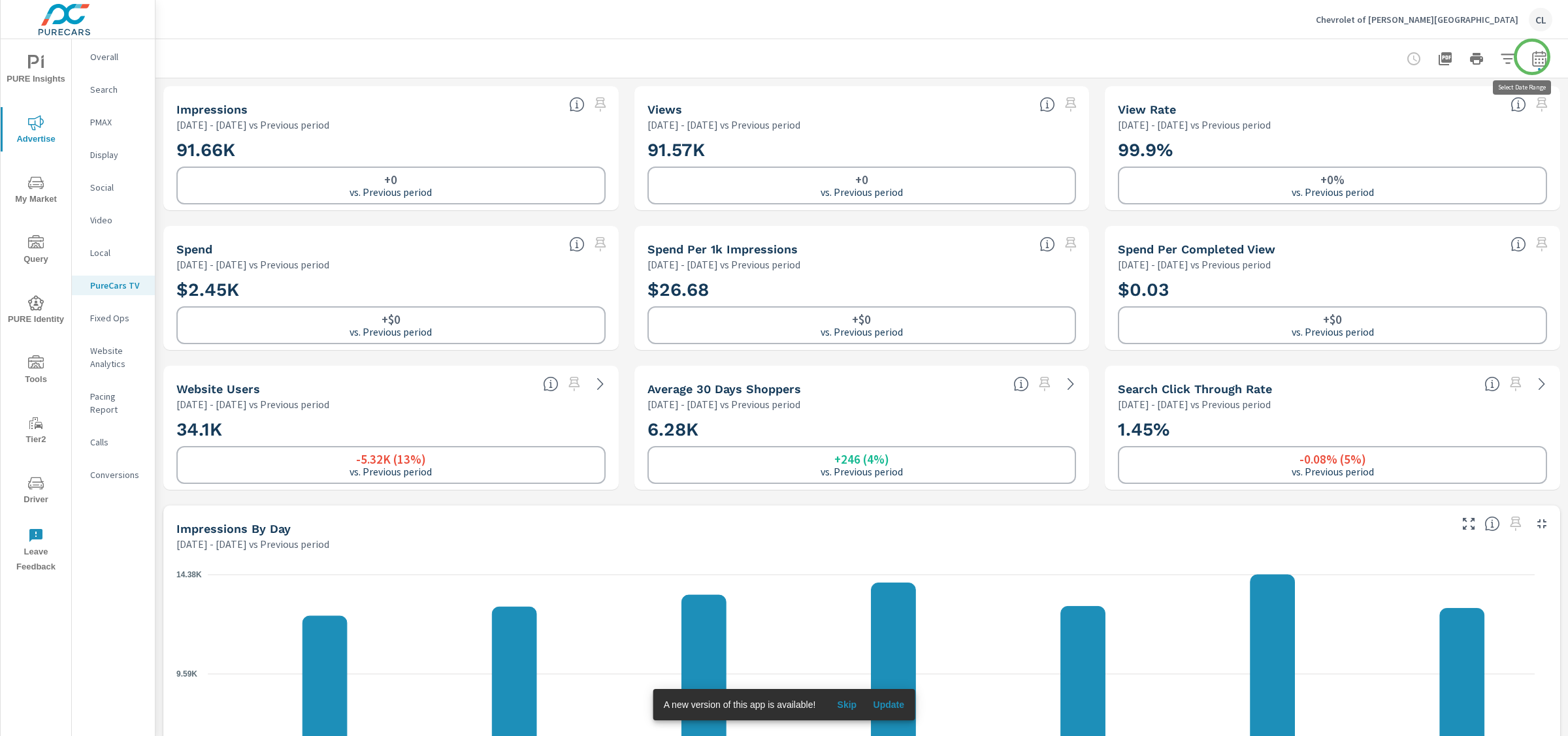
click at [1372, 57] on icon "button" at bounding box center [1539, 59] width 16 height 16
select select "Previous period"
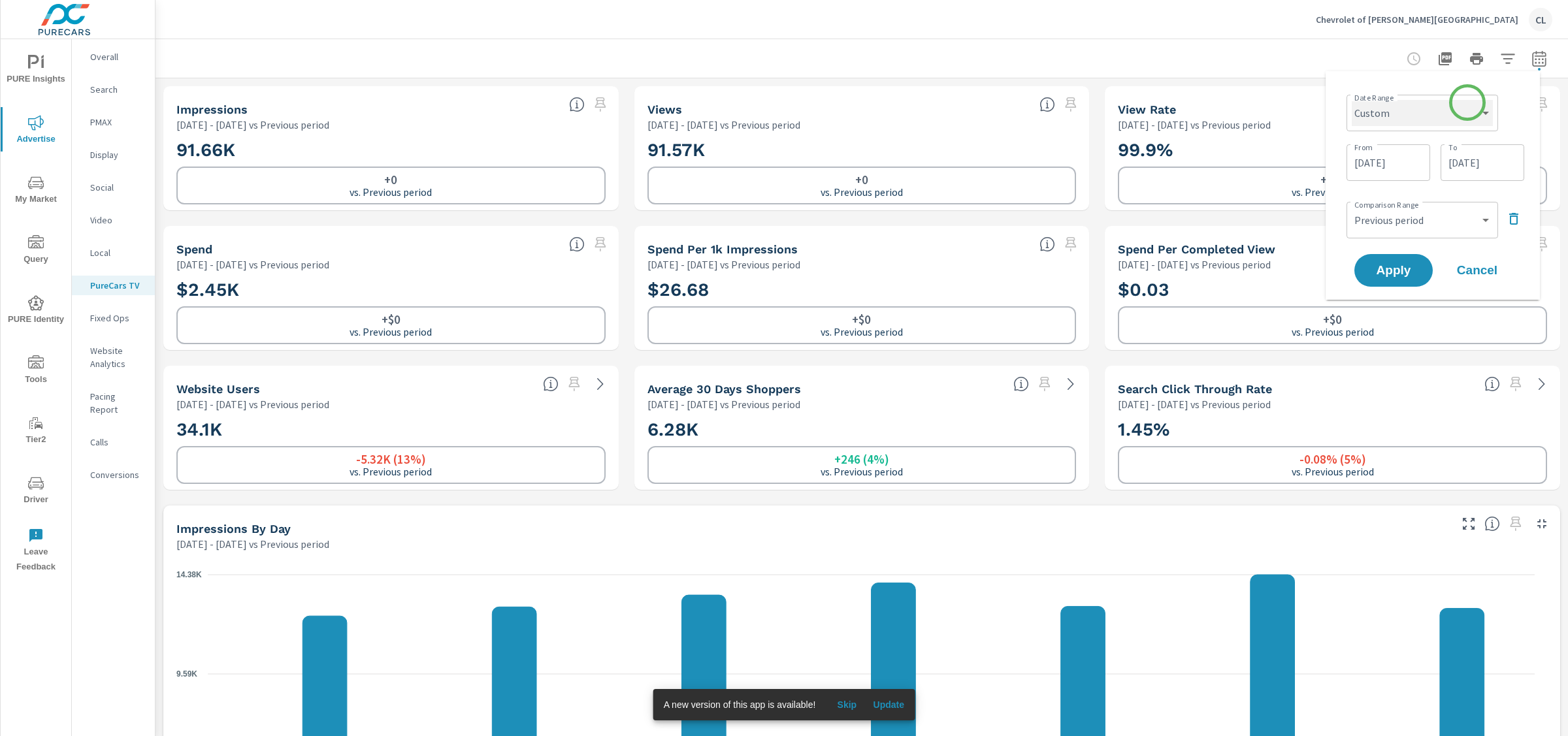
click at [1372, 104] on select "Custom [DATE] Last week Last 7 days Last 14 days Last 30 days Last 45 days Last…" at bounding box center [1423, 113] width 141 height 26
select select "Month to date"
click at [1372, 230] on button "Apply" at bounding box center [1394, 221] width 81 height 34
